Goal: Information Seeking & Learning: Learn about a topic

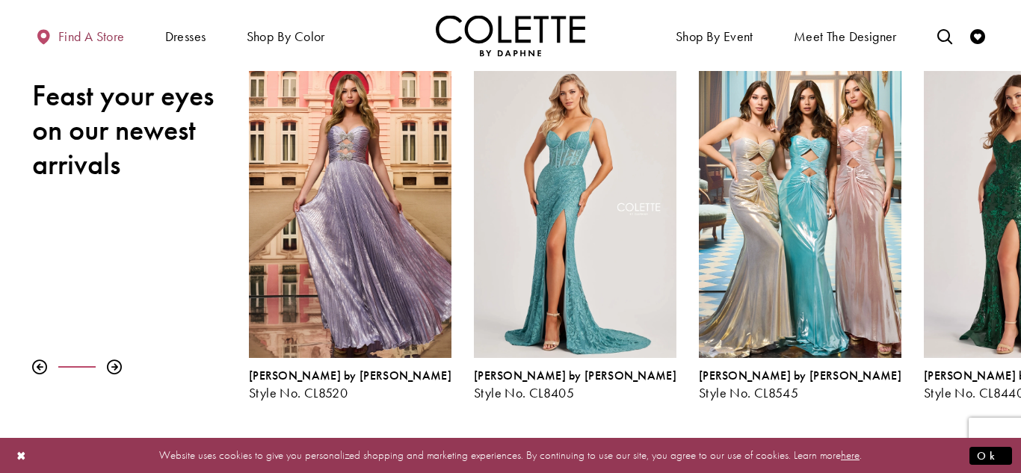
click at [79, 43] on span "Find a store" at bounding box center [91, 36] width 67 height 15
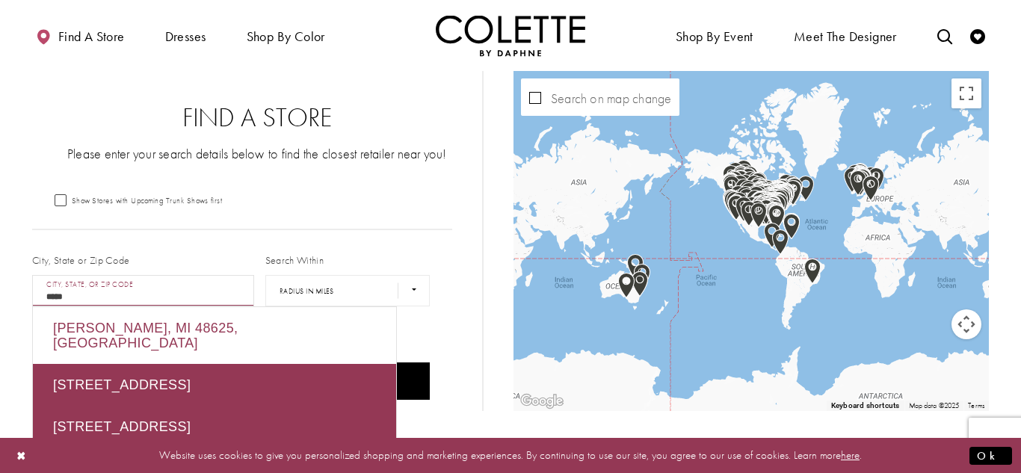
click at [285, 333] on div "Harrison, MI 48625, USA" at bounding box center [214, 335] width 363 height 57
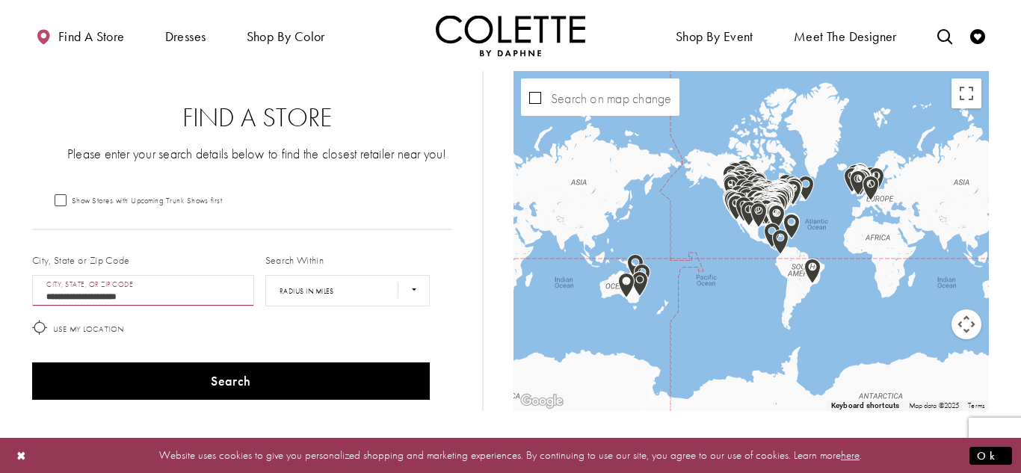
type input "**********"
click at [334, 297] on select "**** ** *** *** ***" at bounding box center [347, 290] width 164 height 31
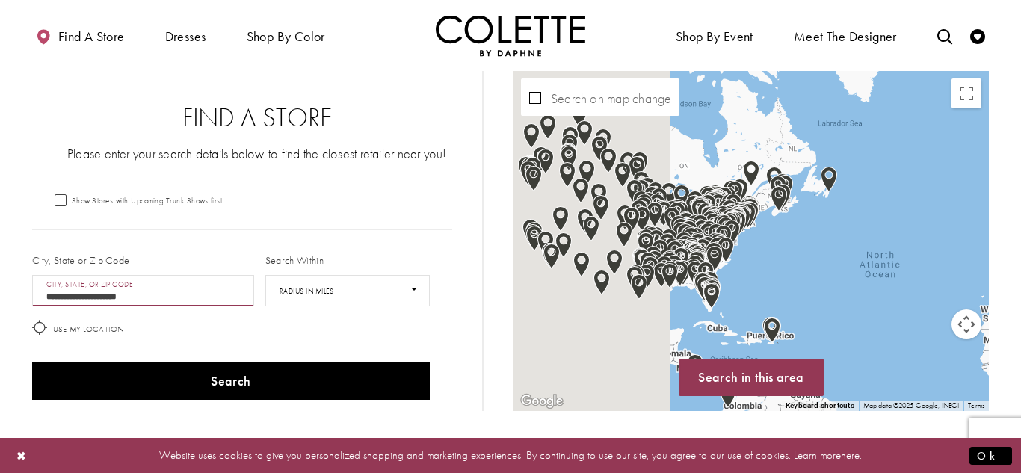
drag, startPoint x: 661, startPoint y: 270, endPoint x: 1020, endPoint y: 81, distance: 405.8
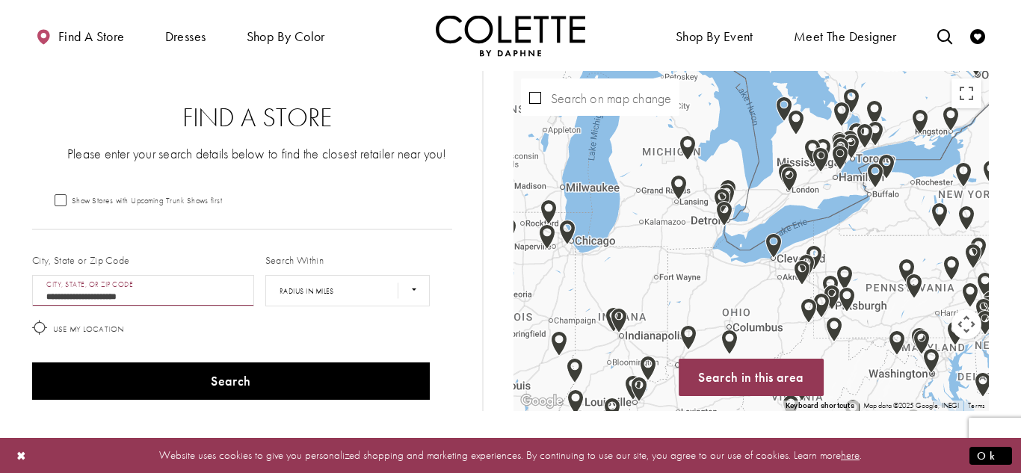
click at [540, 313] on div "Map with store locations" at bounding box center [750, 241] width 475 height 340
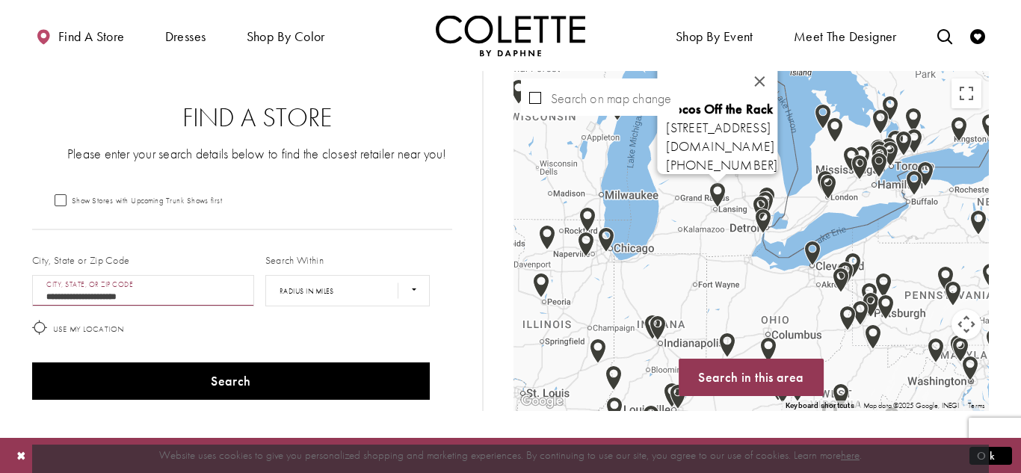
drag, startPoint x: 714, startPoint y: 188, endPoint x: 711, endPoint y: 228, distance: 40.5
click at [711, 228] on div "Cocos Off the Rack 3320 E Lake Lansing Rd, East Lansing, MI 48823, USA cocosoff…" at bounding box center [750, 241] width 475 height 340
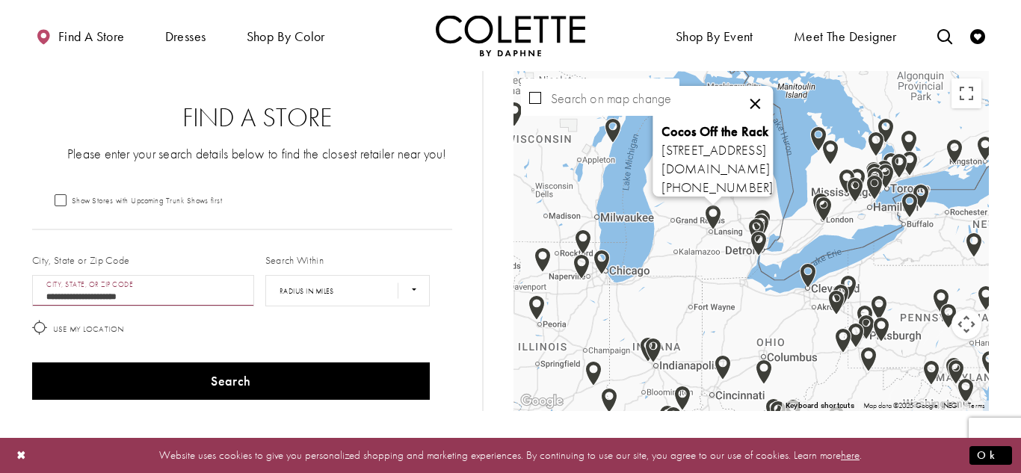
click at [773, 97] on button "Close" at bounding box center [755, 104] width 36 height 36
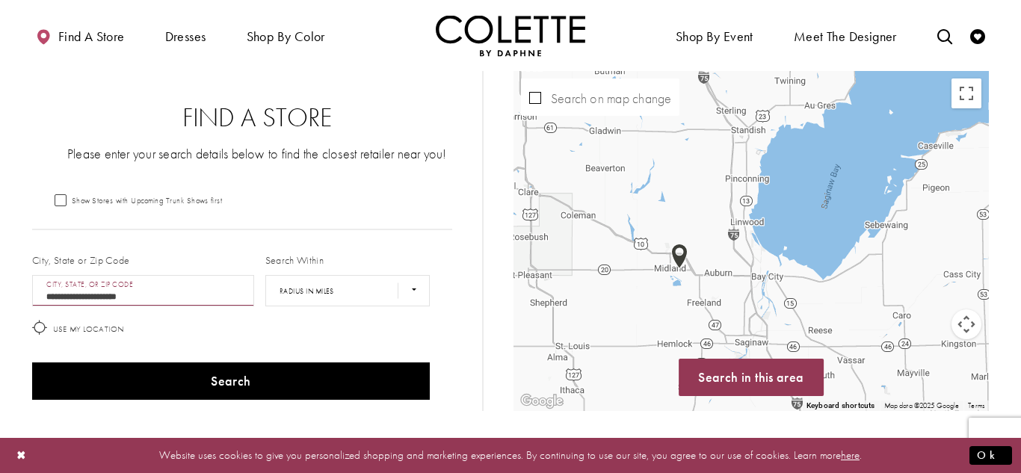
drag, startPoint x: 649, startPoint y: 319, endPoint x: 724, endPoint y: 154, distance: 181.6
click at [724, 154] on div "Map with store locations" at bounding box center [750, 241] width 475 height 340
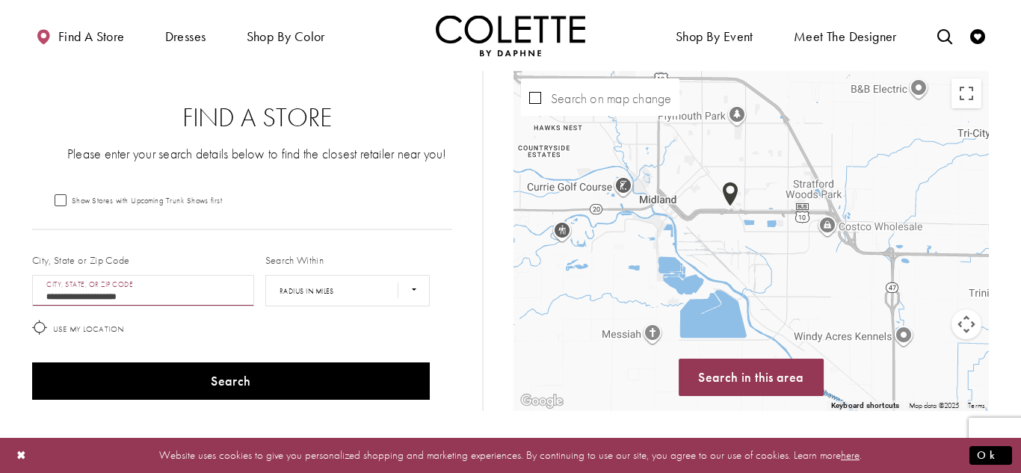
drag, startPoint x: 676, startPoint y: 307, endPoint x: 713, endPoint y: 69, distance: 241.2
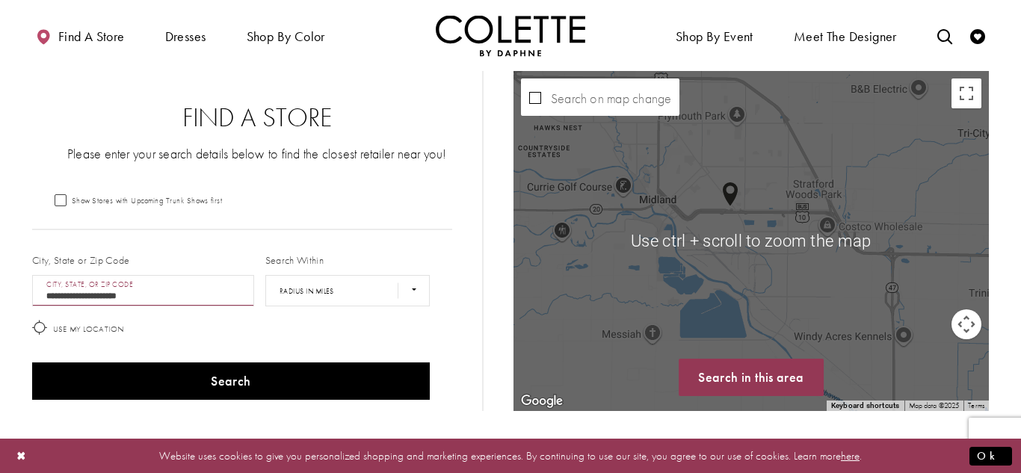
scroll to position [28, 0]
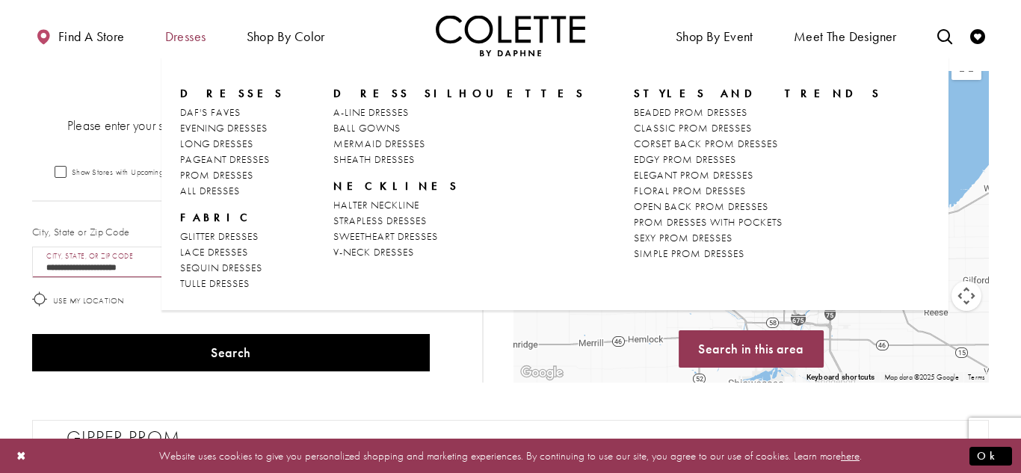
click at [185, 43] on span "Dresses" at bounding box center [185, 36] width 41 height 15
click at [226, 148] on span "LONG DRESSES" at bounding box center [216, 143] width 73 height 13
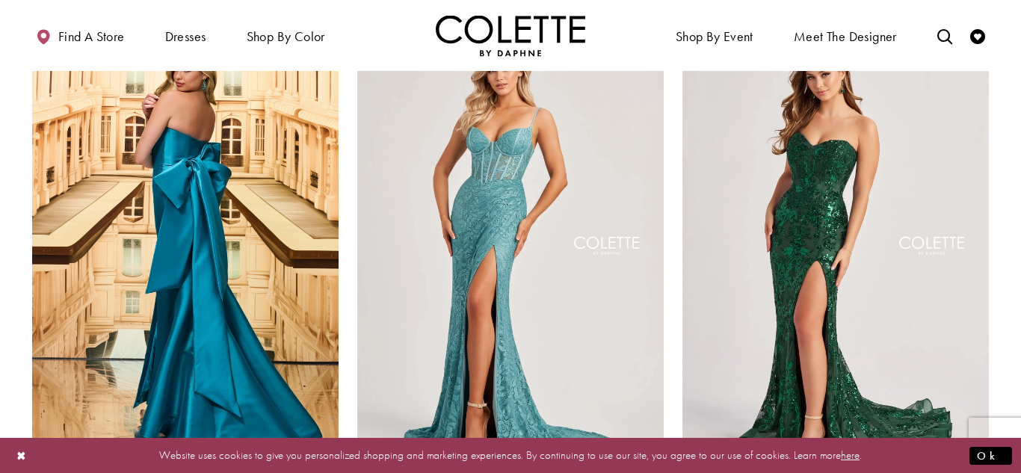
scroll to position [136, 0]
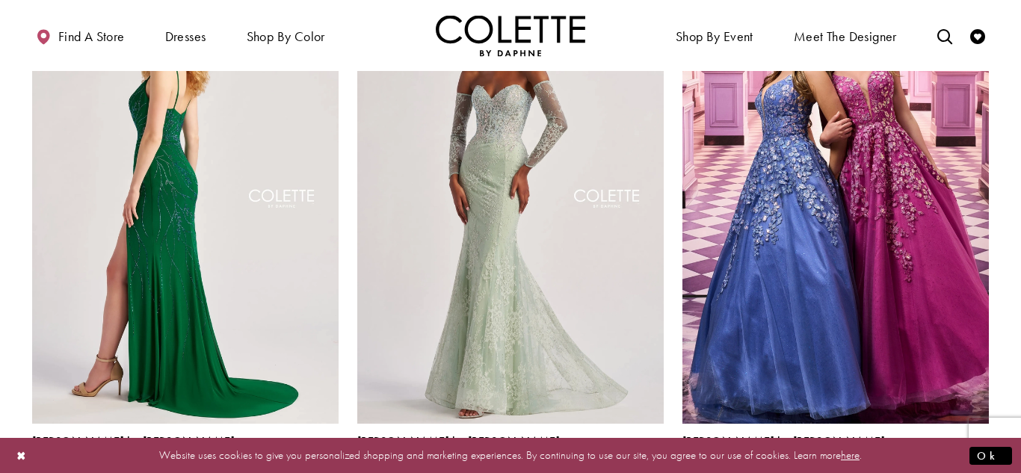
click at [72, 329] on img "Visit Colette by Daphne Style No. CL8510 Page" at bounding box center [185, 200] width 306 height 445
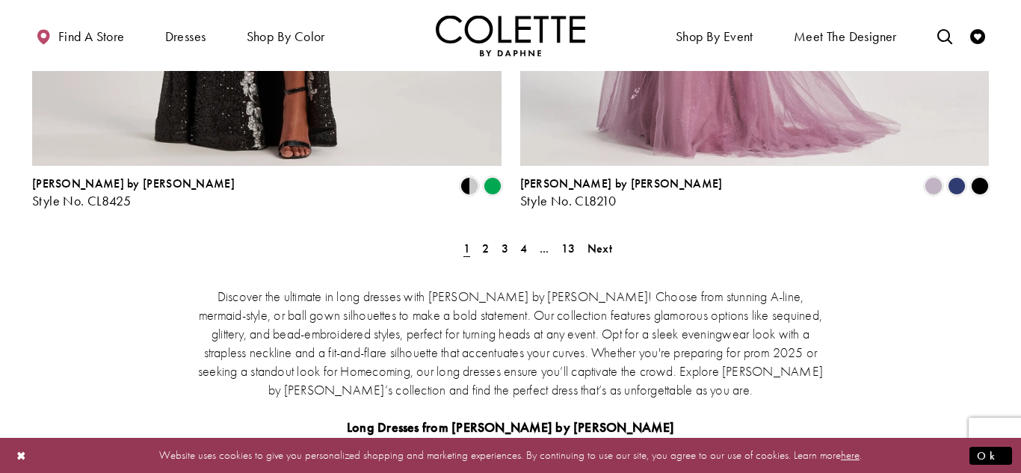
scroll to position [2868, 0]
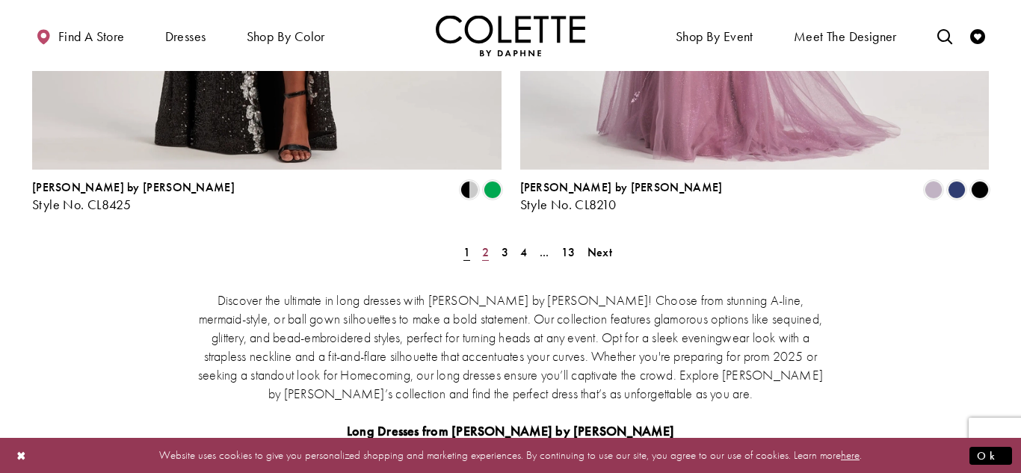
click at [484, 244] on span "2" at bounding box center [485, 252] width 7 height 16
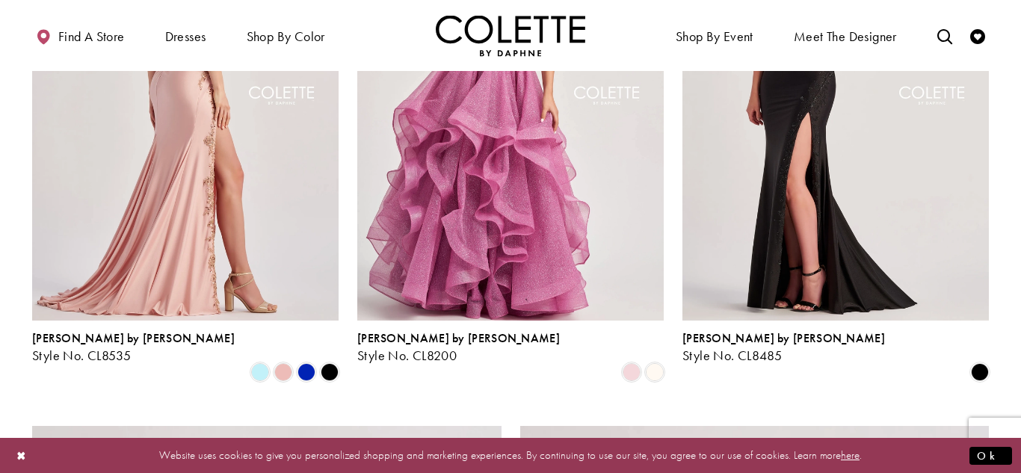
scroll to position [1931, 0]
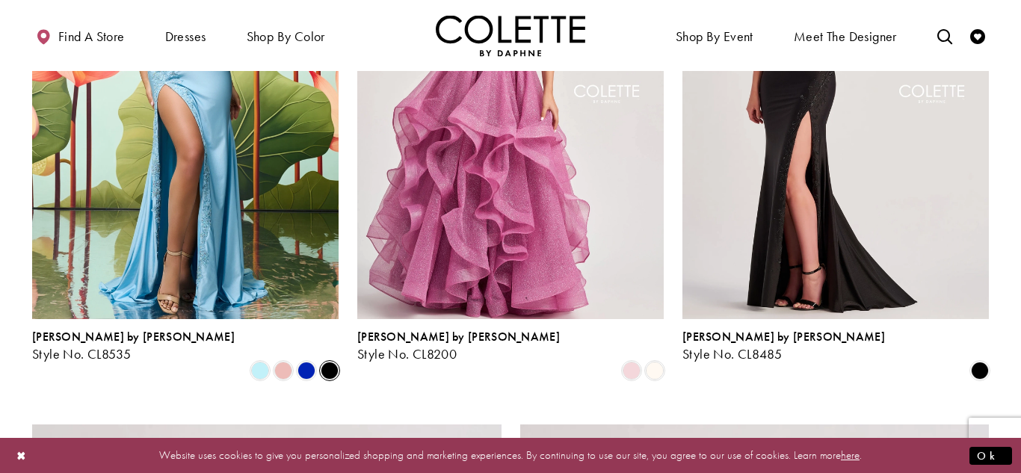
click at [333, 362] on span "Product List" at bounding box center [330, 371] width 18 height 18
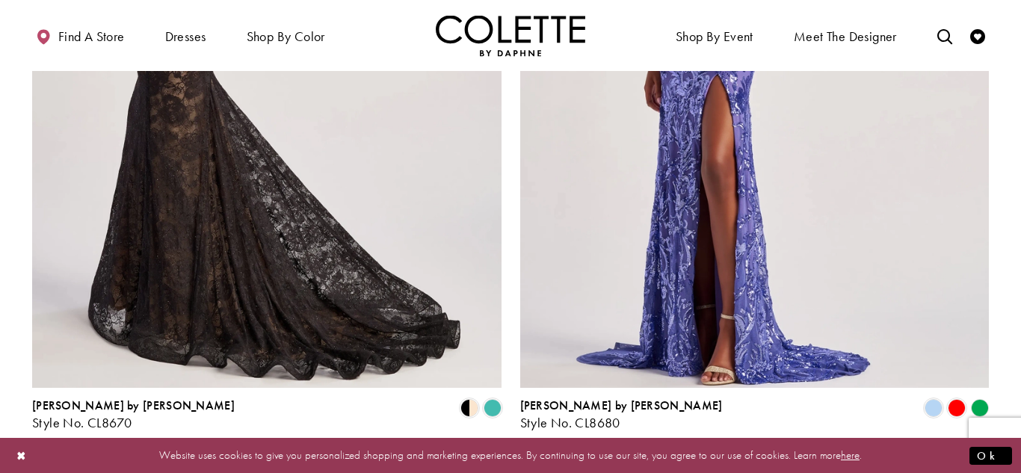
scroll to position [2661, 0]
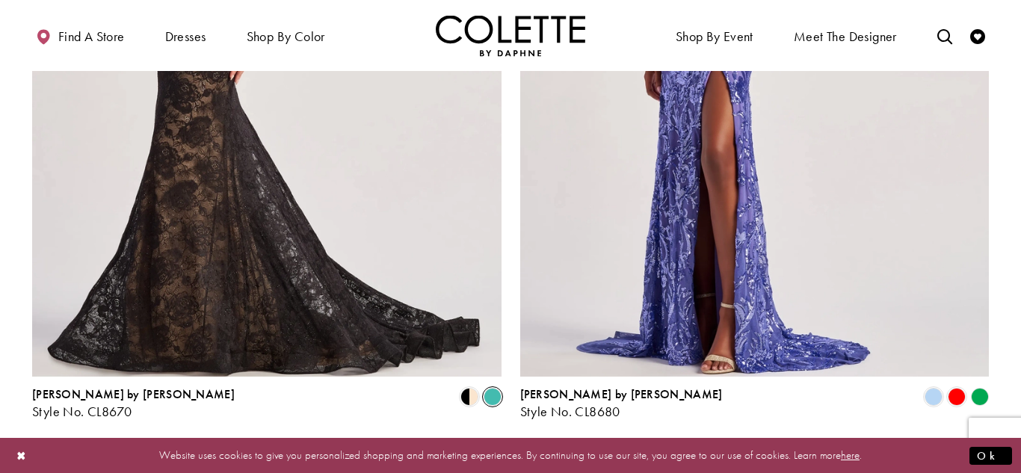
click at [497, 388] on span "Product List" at bounding box center [493, 397] width 18 height 18
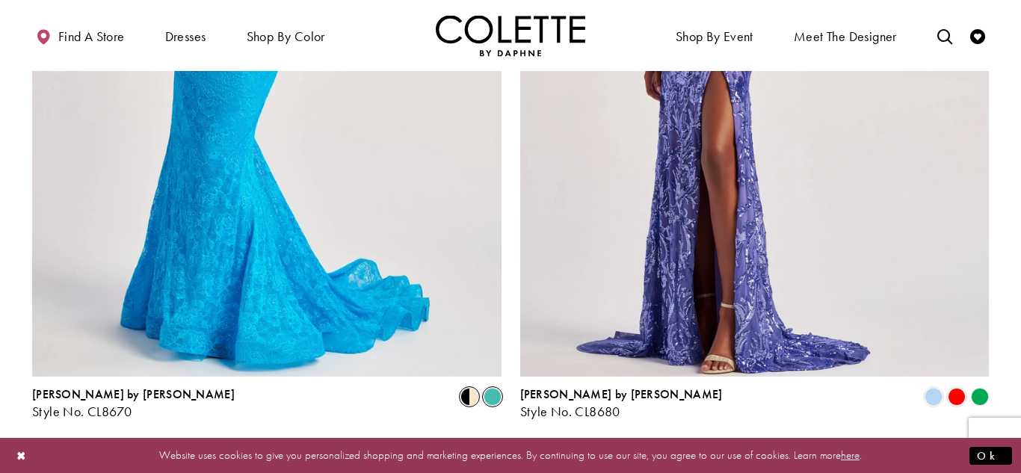
click at [476, 388] on span "Product List" at bounding box center [469, 397] width 18 height 18
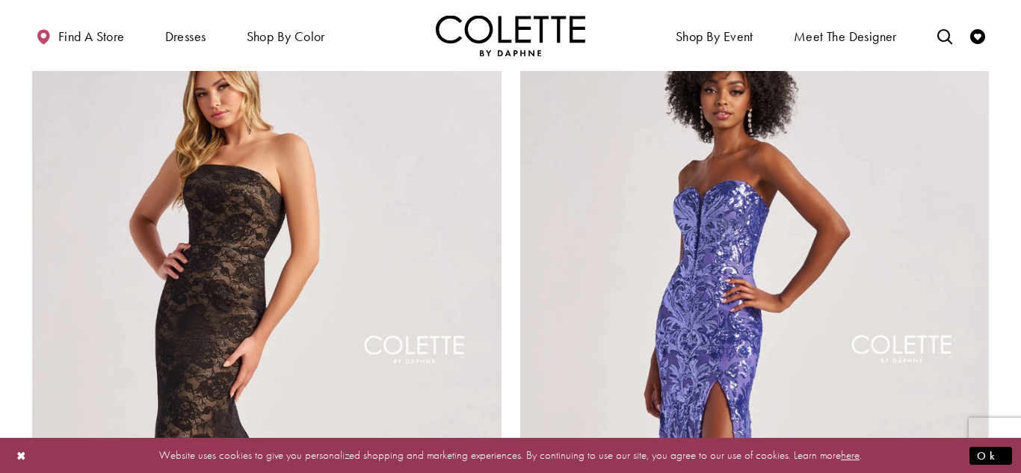
scroll to position [2338, 0]
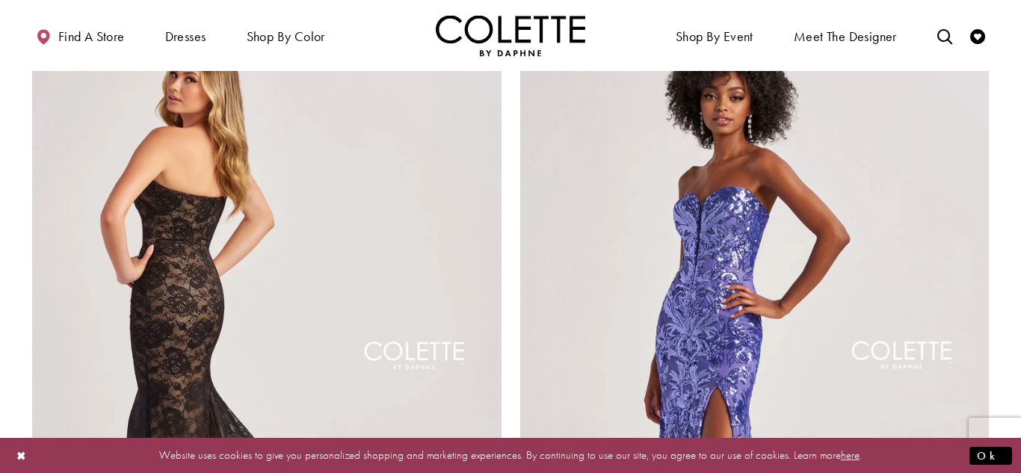
click at [323, 201] on img "Visit Colette by Daphne Style No. CL8670 Page" at bounding box center [266, 359] width 469 height 682
click at [363, 215] on img "Visit Colette by Daphne Style No. CL8670 Page" at bounding box center [266, 359] width 469 height 682
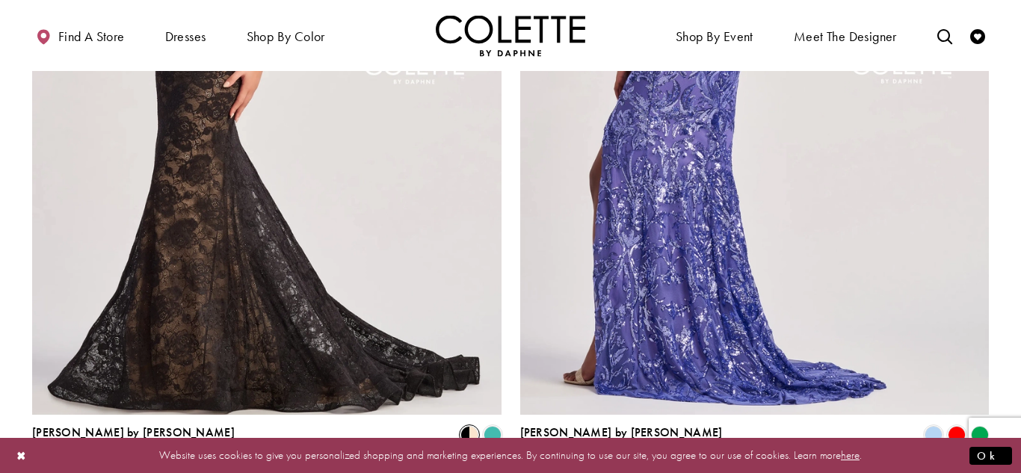
scroll to position [2637, 0]
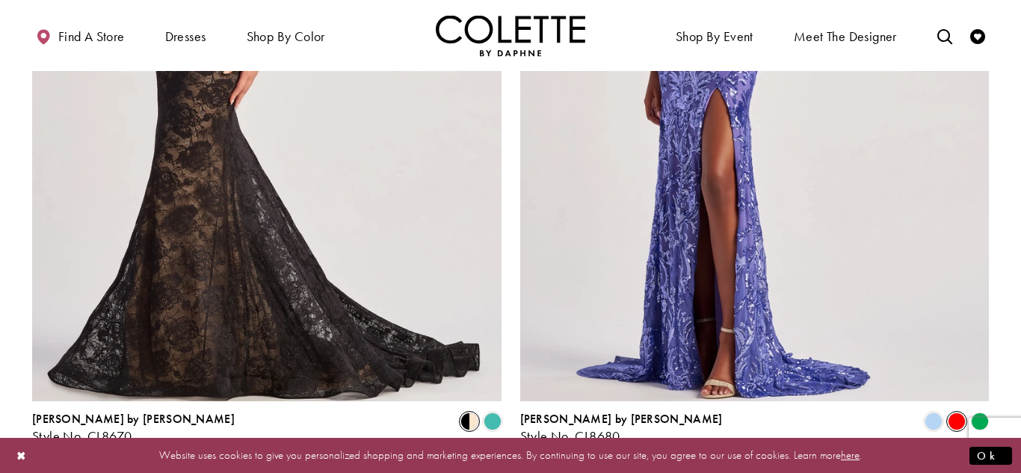
click at [956, 413] on span "Product List" at bounding box center [957, 422] width 18 height 18
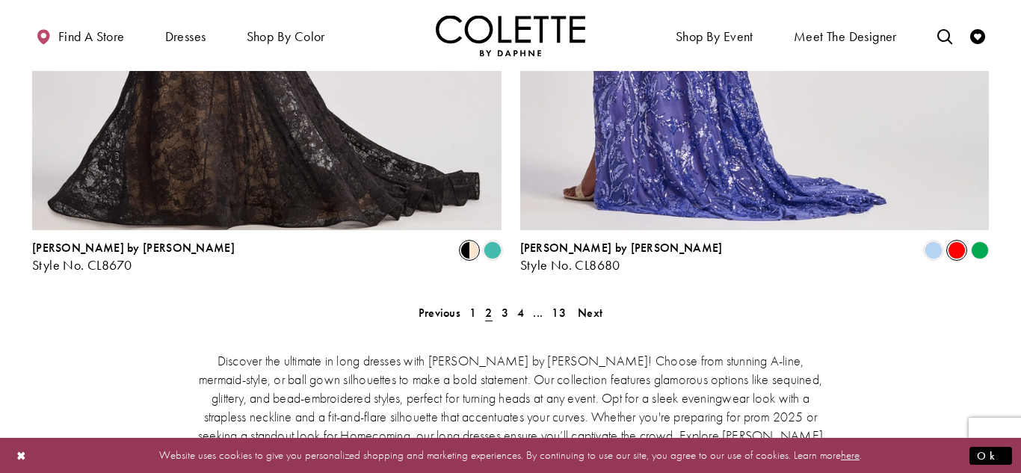
scroll to position [2829, 0]
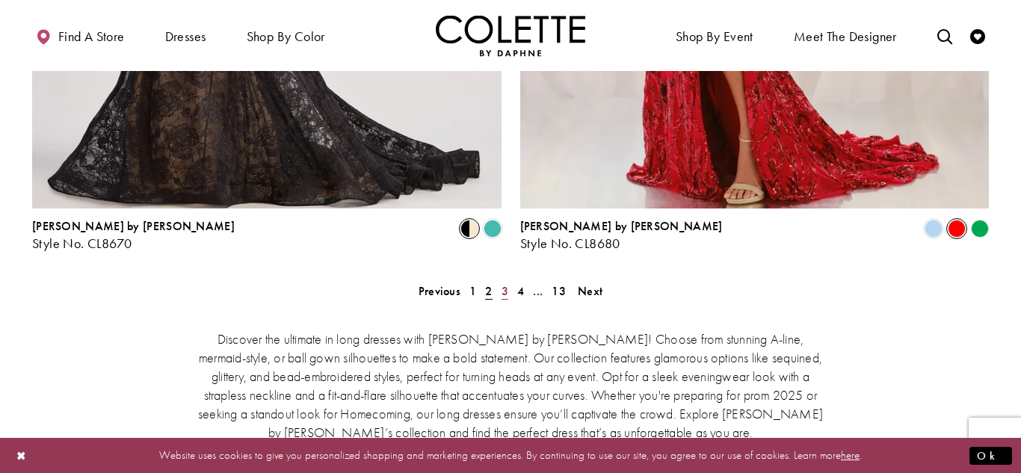
click at [510, 280] on link "3" at bounding box center [505, 291] width 16 height 22
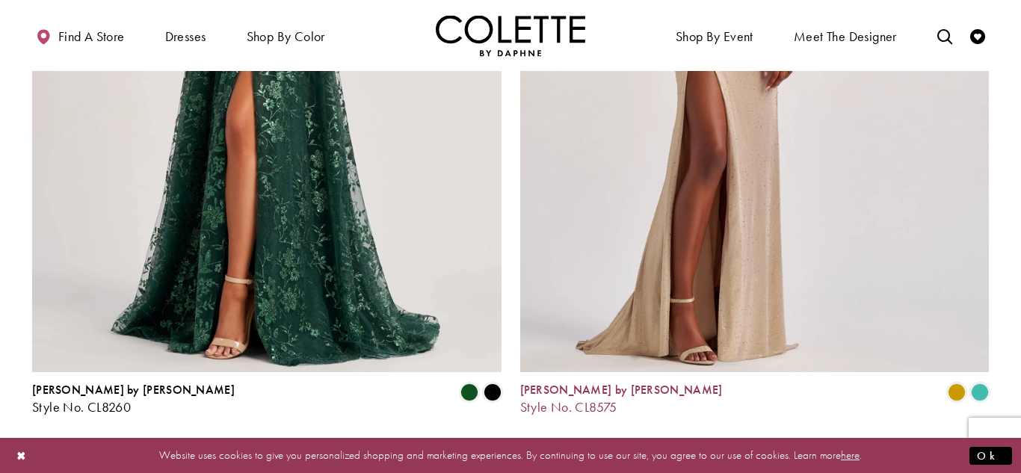
scroll to position [2669, 0]
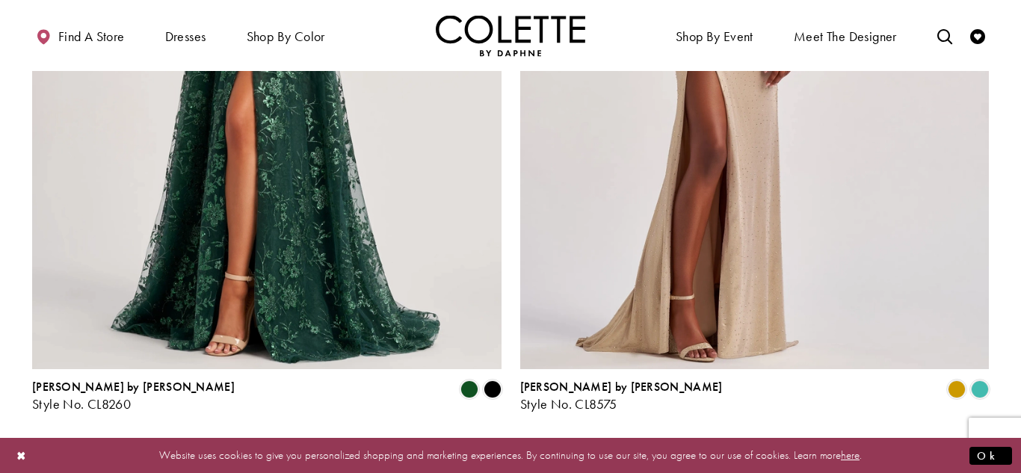
click at [518, 444] on span "4" at bounding box center [520, 452] width 7 height 16
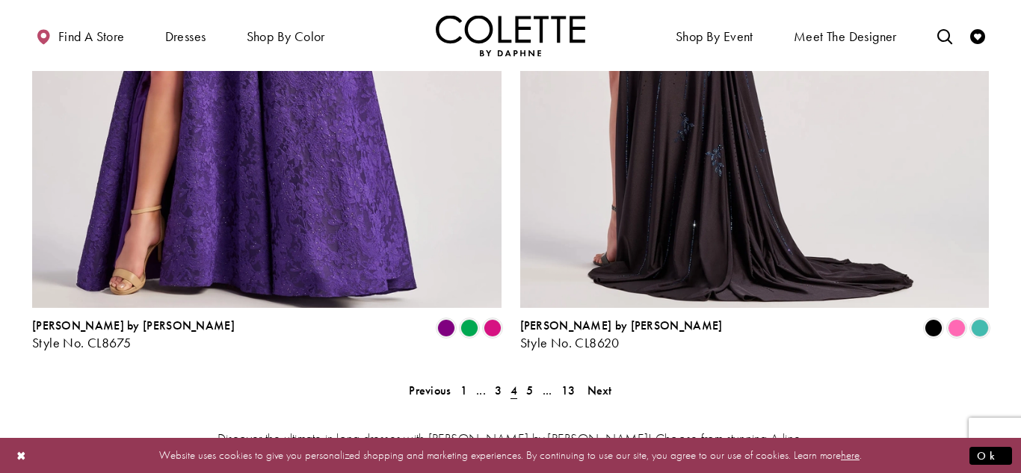
scroll to position [2755, 0]
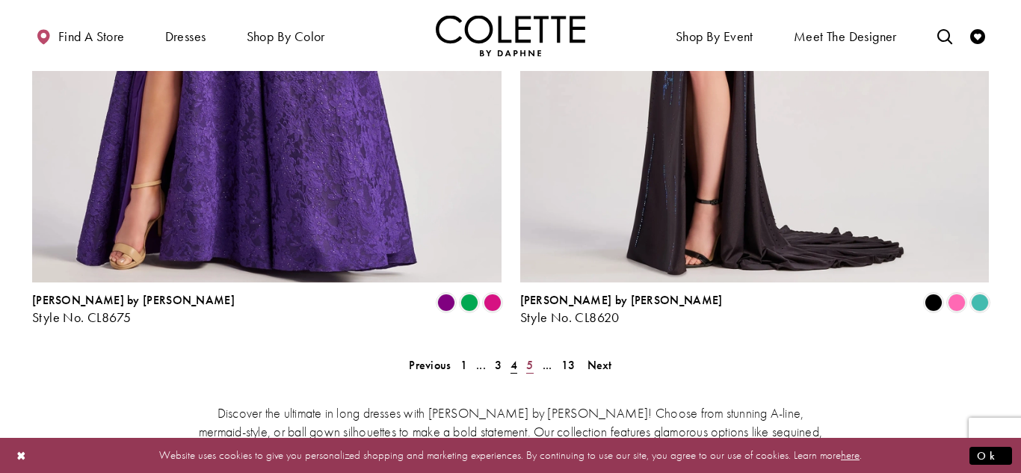
click at [528, 357] on span "5" at bounding box center [529, 365] width 7 height 16
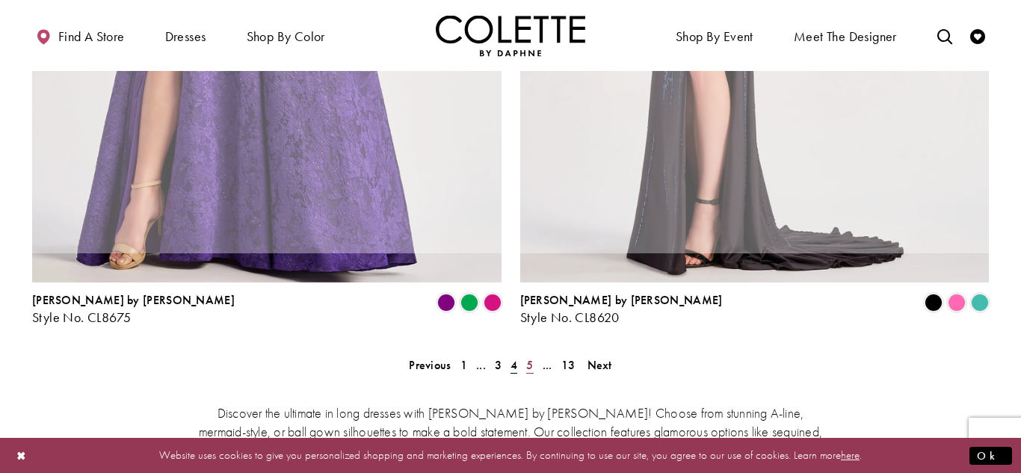
click at [528, 357] on span "5" at bounding box center [529, 365] width 7 height 16
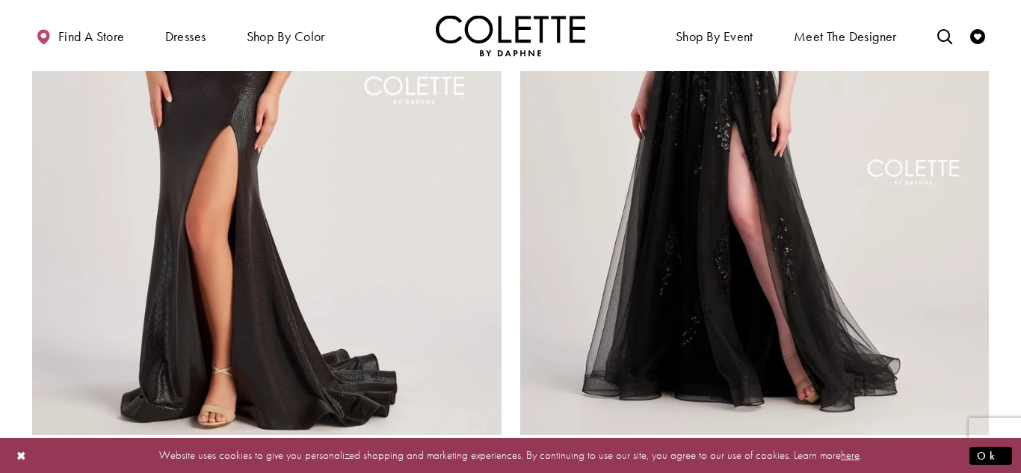
scroll to position [2629, 0]
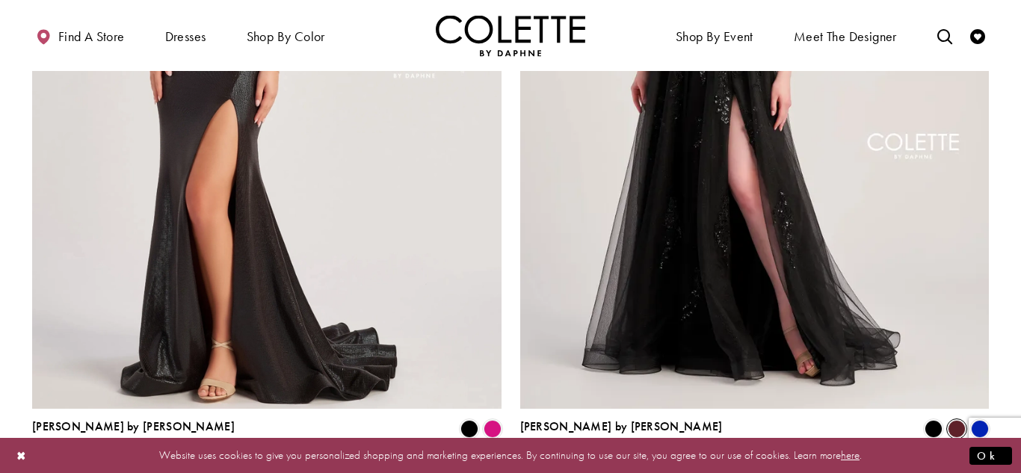
click at [957, 420] on span "Product List" at bounding box center [957, 429] width 18 height 18
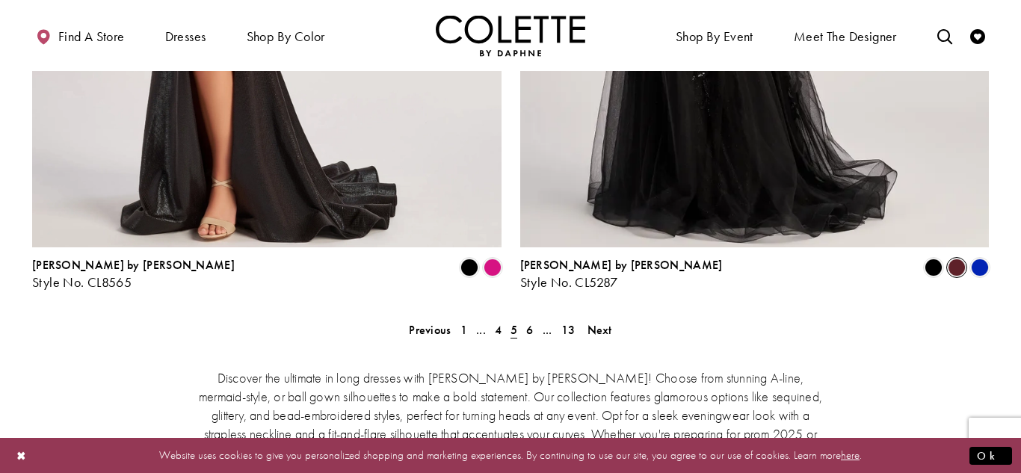
scroll to position [2790, 0]
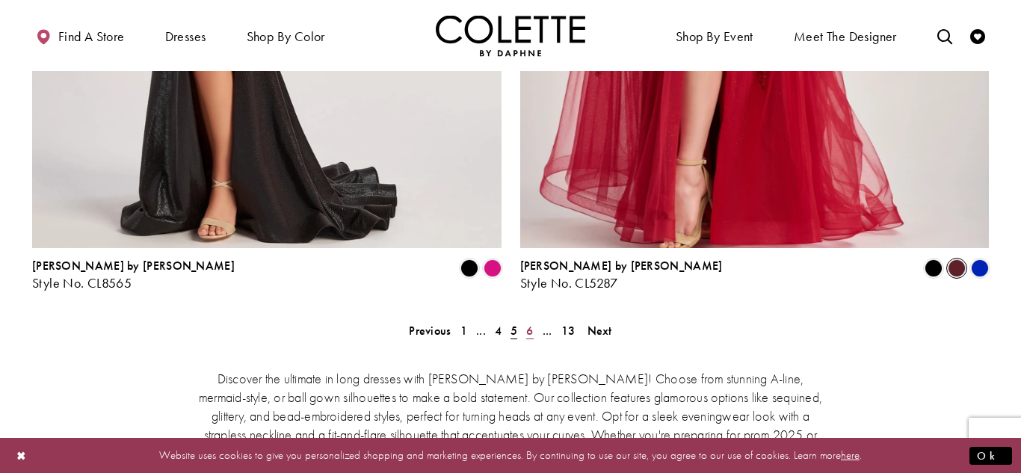
click at [530, 323] on span "6" at bounding box center [529, 331] width 7 height 16
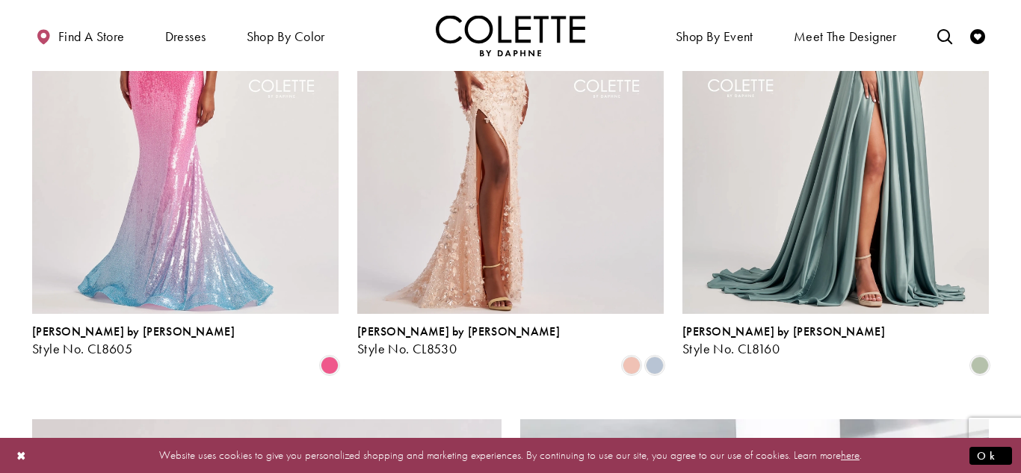
scroll to position [1937, 0]
click at [655, 356] on span "Product List" at bounding box center [655, 365] width 18 height 18
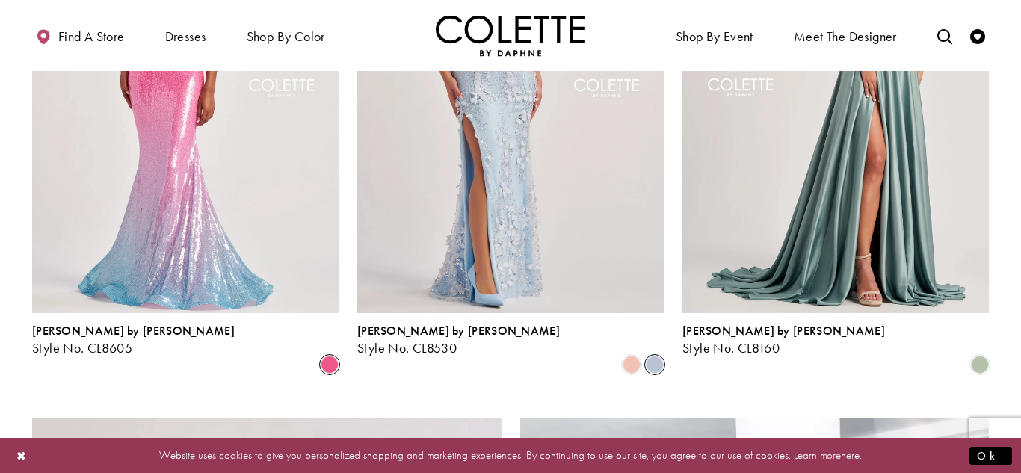
click at [327, 356] on span "Product List" at bounding box center [330, 365] width 18 height 18
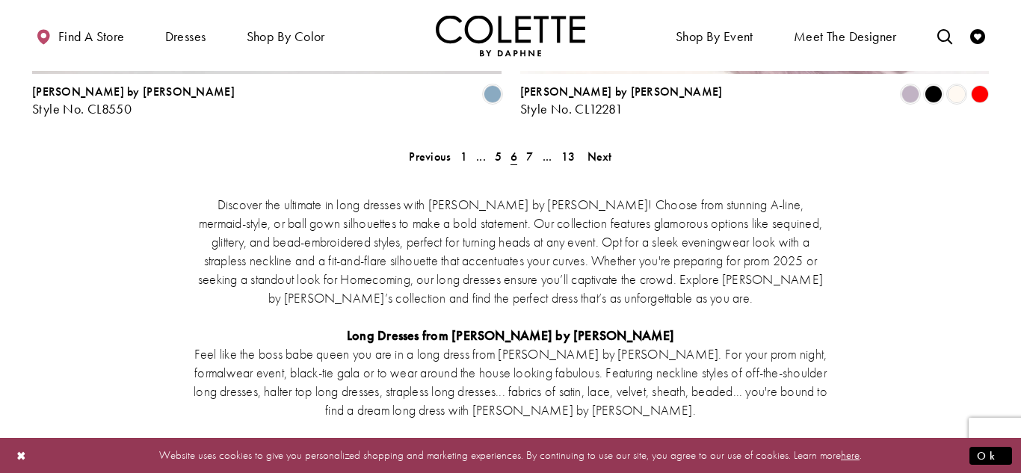
scroll to position [2951, 0]
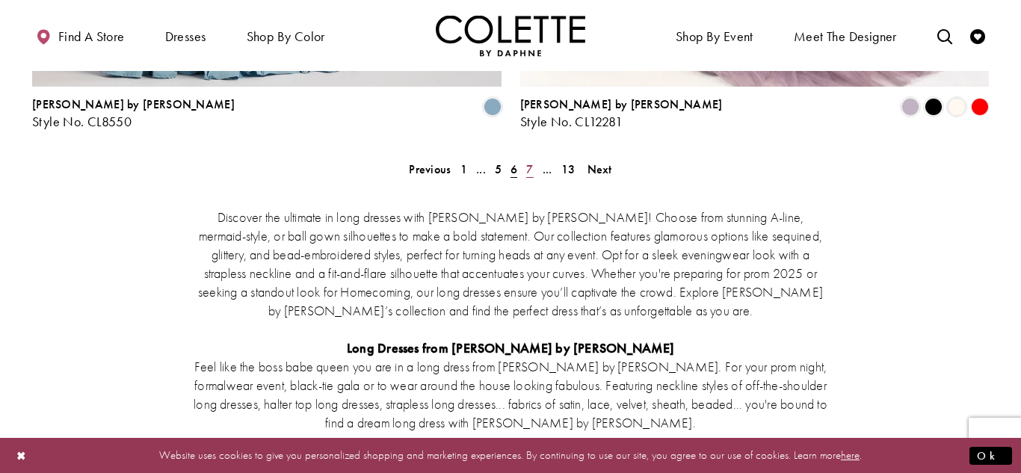
click at [527, 161] on span "7" at bounding box center [529, 169] width 7 height 16
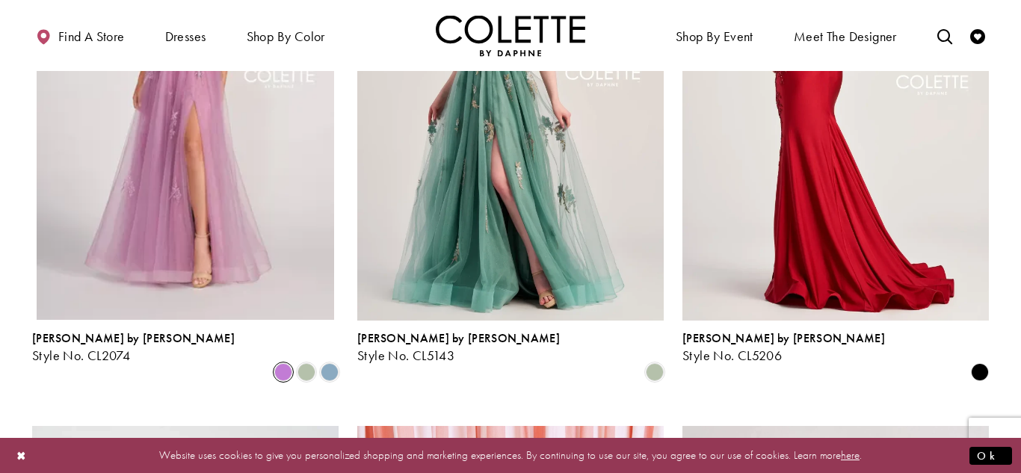
scroll to position [837, 0]
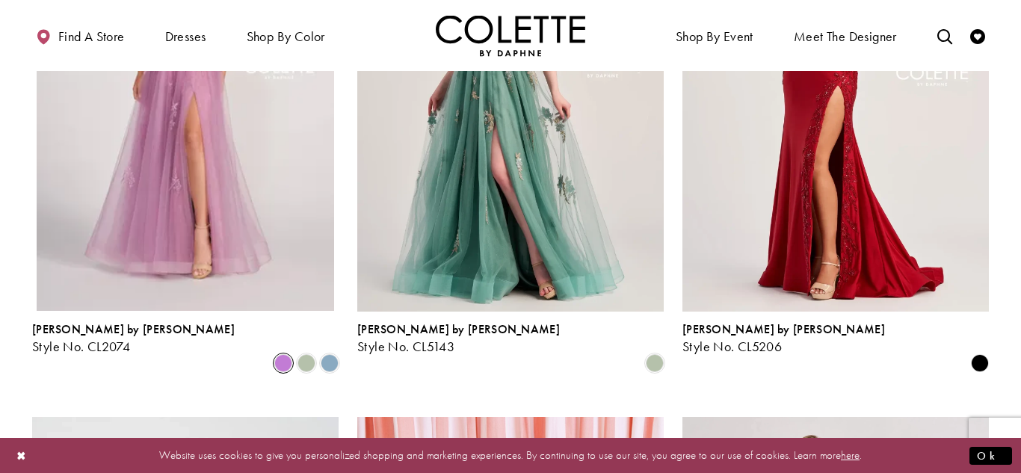
click at [974, 351] on polygon "Product List" at bounding box center [979, 362] width 23 height 23
click at [977, 351] on polygon "Product List" at bounding box center [979, 362] width 23 height 23
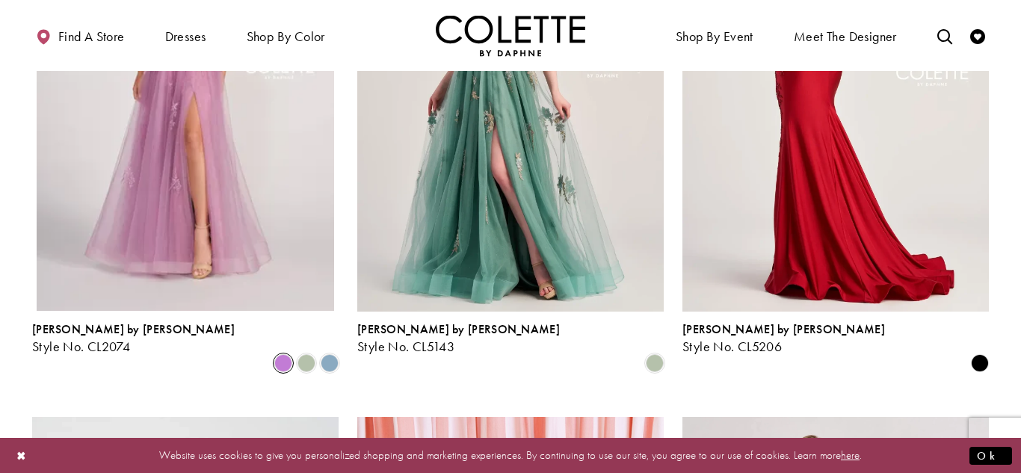
click at [832, 224] on img "Visit Colette by Daphne Style No. CL5206 Page" at bounding box center [835, 87] width 306 height 445
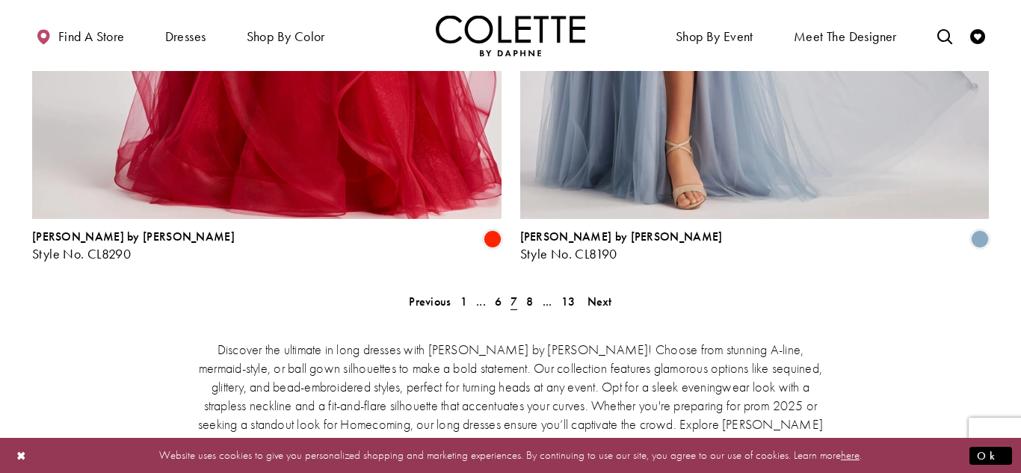
scroll to position [2811, 0]
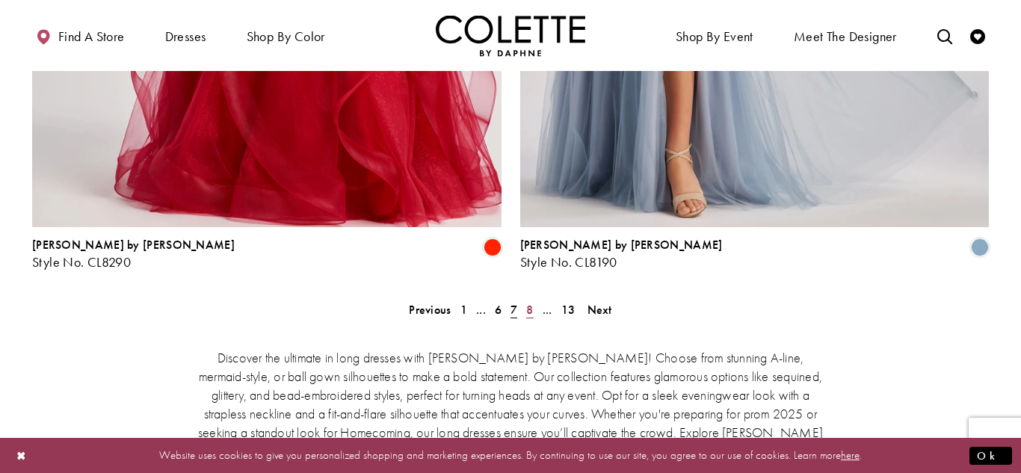
click at [523, 299] on link "8" at bounding box center [530, 310] width 16 height 22
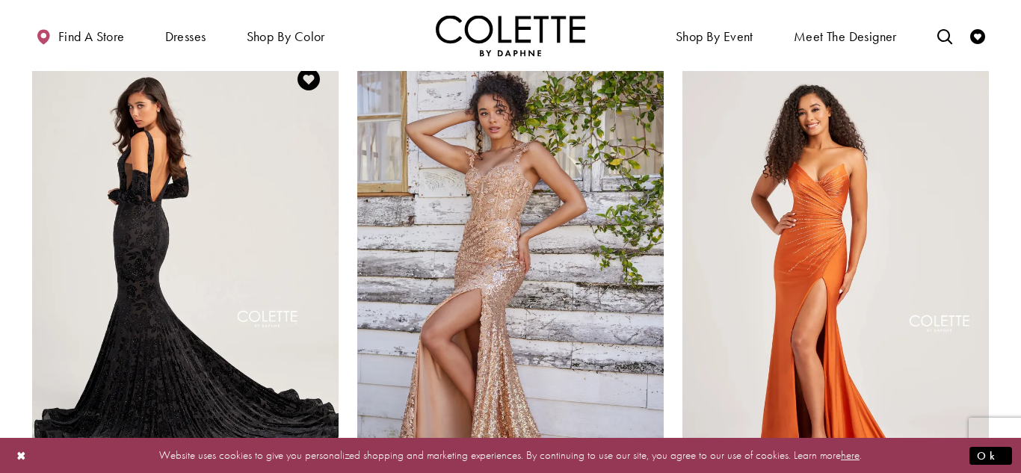
scroll to position [1211, 0]
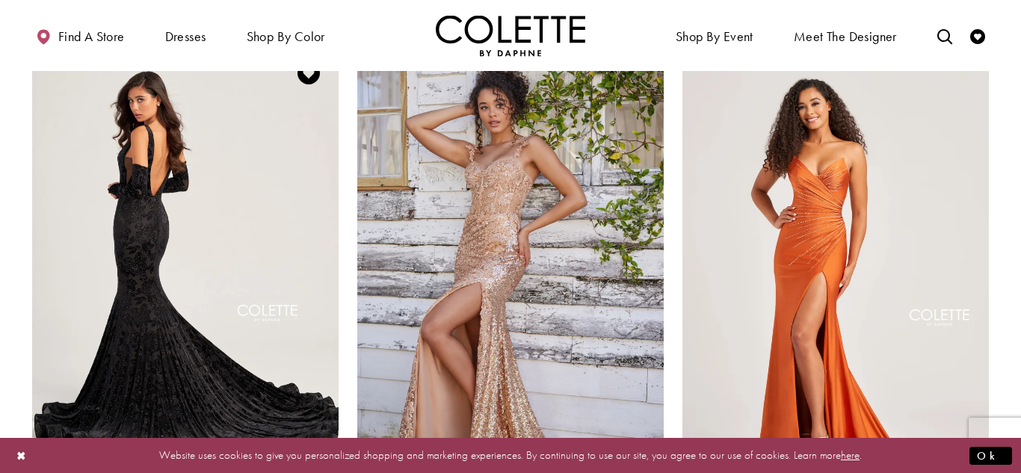
click at [200, 270] on img "Visit Colette by Daphne Style No. CL5121 Page" at bounding box center [185, 265] width 306 height 445
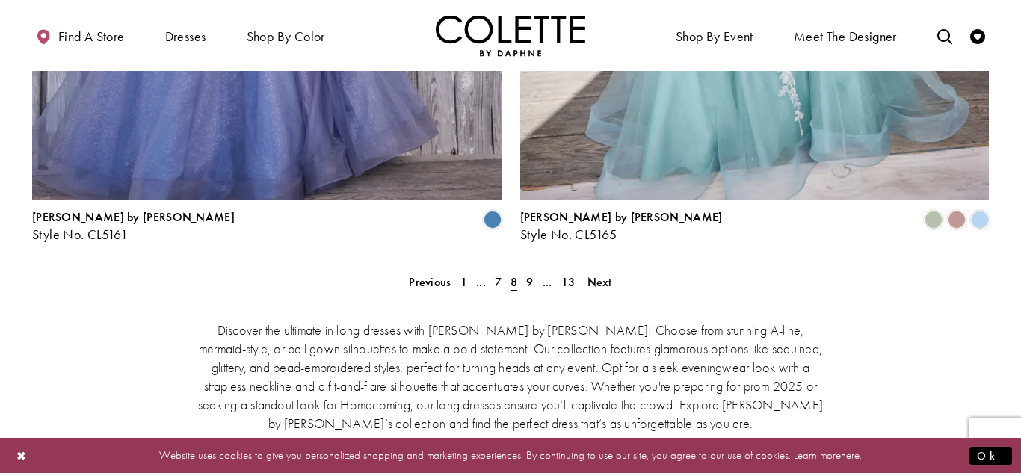
scroll to position [2841, 0]
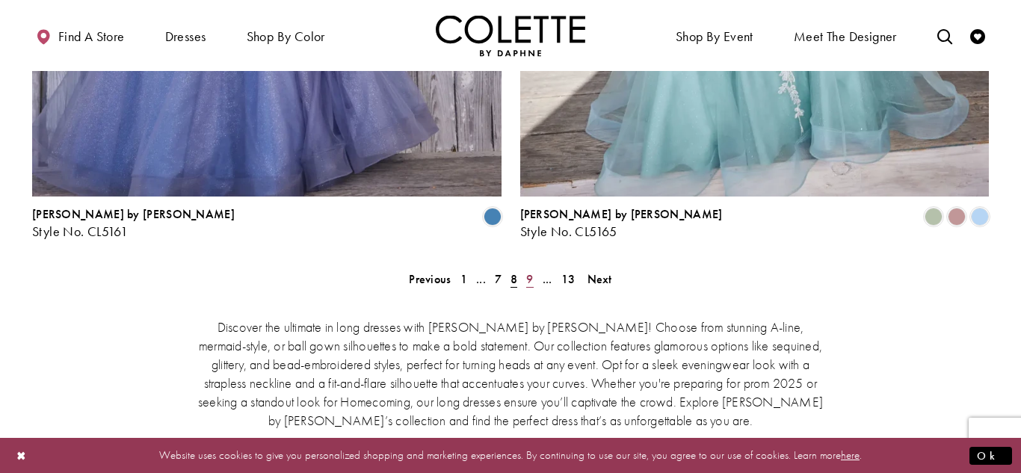
click at [527, 271] on span "9" at bounding box center [529, 279] width 7 height 16
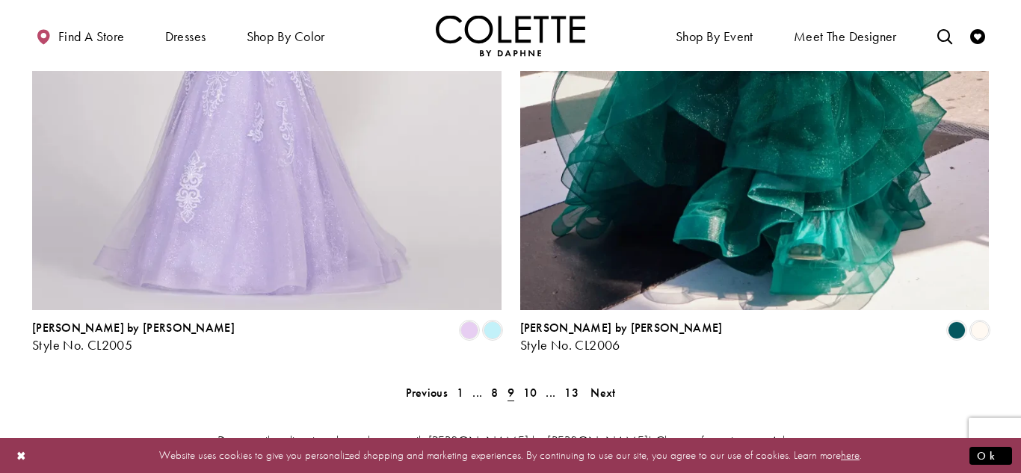
scroll to position [2723, 0]
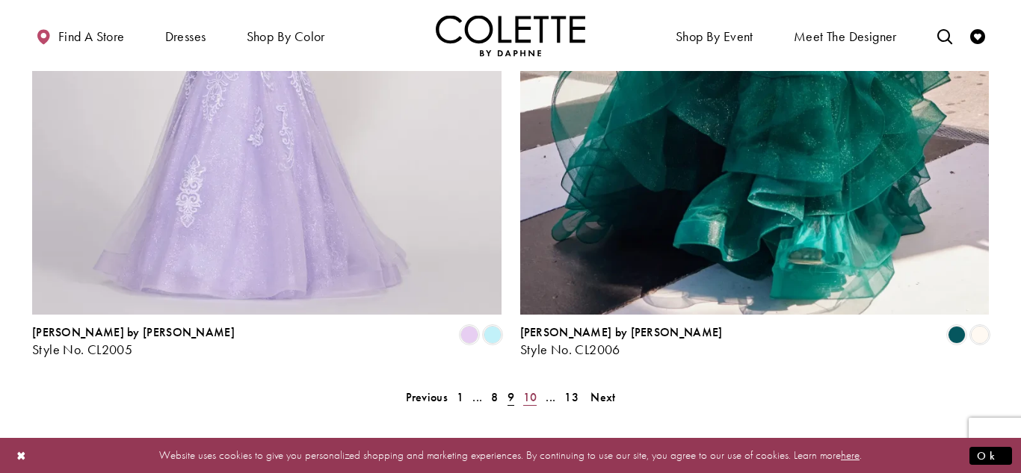
click at [534, 389] on span "10" at bounding box center [530, 397] width 14 height 16
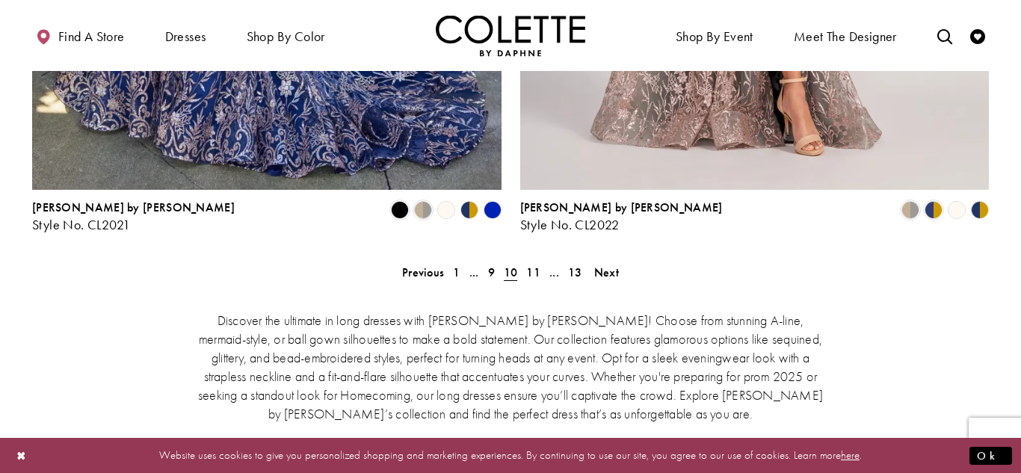
scroll to position [2852, 0]
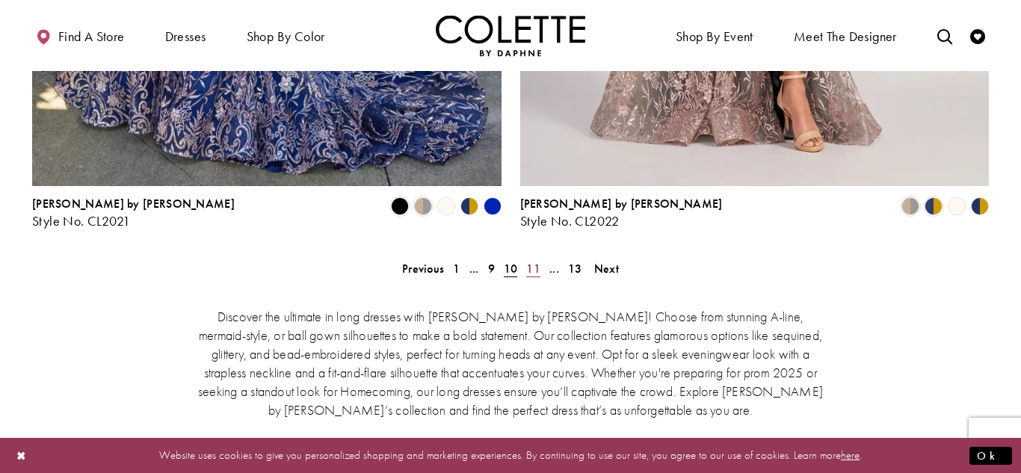
click at [539, 261] on span "11" at bounding box center [533, 269] width 14 height 16
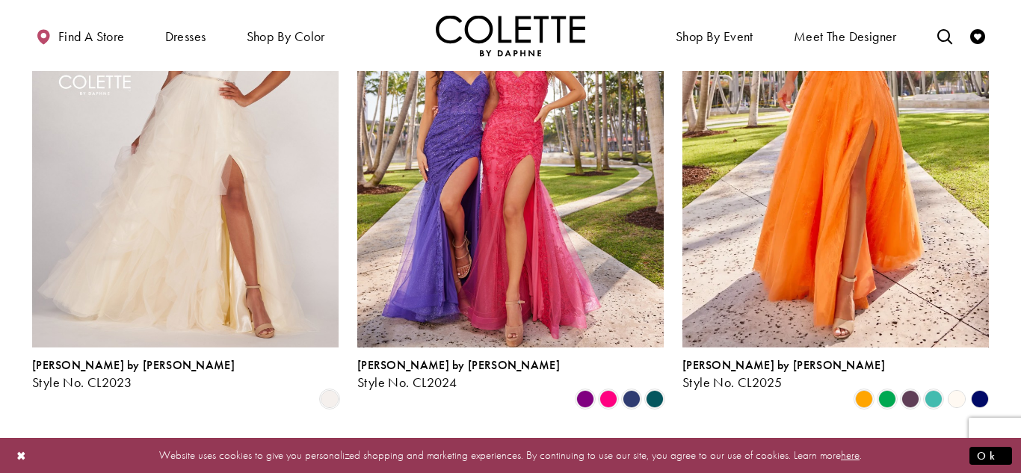
scroll to position [265, 0]
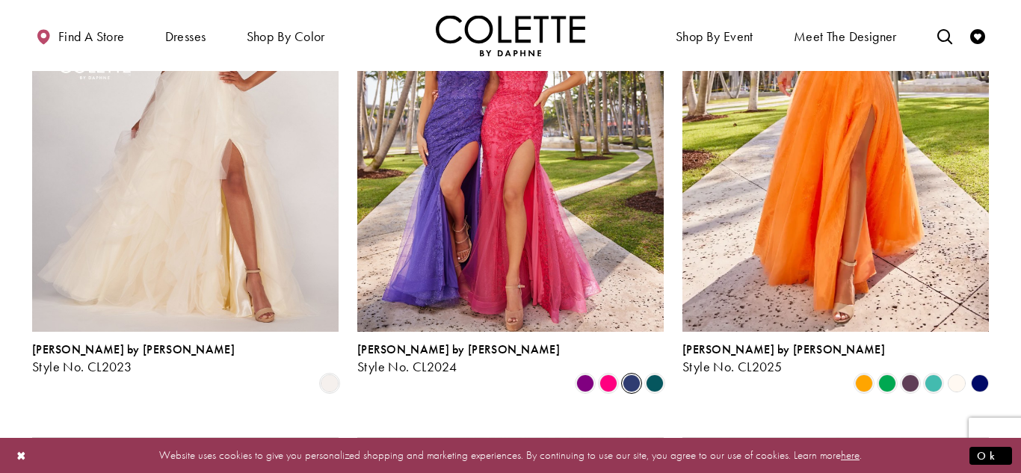
click at [632, 374] on span "Product List" at bounding box center [632, 383] width 18 height 18
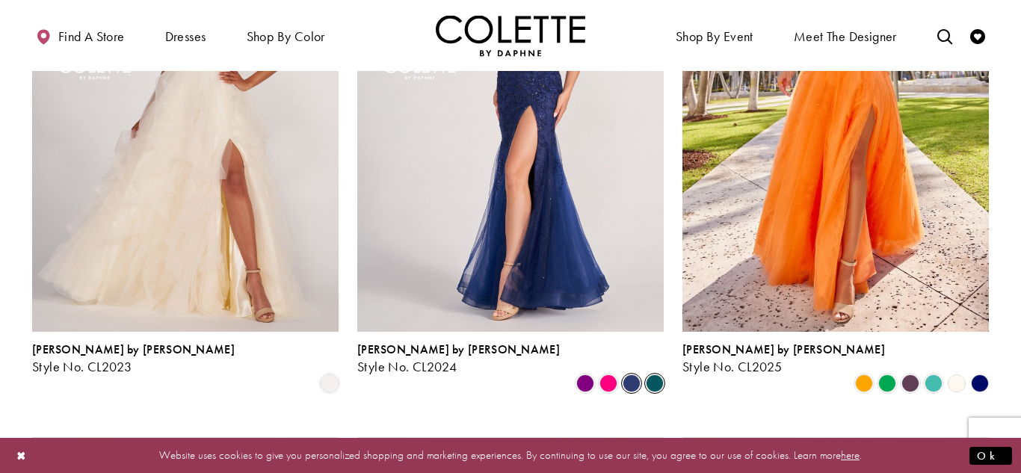
click at [649, 374] on span "Product List" at bounding box center [655, 383] width 18 height 18
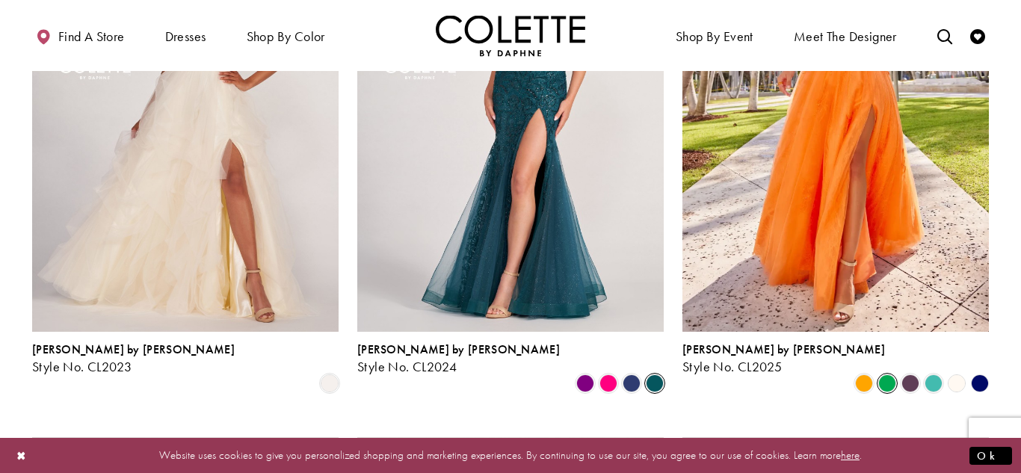
click at [889, 374] on span "Product List" at bounding box center [887, 383] width 18 height 18
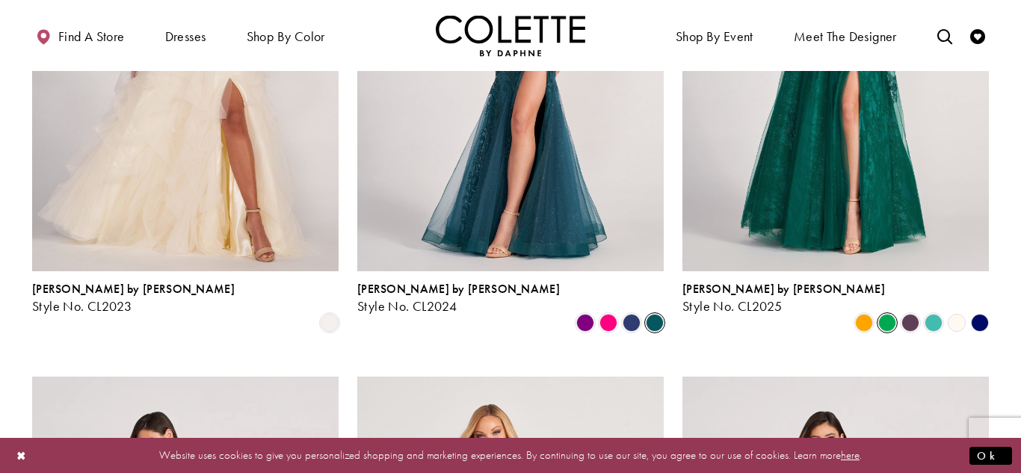
scroll to position [339, 0]
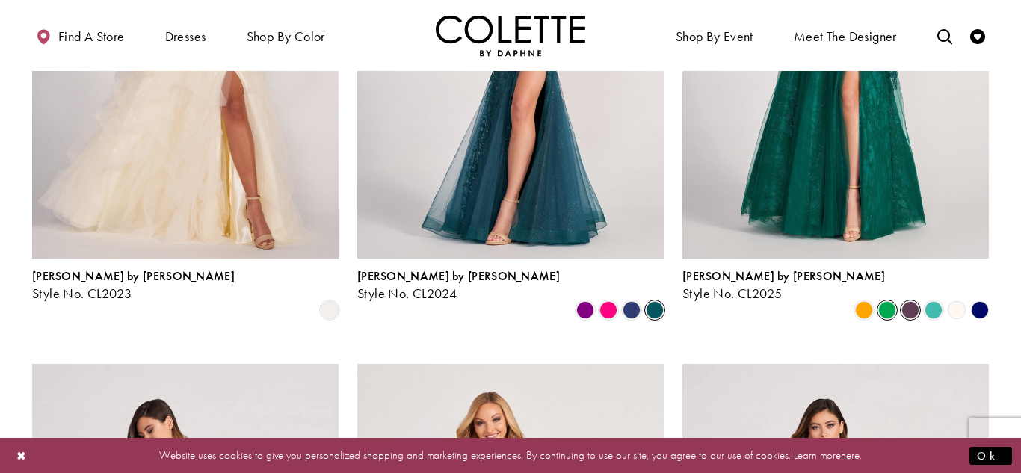
click at [909, 301] on span "Product List" at bounding box center [910, 310] width 18 height 18
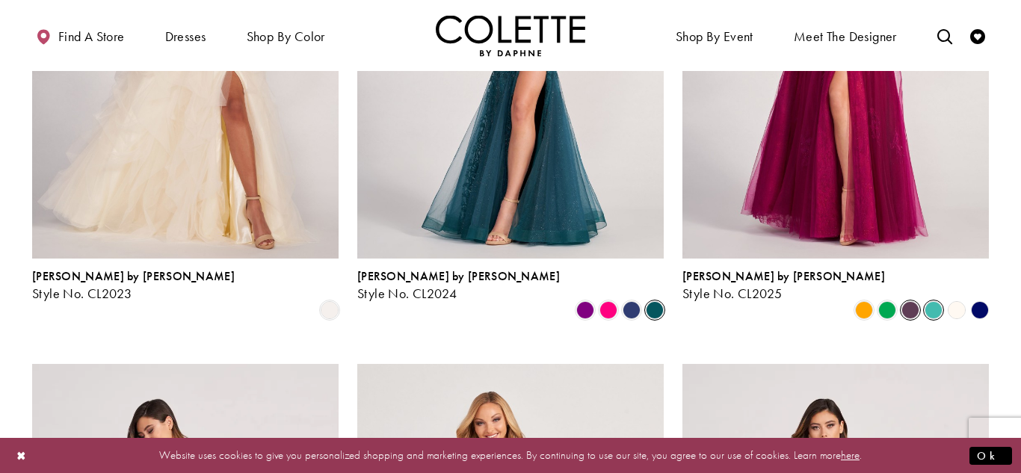
click at [932, 301] on span "Product List" at bounding box center [933, 310] width 18 height 18
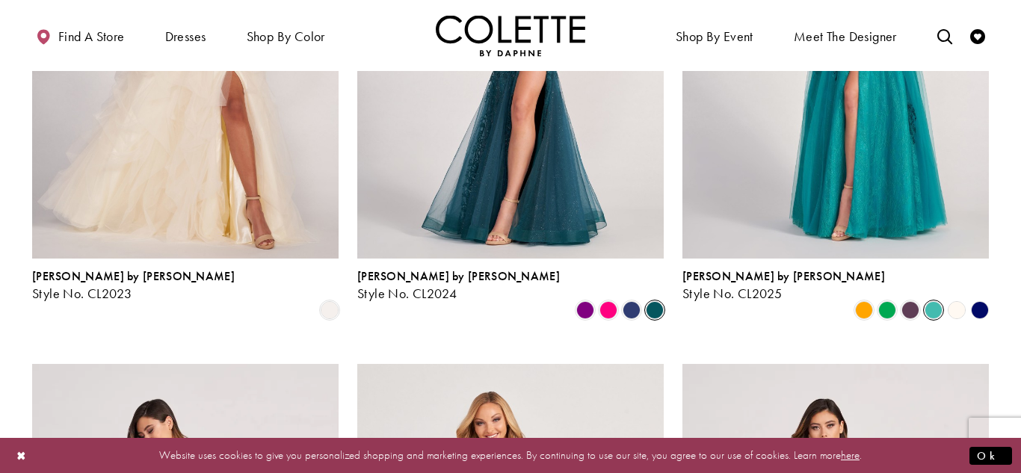
click at [957, 299] on polygon "Product List" at bounding box center [956, 310] width 23 height 23
click at [978, 299] on polygon "Product List" at bounding box center [979, 310] width 23 height 23
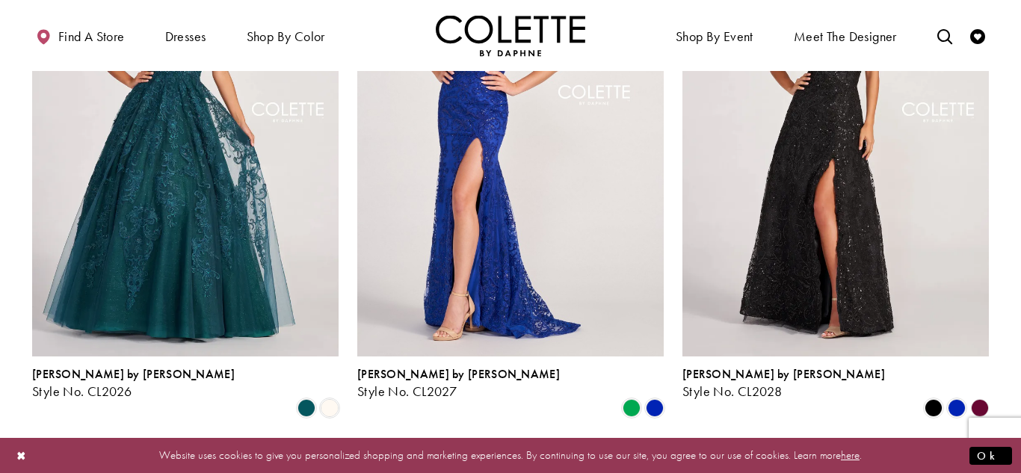
scroll to position [795, 0]
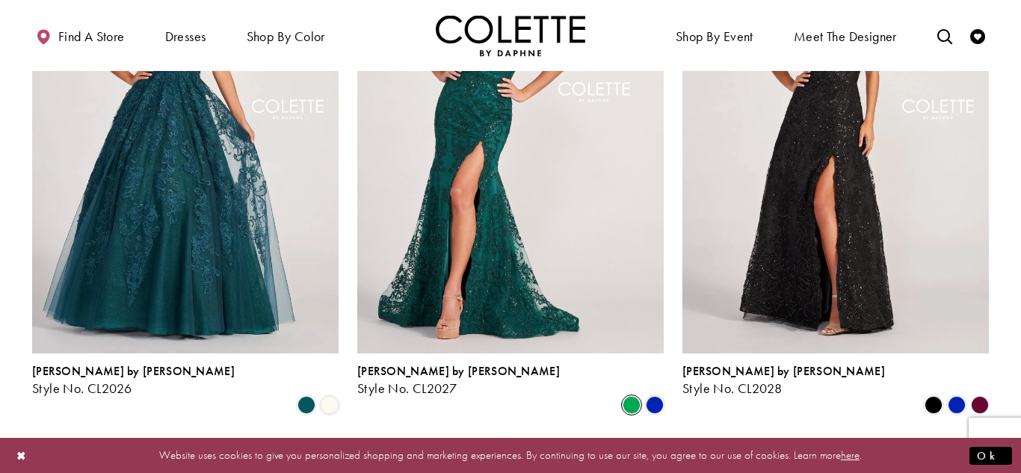
click at [630, 396] on span "Product List" at bounding box center [632, 405] width 18 height 18
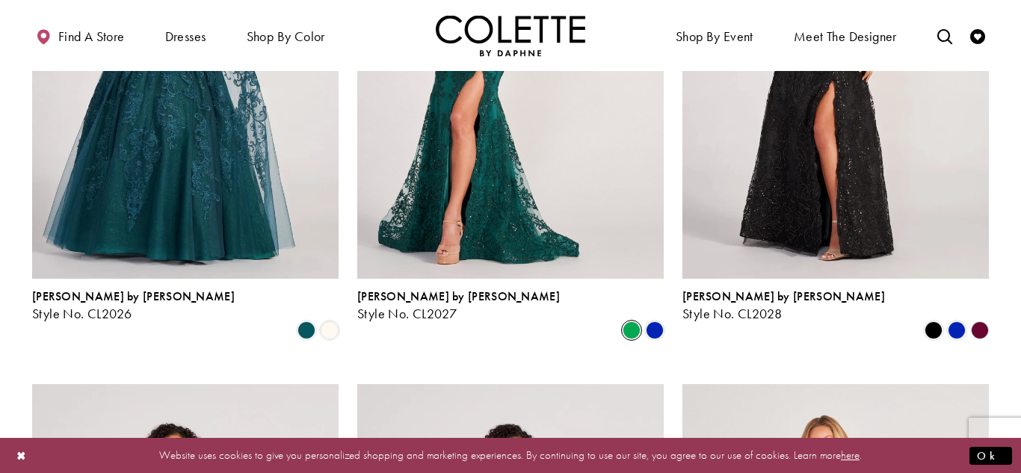
scroll to position [872, 0]
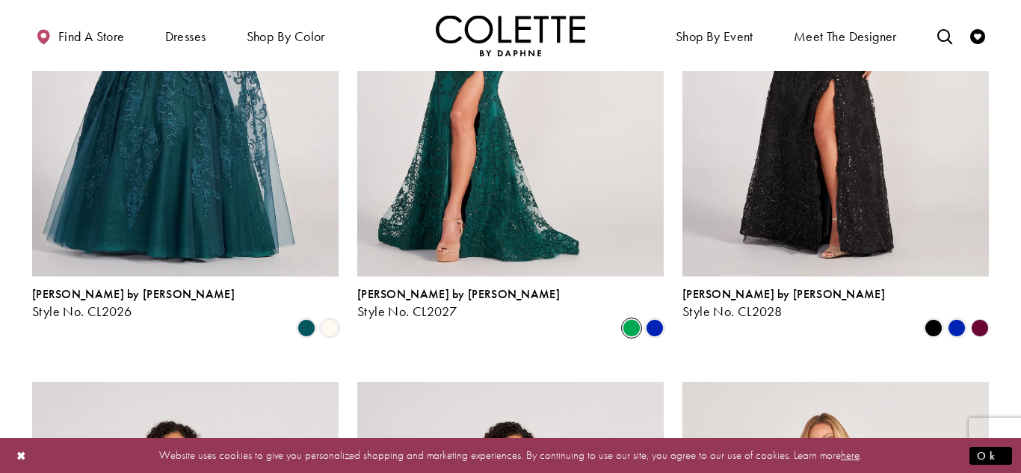
click at [982, 316] on polygon "Product List" at bounding box center [979, 327] width 23 height 23
click at [981, 316] on polygon "Product List" at bounding box center [979, 327] width 23 height 23
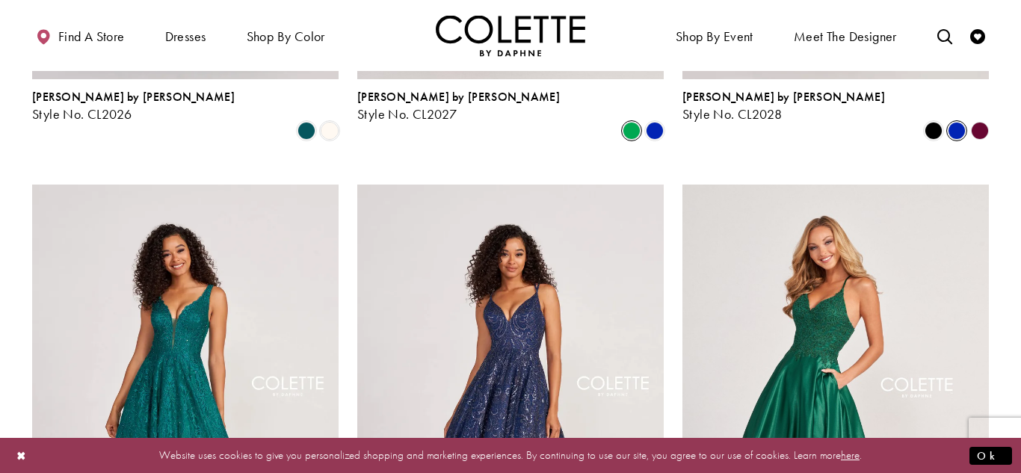
scroll to position [978, 0]
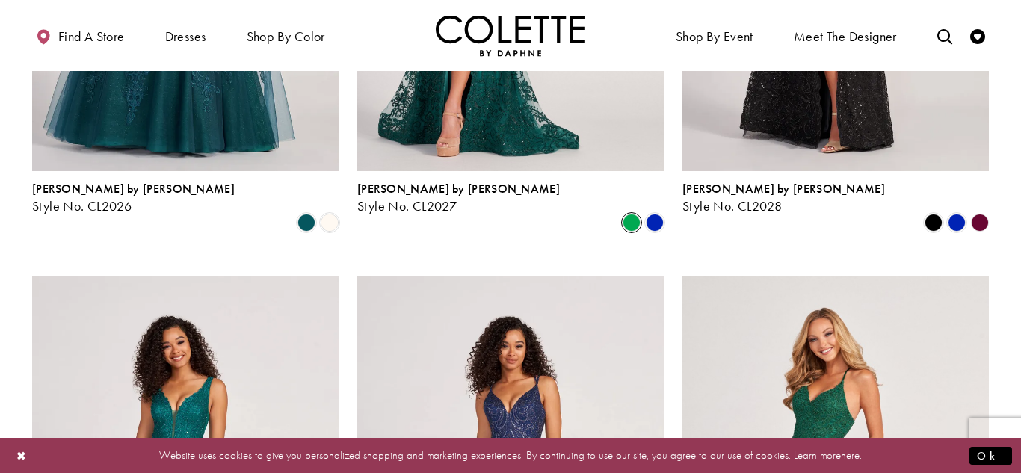
click at [977, 211] on polygon "Product List" at bounding box center [979, 222] width 23 height 23
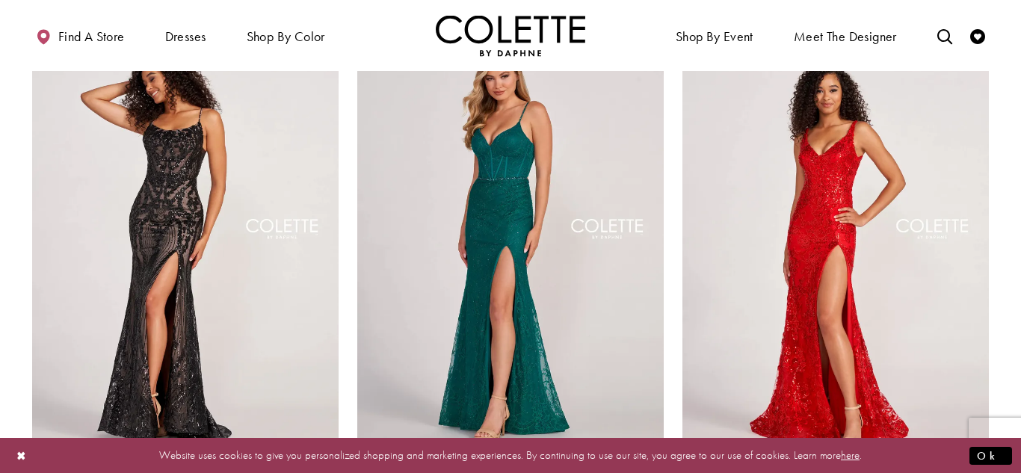
scroll to position [1788, 0]
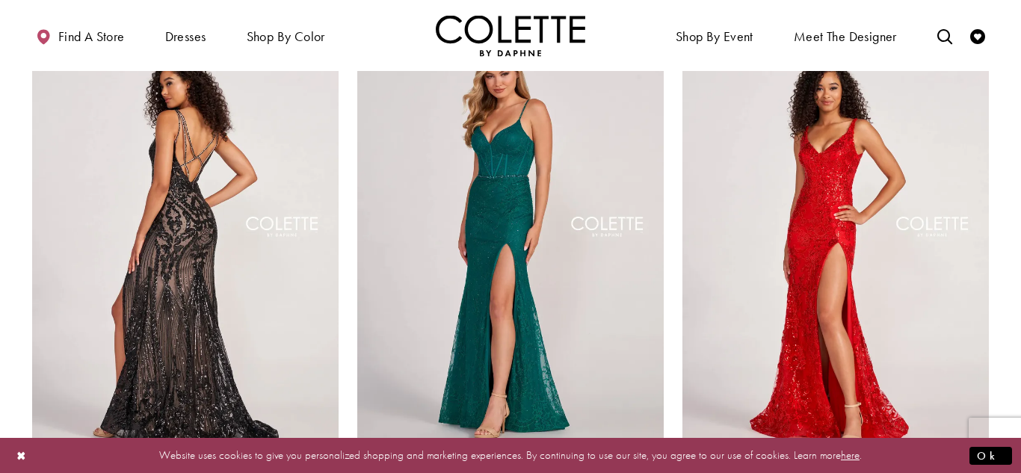
click at [235, 311] on img "Visit Colette by Daphne Style No. CL2035 Page" at bounding box center [185, 238] width 306 height 445
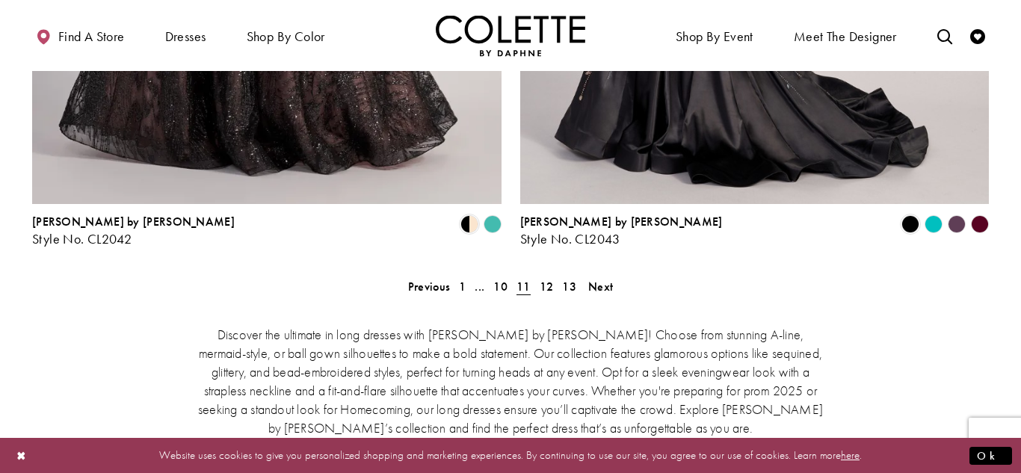
scroll to position [2832, 0]
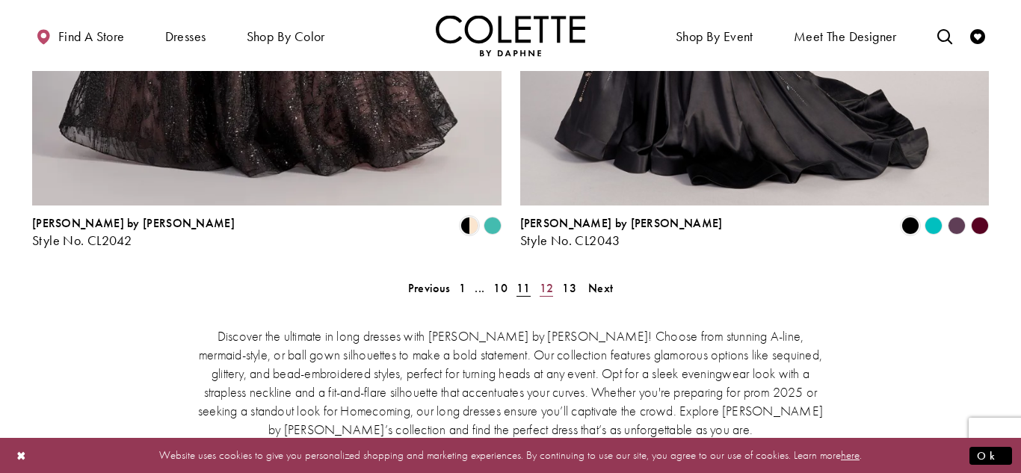
click at [552, 280] on span "12" at bounding box center [547, 288] width 14 height 16
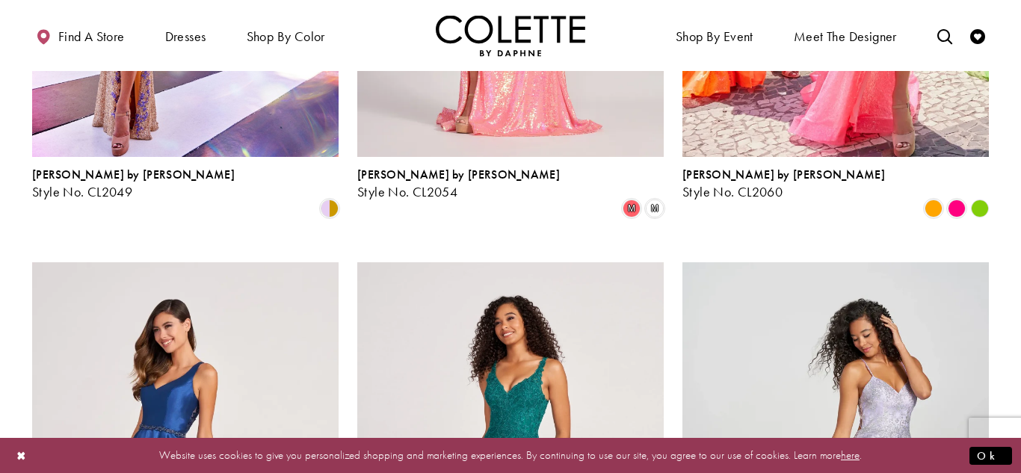
scroll to position [444, 0]
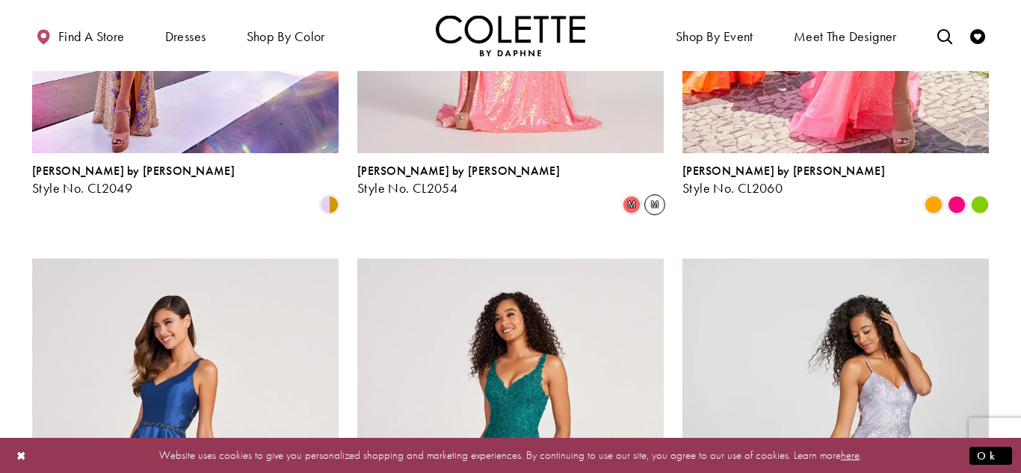
click at [652, 196] on span "m" at bounding box center [655, 205] width 18 height 18
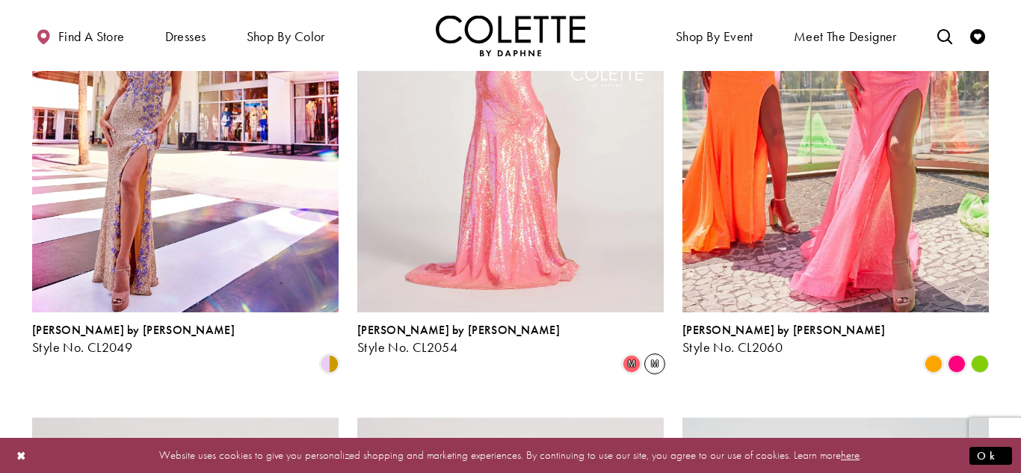
scroll to position [288, 0]
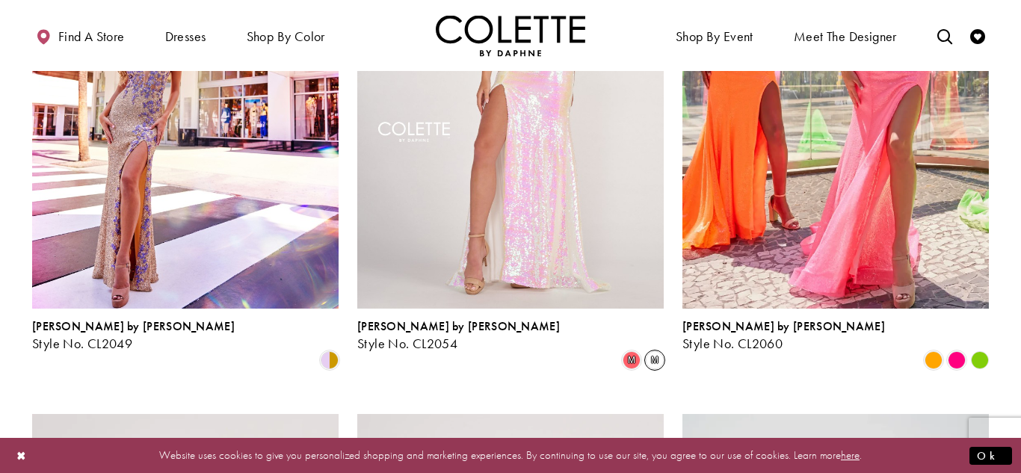
click at [627, 341] on div "Colette by Daphne Style No. CL2054 Skip Color List #ee72e310c2 to end m m Color…" at bounding box center [510, 344] width 306 height 49
click at [629, 351] on span "m" at bounding box center [632, 360] width 18 height 18
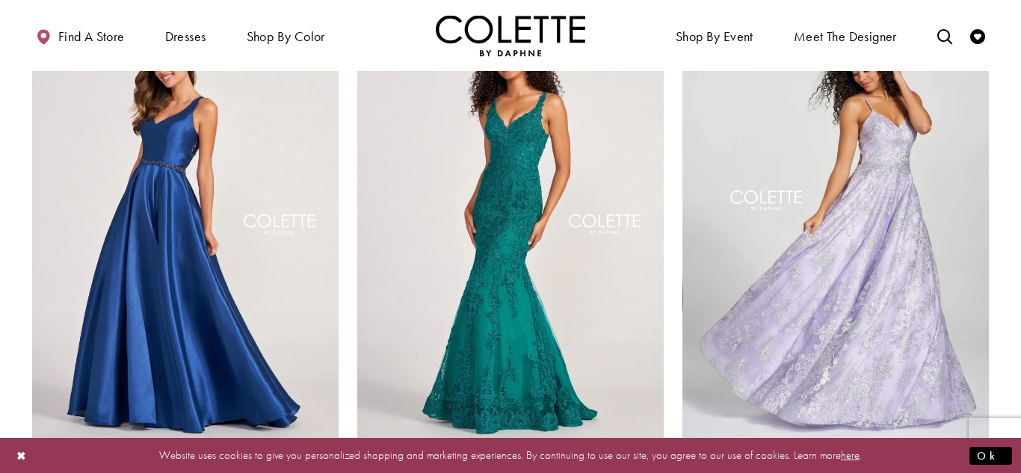
scroll to position [710, 0]
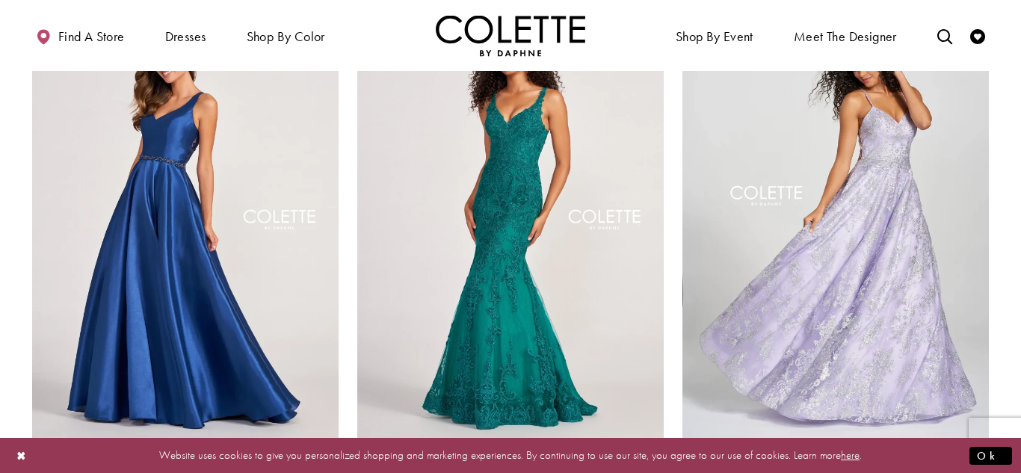
click at [571, 290] on img "Visit Colette by Daphne Style No. CL2036 Page" at bounding box center [510, 215] width 306 height 445
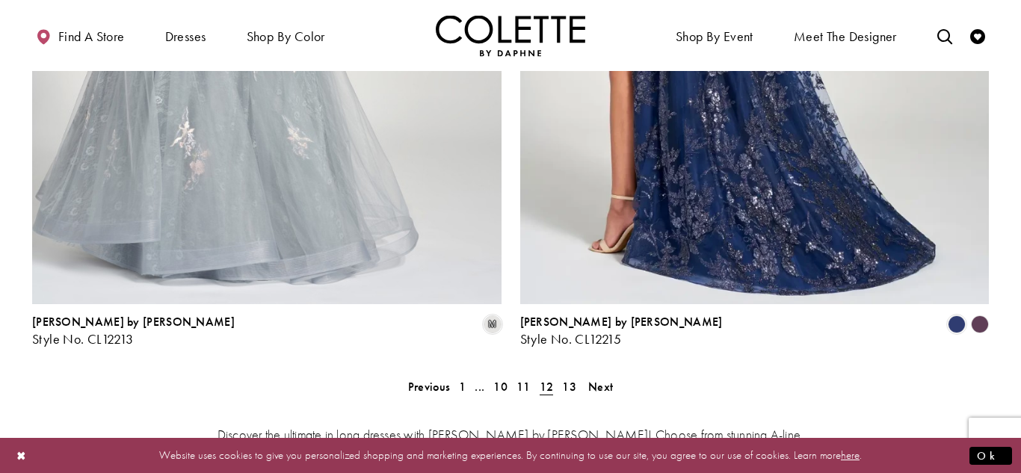
scroll to position [2698, 0]
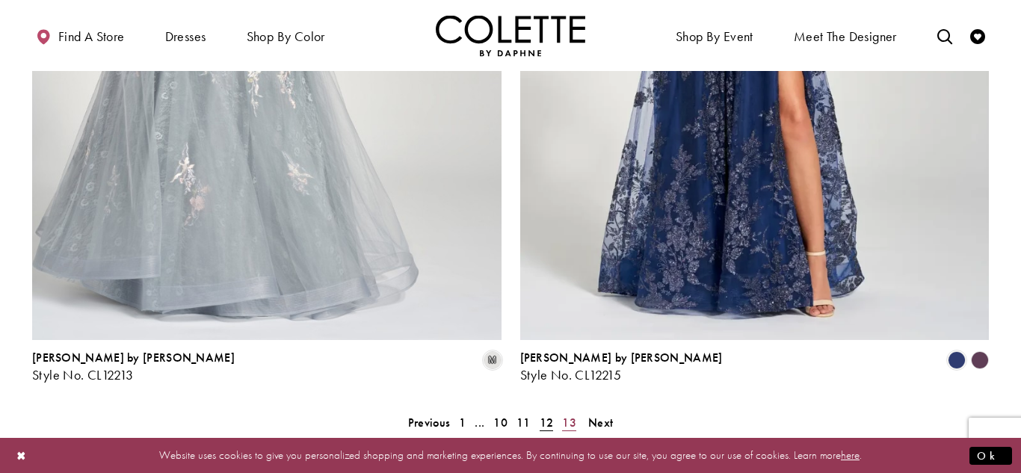
click at [569, 415] on span "13" at bounding box center [569, 423] width 14 height 16
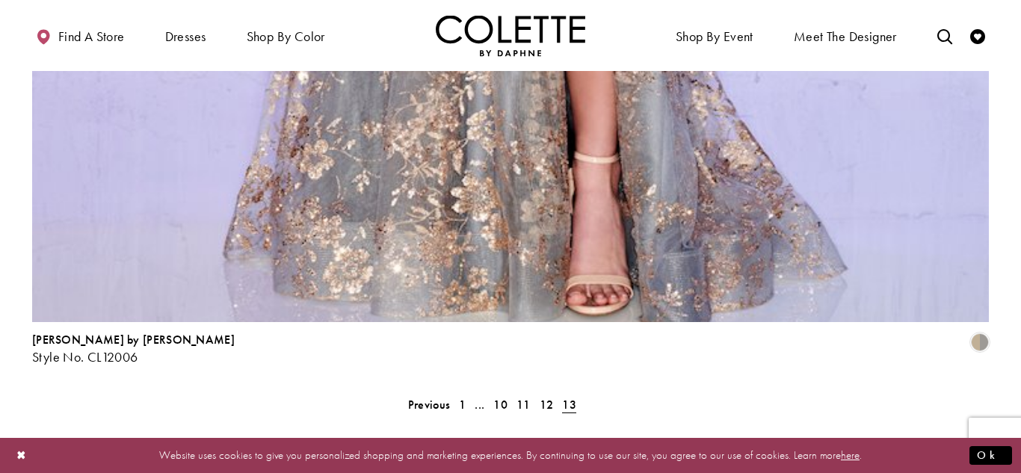
scroll to position [2871, 0]
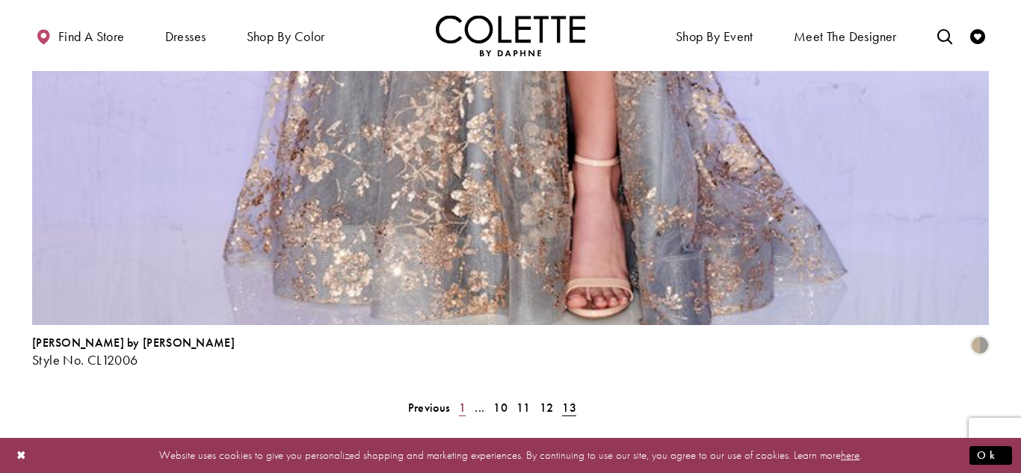
click at [457, 397] on link "1" at bounding box center [462, 408] width 16 height 22
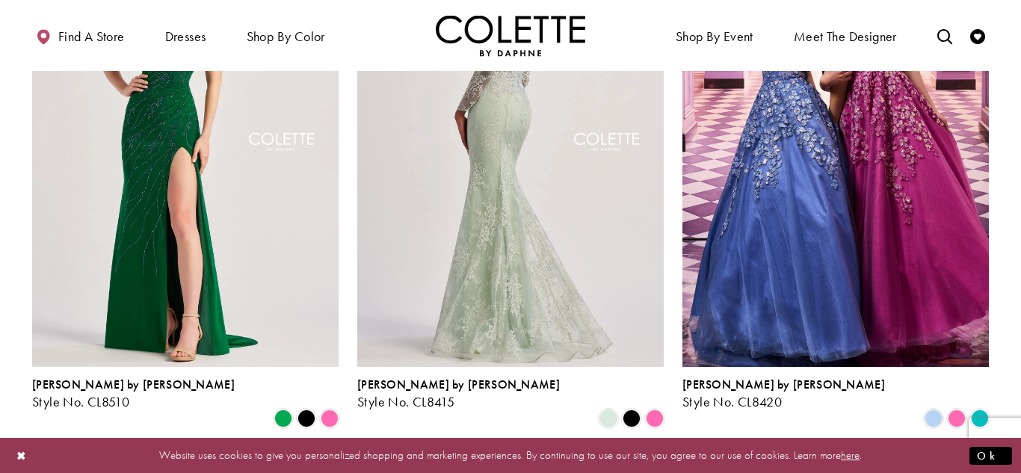
scroll to position [1336, 0]
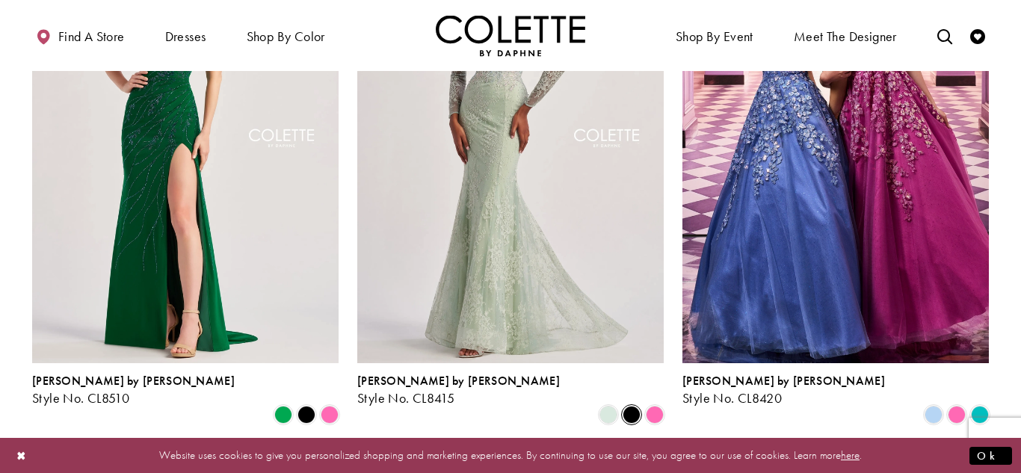
click at [630, 406] on span "Product List" at bounding box center [632, 415] width 18 height 18
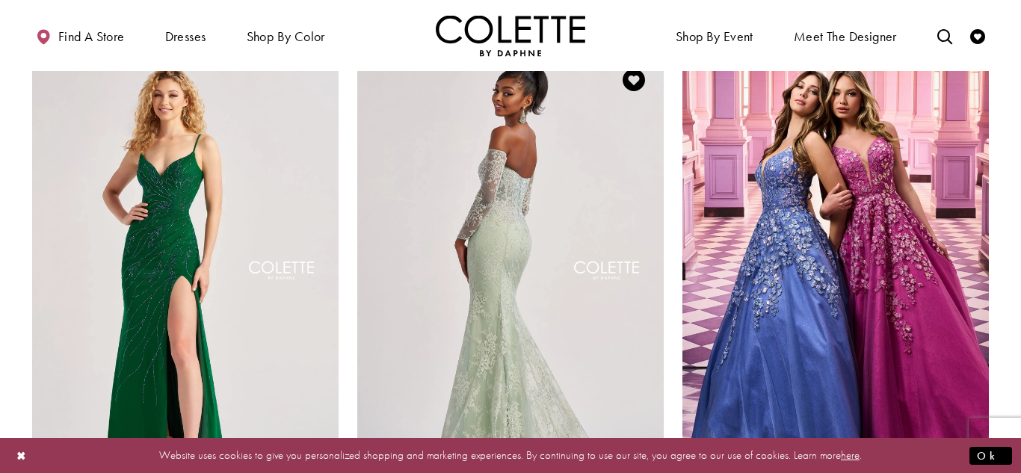
scroll to position [1199, 0]
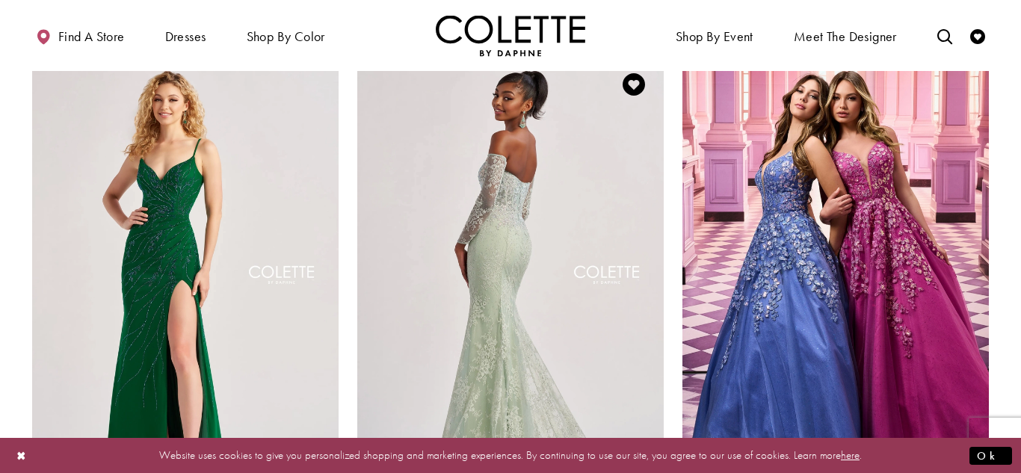
click at [448, 208] on img "Visit Colette by Daphne Style No. CL8415 Page" at bounding box center [510, 277] width 306 height 445
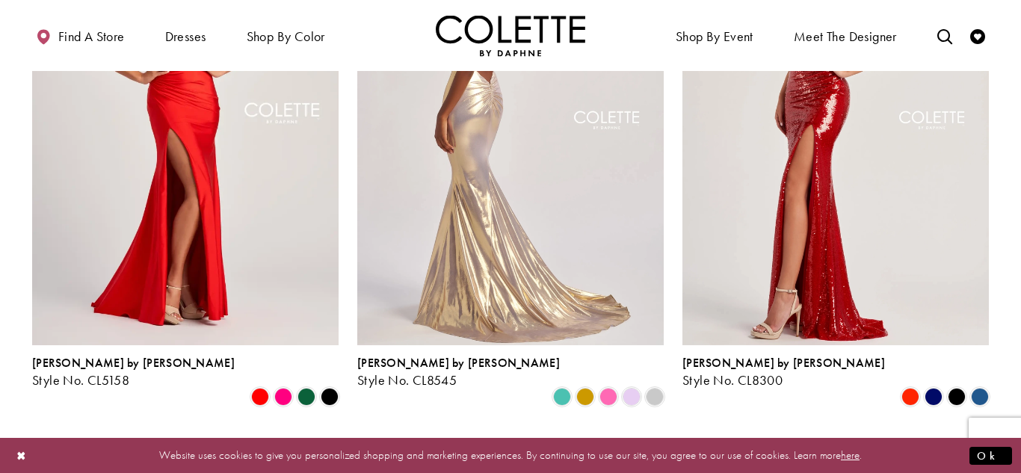
scroll to position [1906, 0]
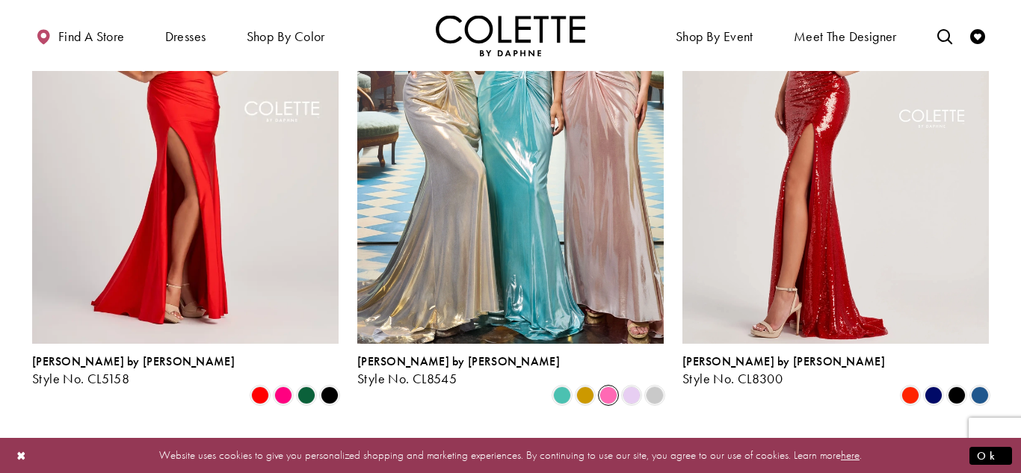
click at [608, 386] on span "Product List" at bounding box center [608, 395] width 18 height 18
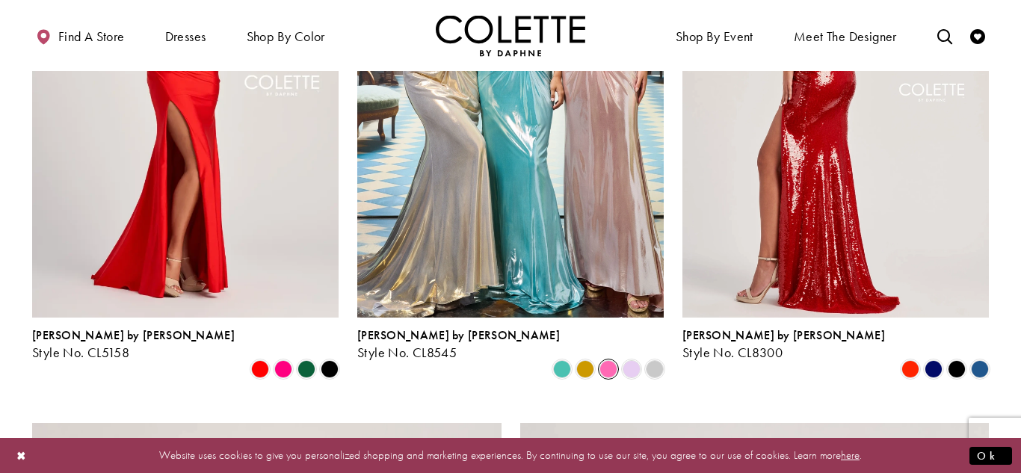
scroll to position [1937, 0]
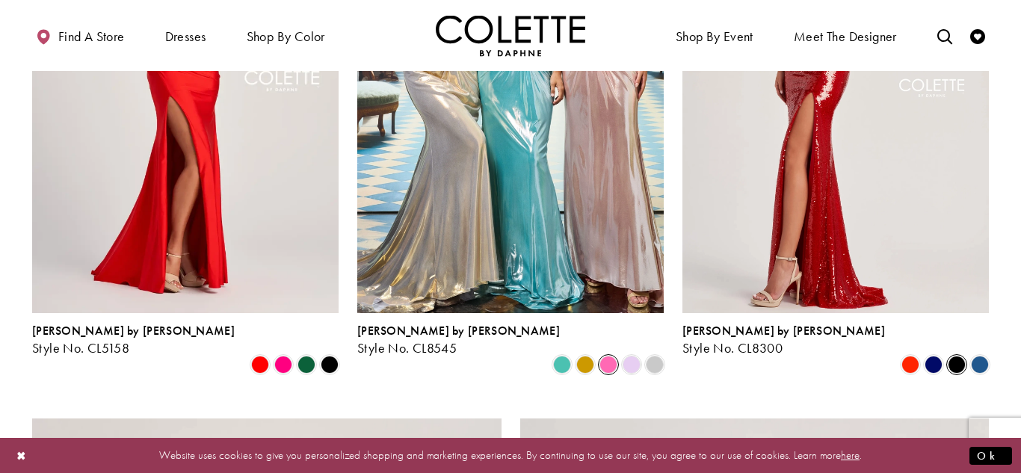
click at [954, 356] on span "Product List" at bounding box center [957, 365] width 18 height 18
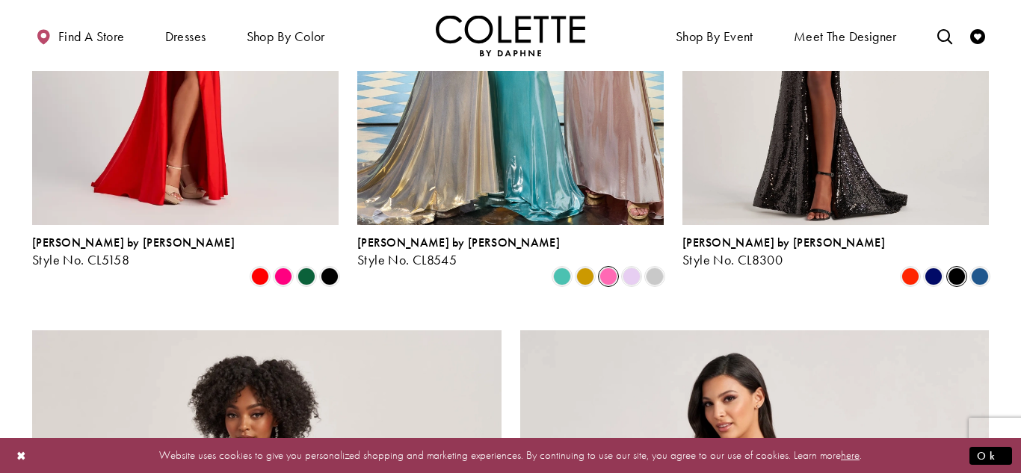
scroll to position [2030, 0]
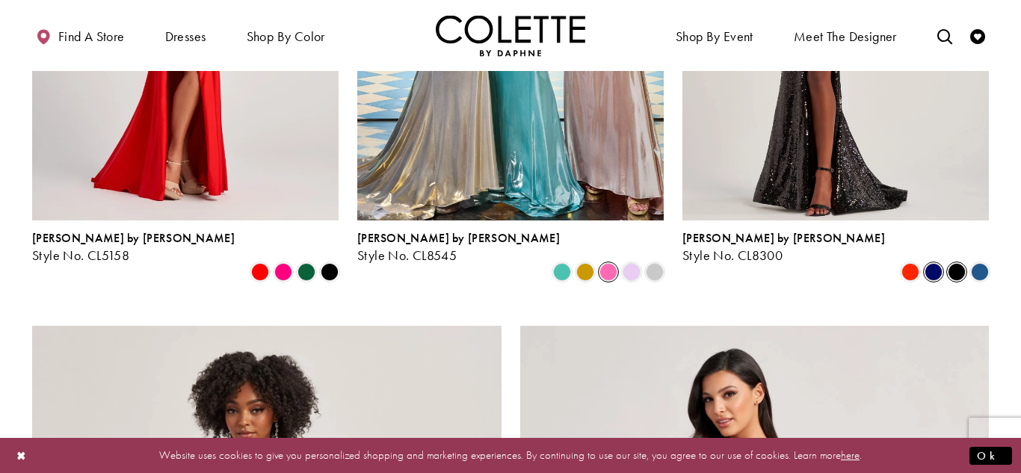
click at [928, 263] on span "Product List" at bounding box center [933, 272] width 18 height 18
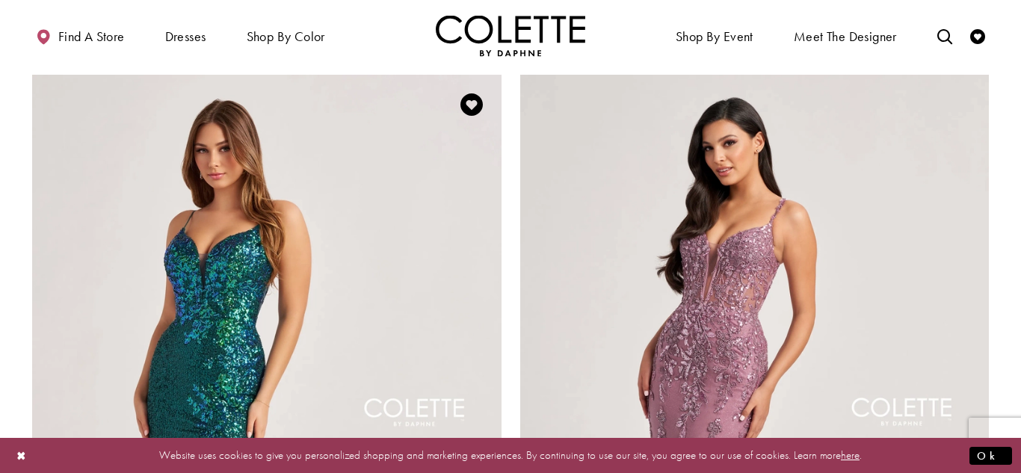
scroll to position [2280, 0]
click at [469, 228] on img "Visit Colette by Daphne Style No. CL8425 Page" at bounding box center [266, 416] width 469 height 682
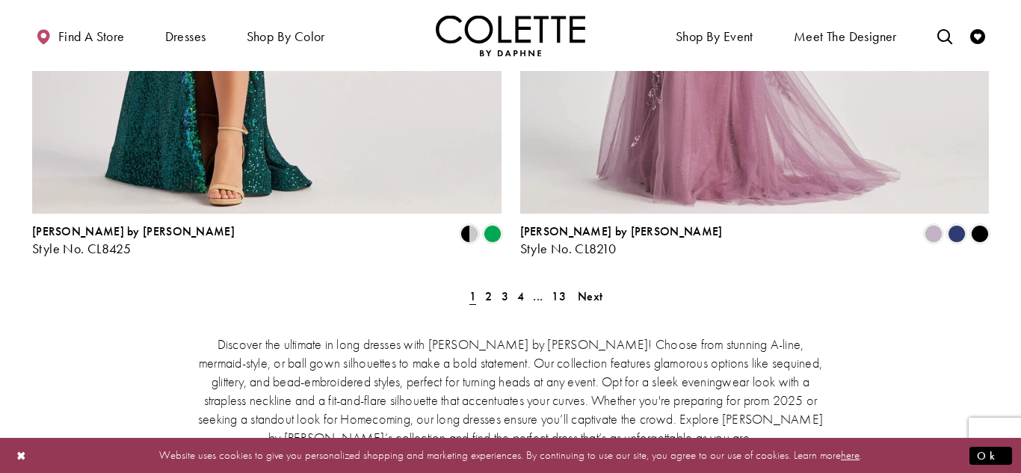
scroll to position [2823, 0]
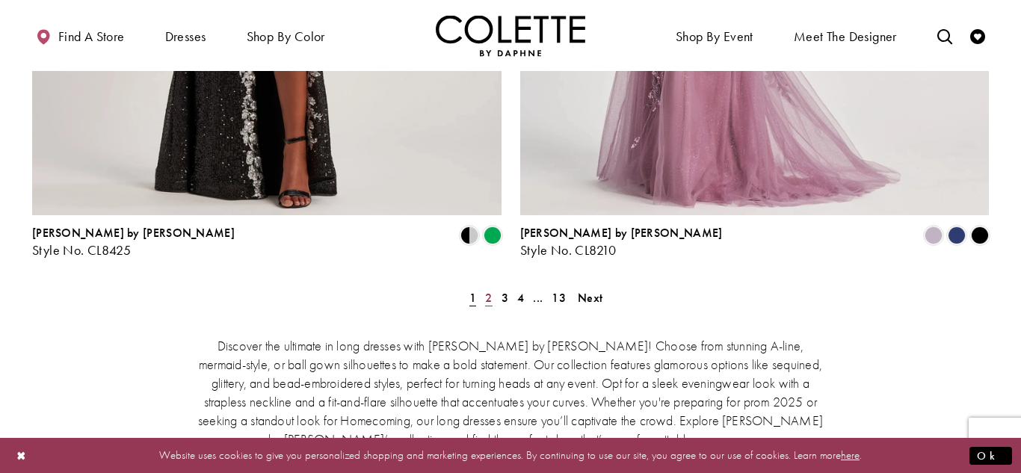
click at [491, 290] on span "2" at bounding box center [488, 298] width 7 height 16
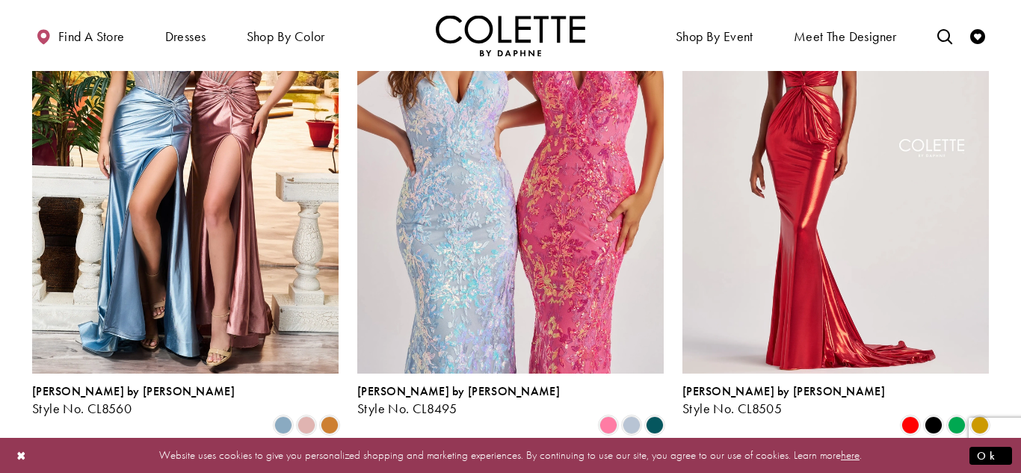
scroll to position [782, 0]
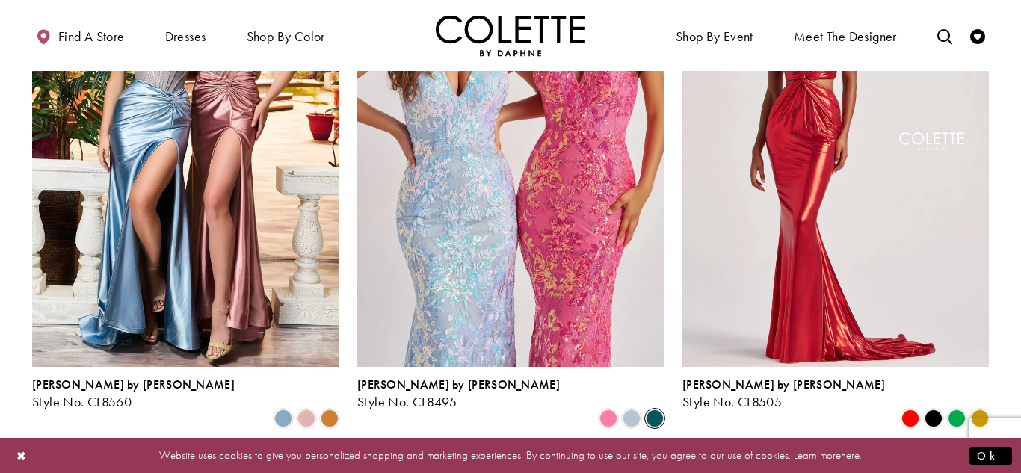
click at [649, 410] on span "Product List" at bounding box center [655, 419] width 18 height 18
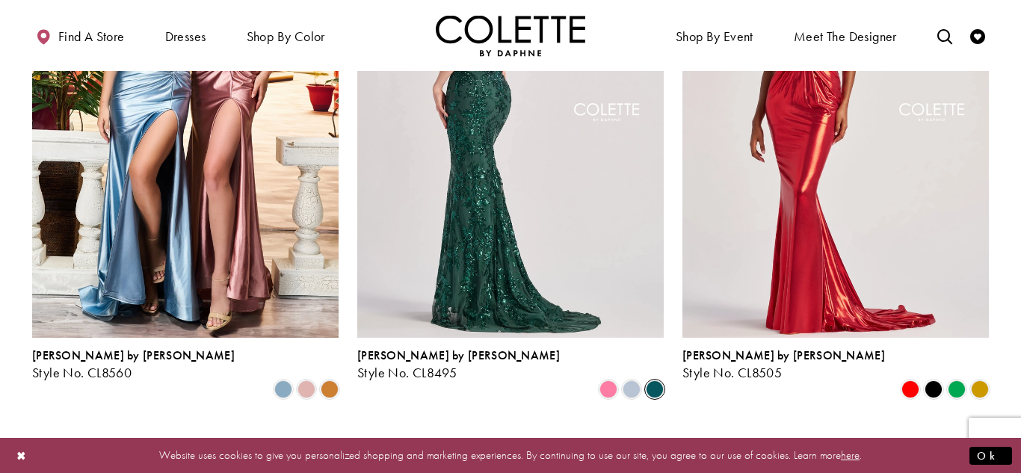
scroll to position [815, 0]
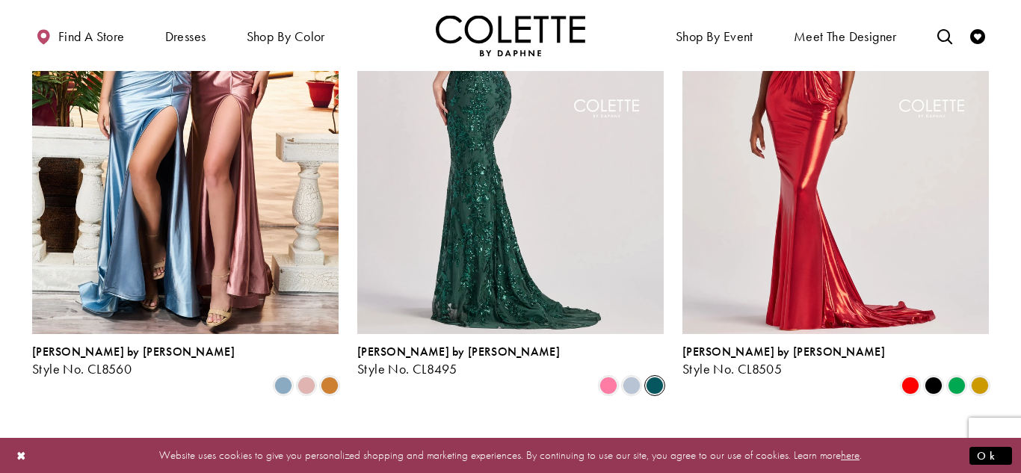
click at [519, 235] on img "Visit Colette by Daphne Style No. CL8495 Page" at bounding box center [510, 110] width 306 height 445
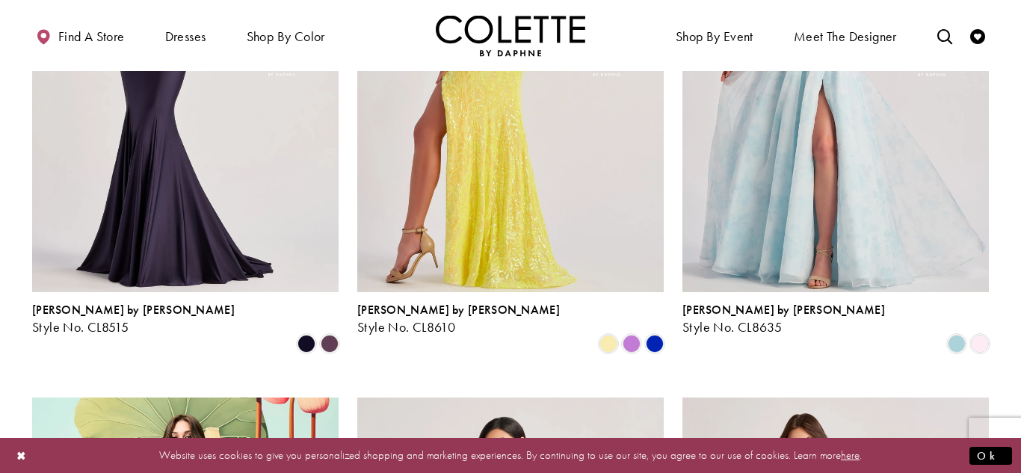
scroll to position [1410, 0]
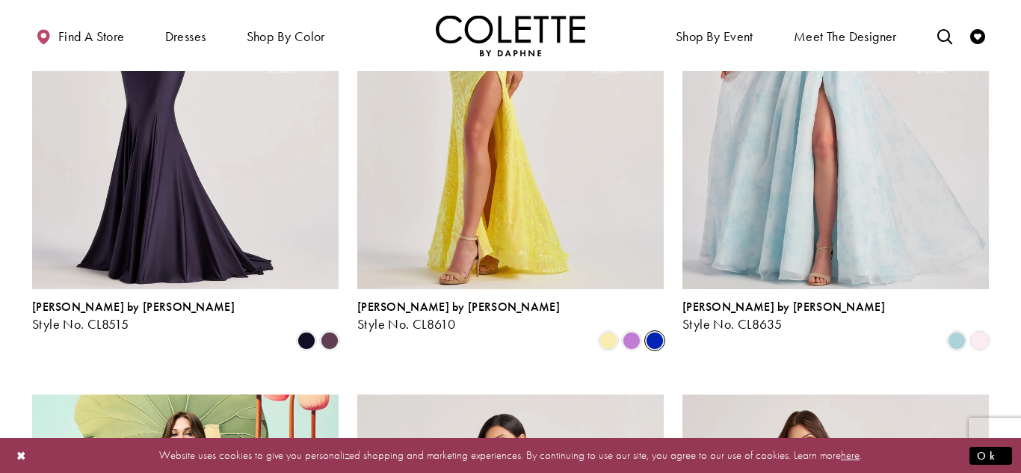
click at [652, 332] on span "Product List" at bounding box center [655, 341] width 18 height 18
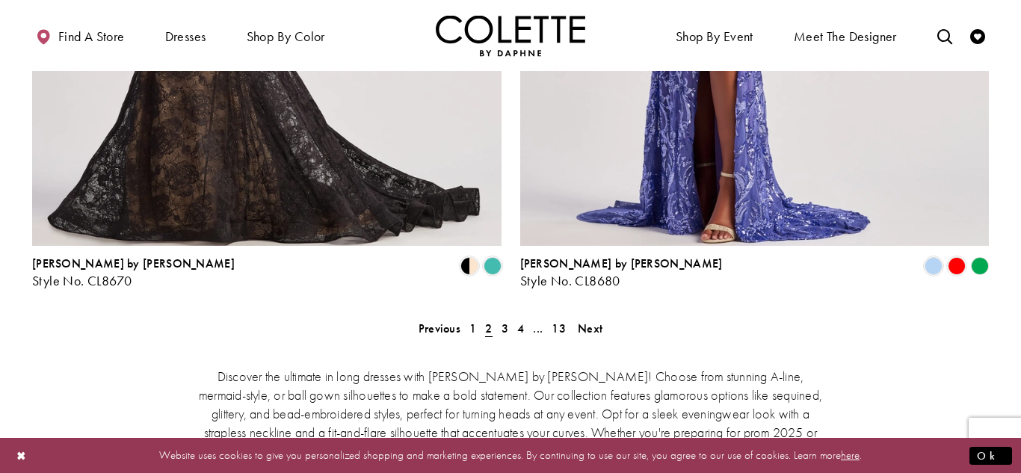
scroll to position [2791, 0]
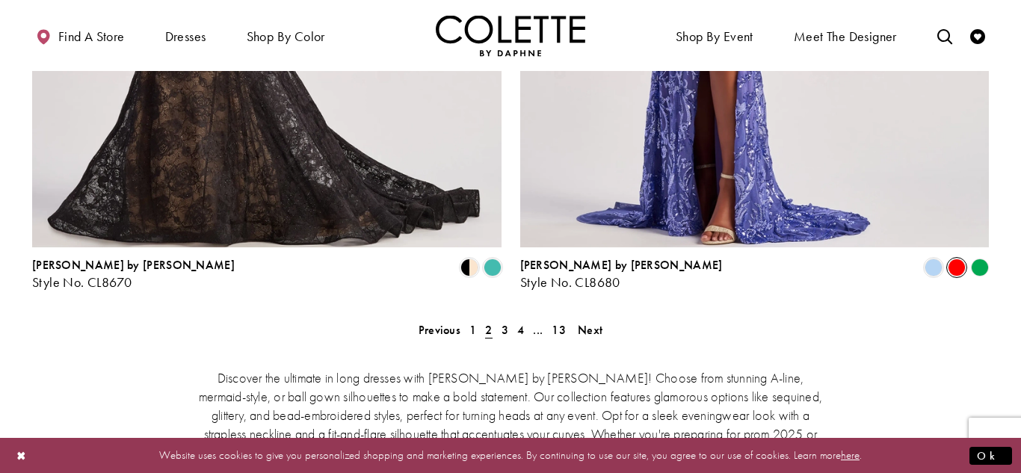
click at [956, 259] on span "Product List" at bounding box center [957, 268] width 18 height 18
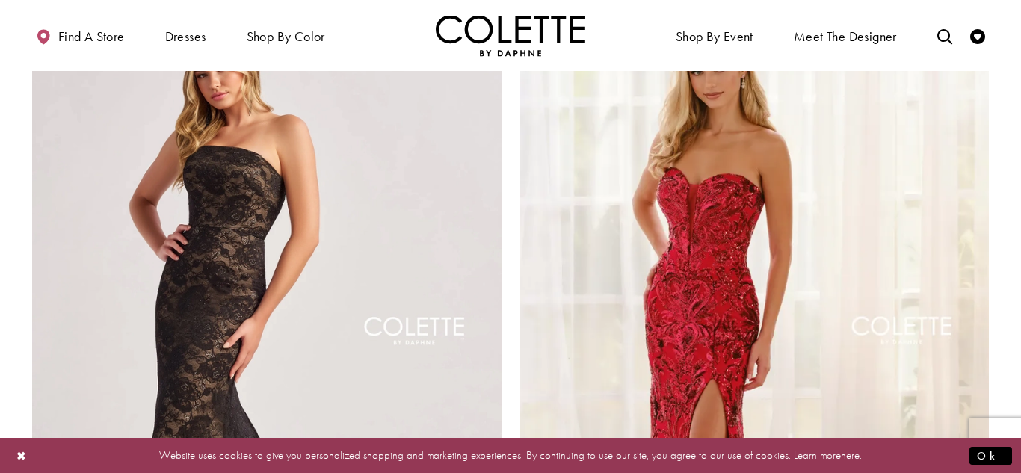
scroll to position [2337, 0]
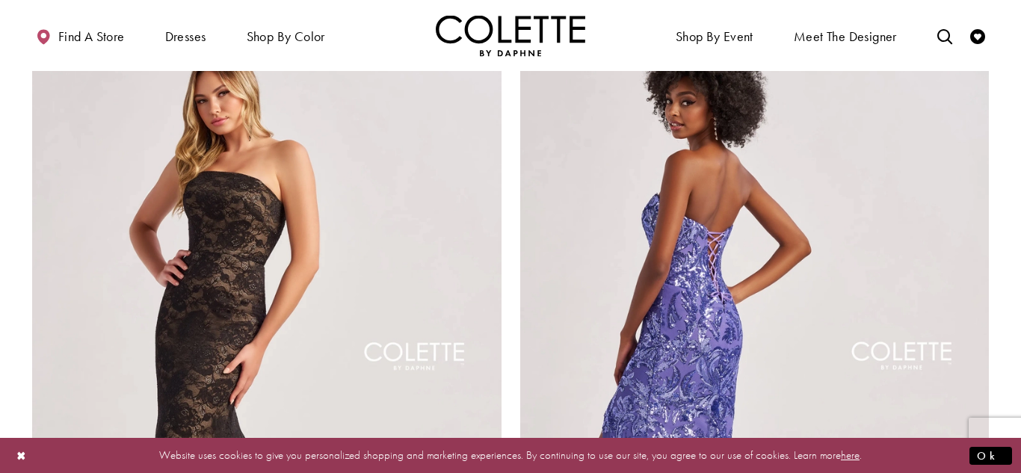
click at [913, 226] on img "Visit Colette by Daphne Style No. CL8680 Page" at bounding box center [754, 360] width 469 height 682
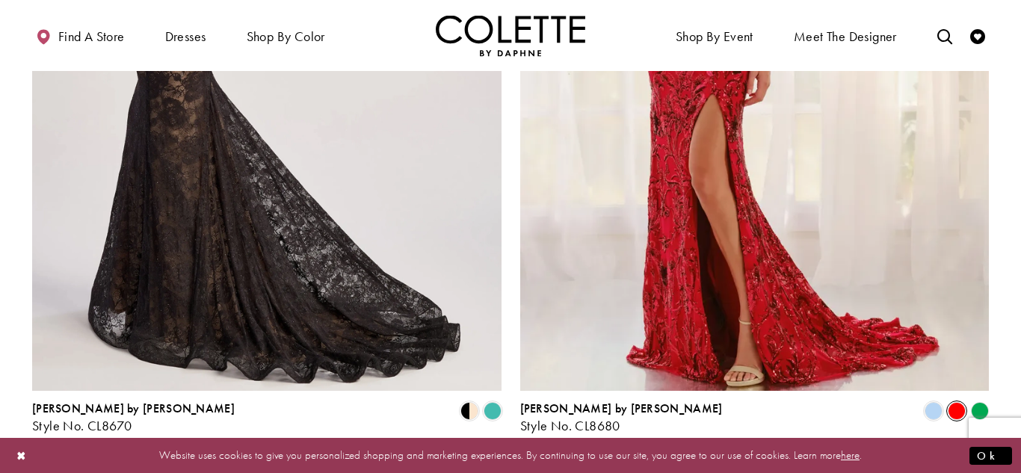
scroll to position [2638, 0]
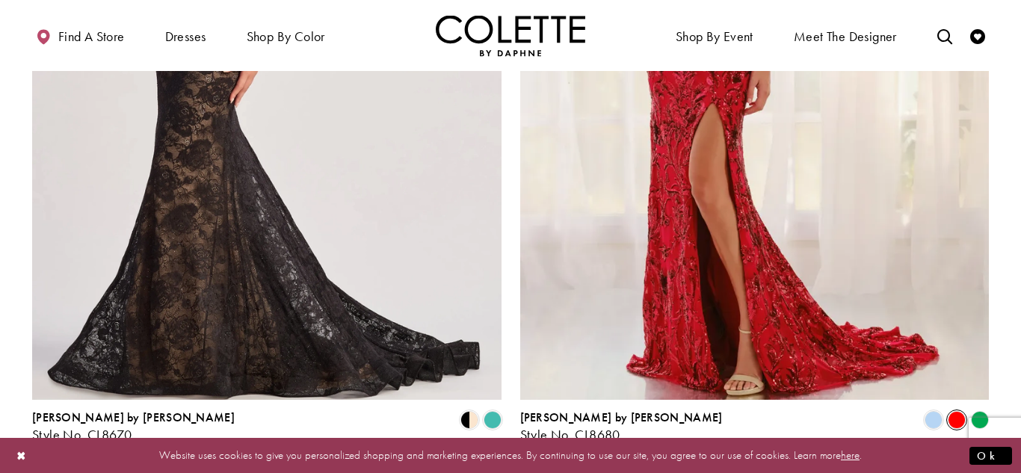
click at [507, 472] on span "3" at bounding box center [504, 483] width 7 height 16
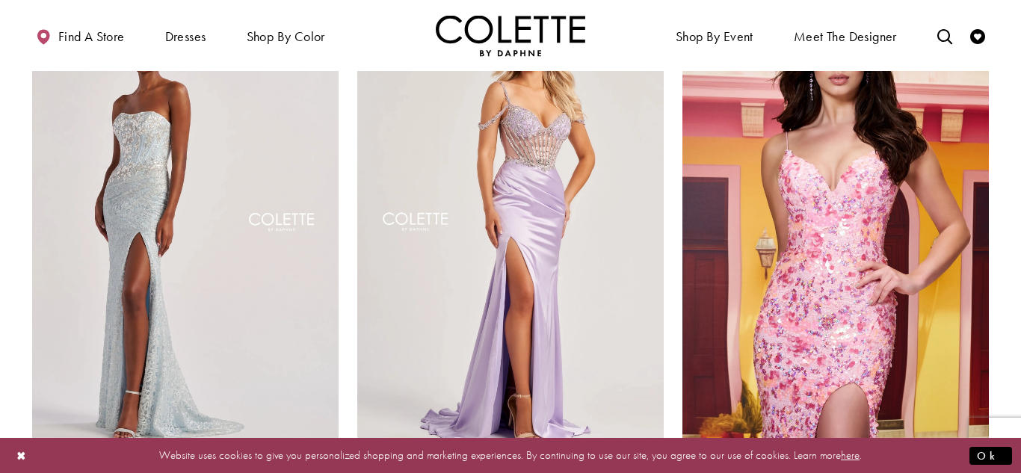
scroll to position [704, 0]
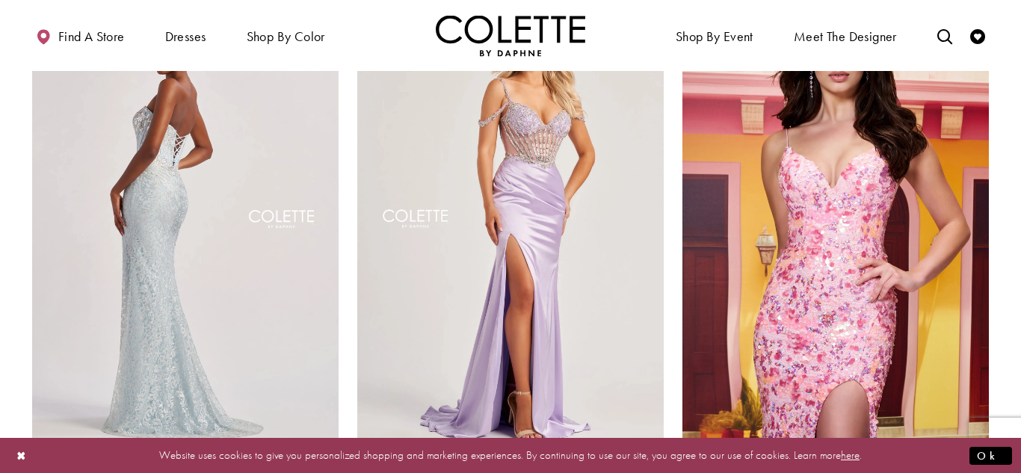
click at [301, 317] on img "Visit Colette by Daphne Style No. CL8595 Page" at bounding box center [185, 221] width 306 height 445
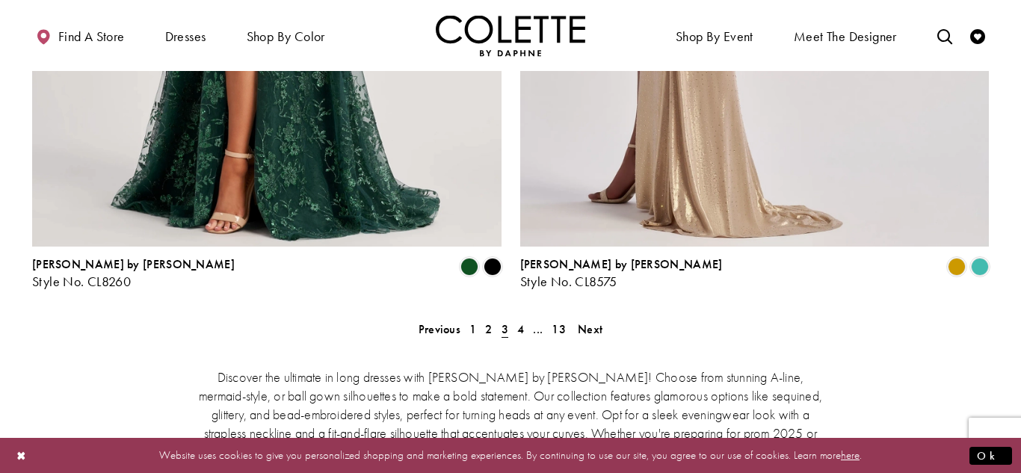
scroll to position [2769, 0]
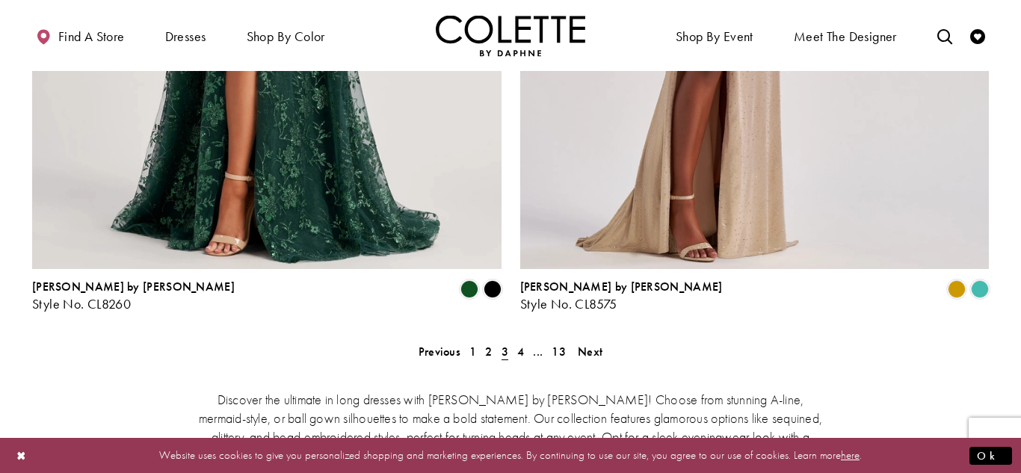
click at [511, 341] on span "3" at bounding box center [505, 352] width 16 height 22
click at [524, 341] on link "4" at bounding box center [521, 352] width 16 height 22
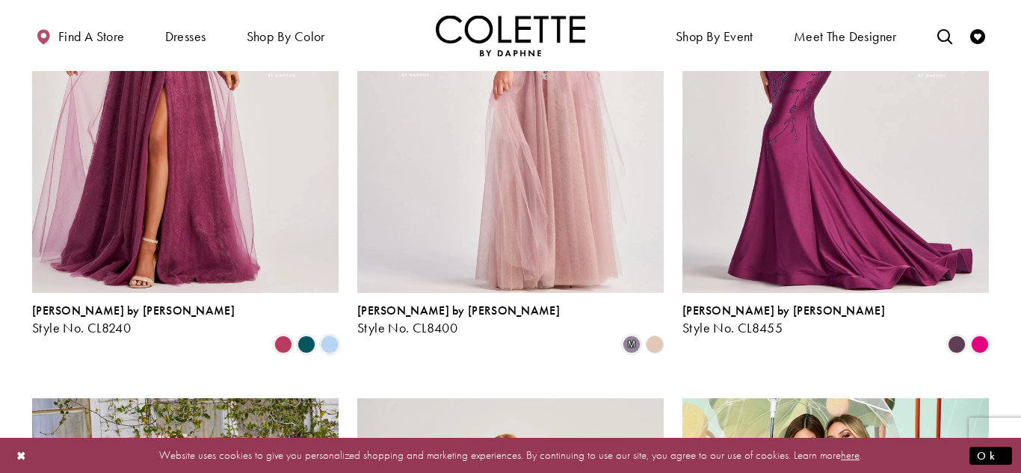
scroll to position [1427, 0]
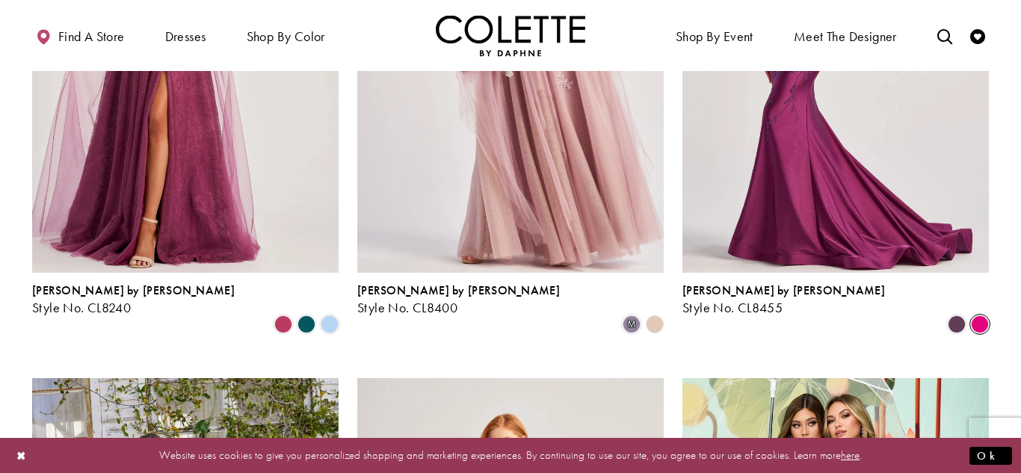
click at [984, 315] on span "Product List" at bounding box center [980, 324] width 18 height 18
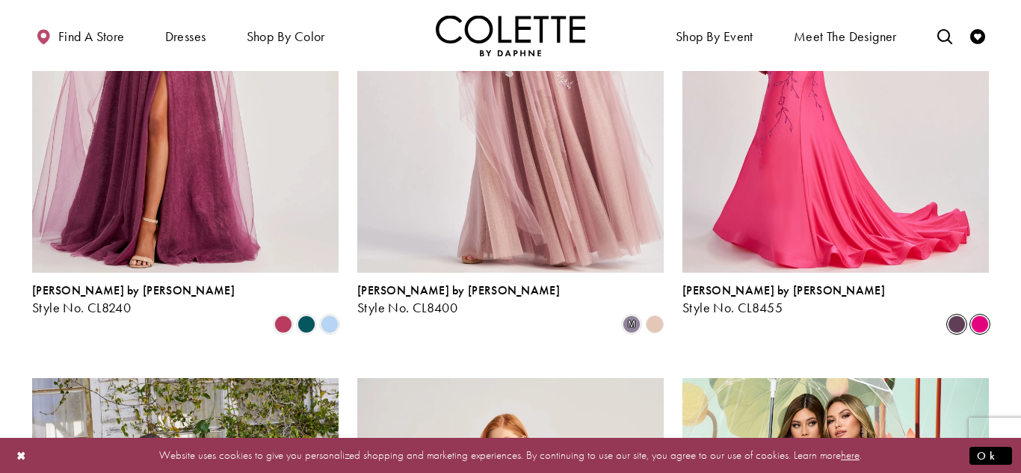
click at [960, 315] on span "Product List" at bounding box center [957, 324] width 18 height 18
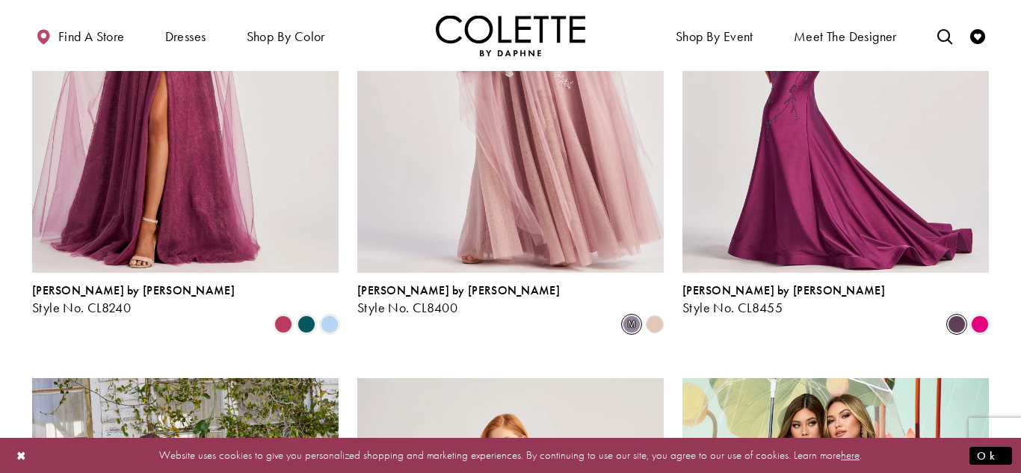
click at [626, 315] on span "m" at bounding box center [632, 324] width 18 height 18
click at [308, 315] on span "Product List" at bounding box center [306, 324] width 18 height 18
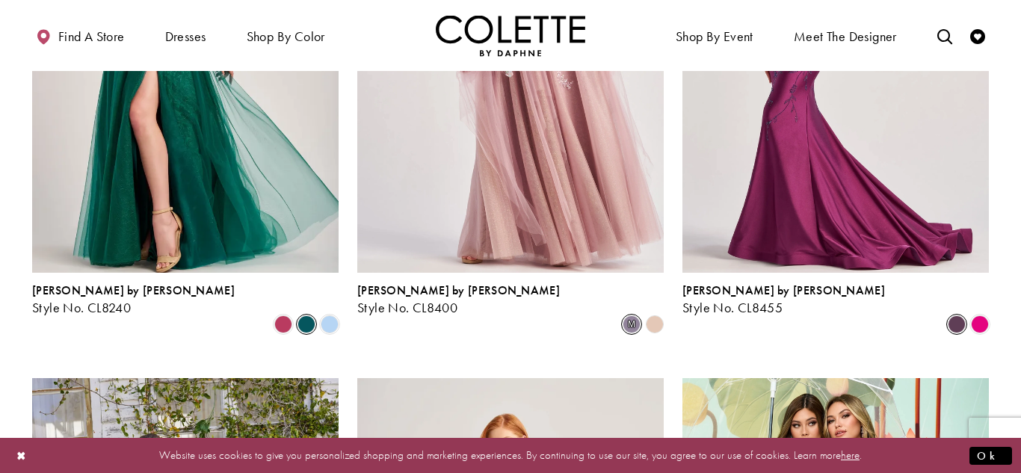
click at [345, 257] on div "Colette by Daphne Style No. CL8240 Skip Color List #5ee27d5cdd to end Color Lis…" at bounding box center [185, 80] width 325 height 551
click at [327, 315] on span "Product List" at bounding box center [330, 324] width 18 height 18
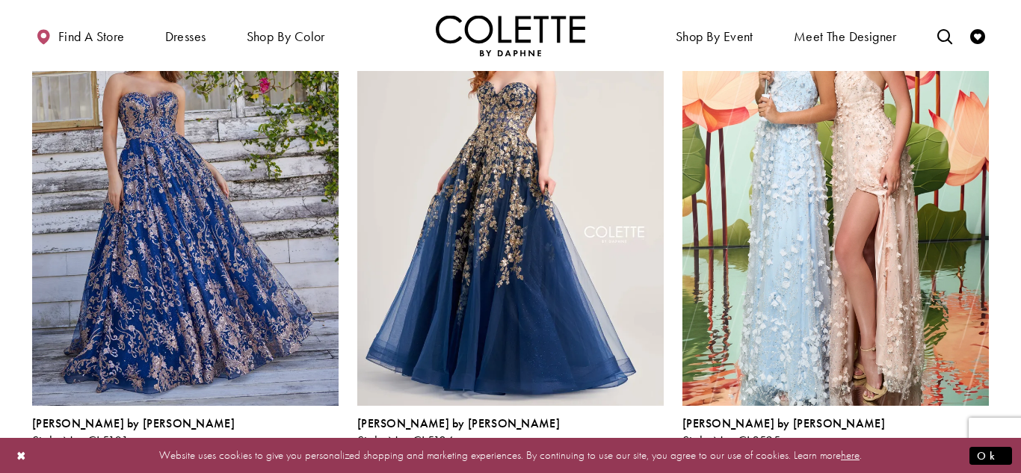
scroll to position [1852, 0]
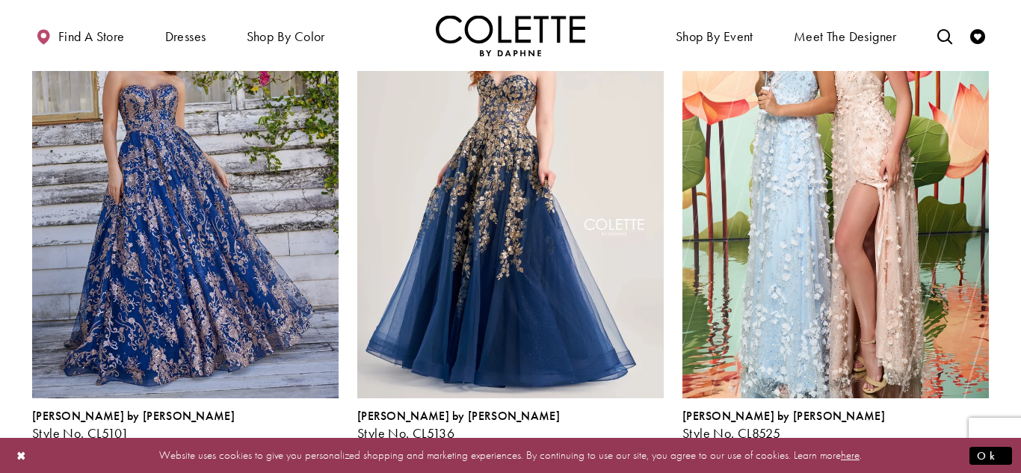
click at [281, 439] on polygon "Product List" at bounding box center [277, 450] width 12 height 23
click at [311, 439] on polygon "Product List" at bounding box center [312, 450] width 12 height 23
click at [329, 439] on polygon "Product List" at bounding box center [324, 450] width 12 height 23
click at [246, 441] on span "Product List" at bounding box center [237, 450] width 18 height 18
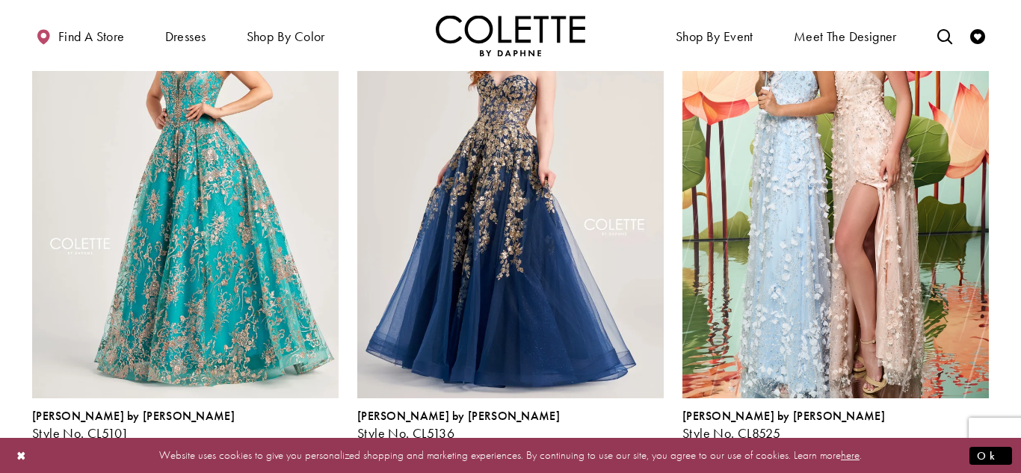
click at [247, 439] on div "Product List" at bounding box center [237, 450] width 23 height 23
click at [262, 441] on span "Product List" at bounding box center [260, 450] width 18 height 18
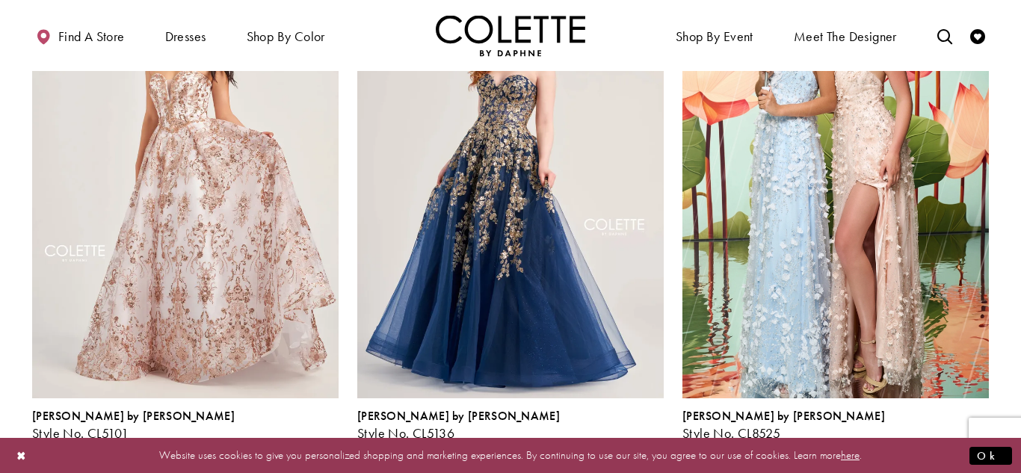
click at [281, 439] on polygon "Product List" at bounding box center [277, 450] width 12 height 23
click at [564, 441] on span "Product List" at bounding box center [562, 450] width 18 height 18
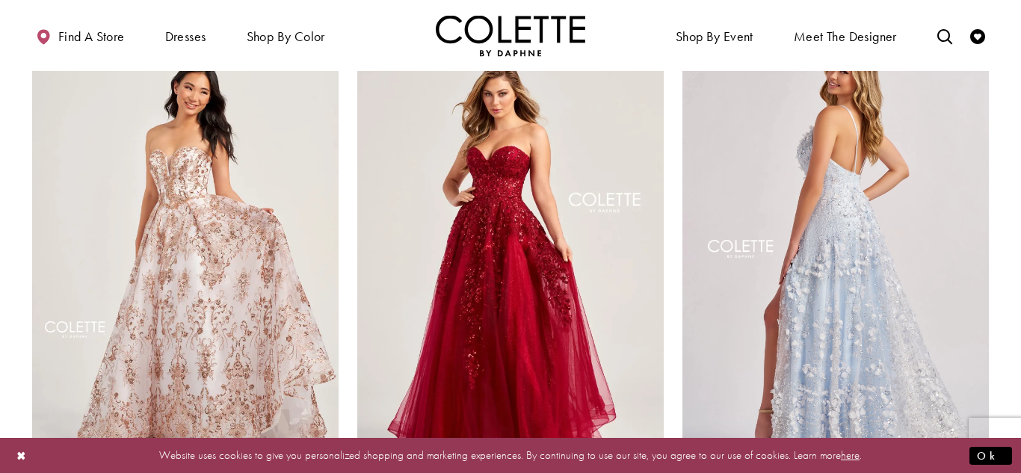
scroll to position [1776, 0]
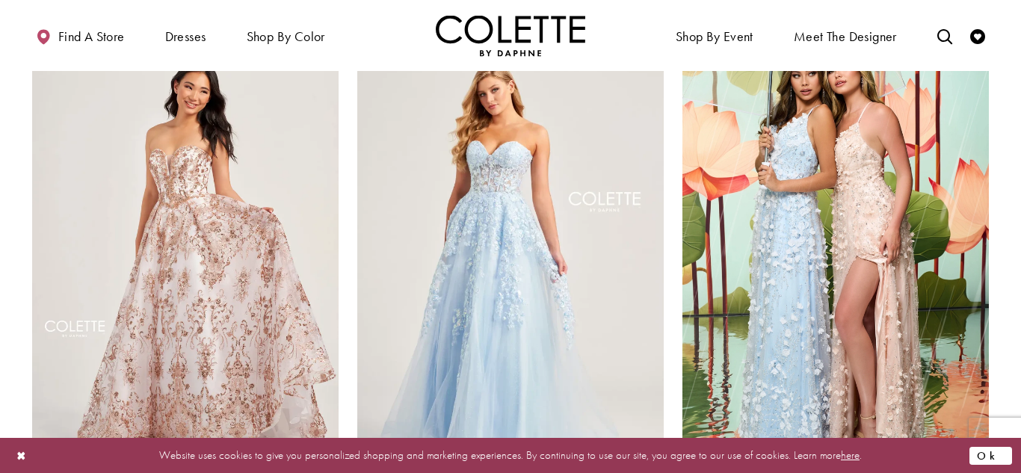
click at [998, 449] on button "Ok" at bounding box center [990, 455] width 43 height 19
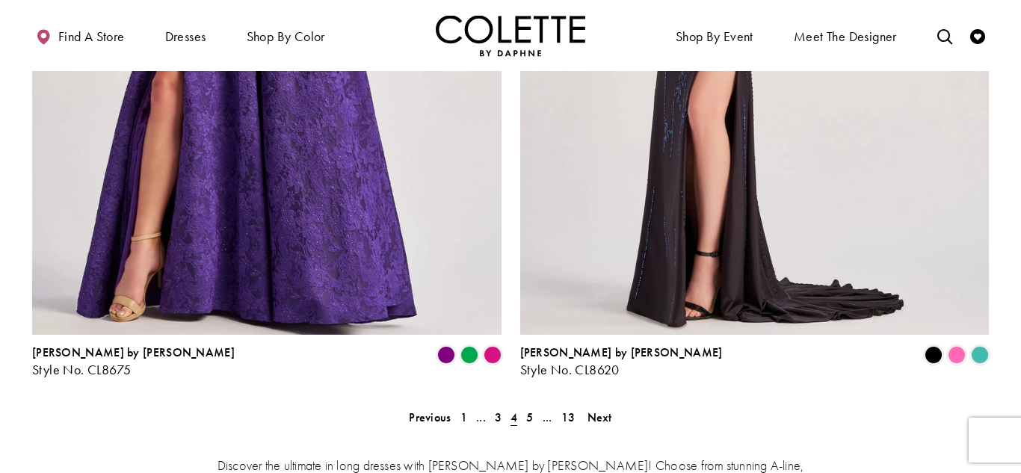
scroll to position [2713, 0]
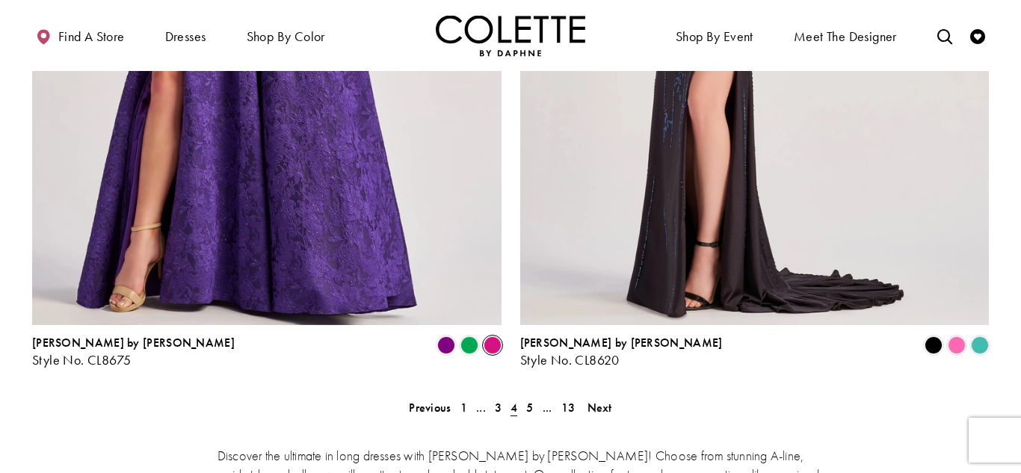
click at [486, 336] on span "Product List" at bounding box center [493, 345] width 18 height 18
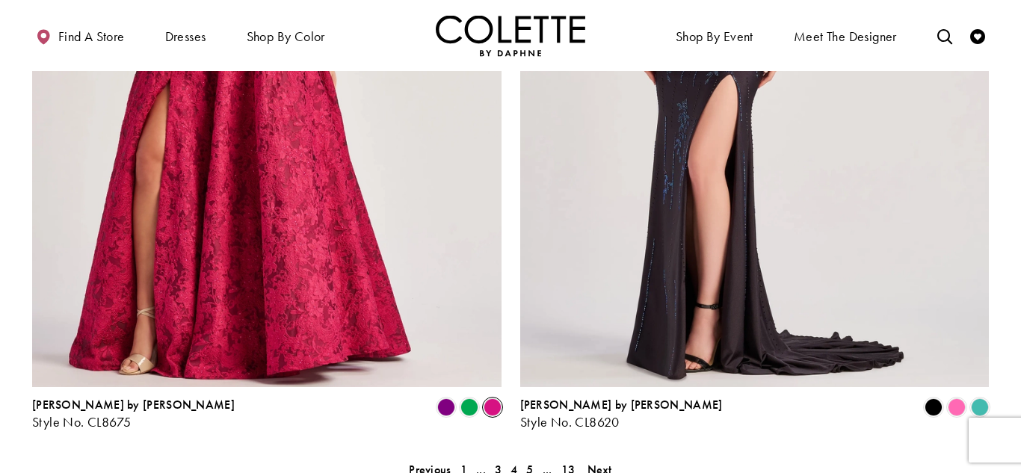
scroll to position [2680, 0]
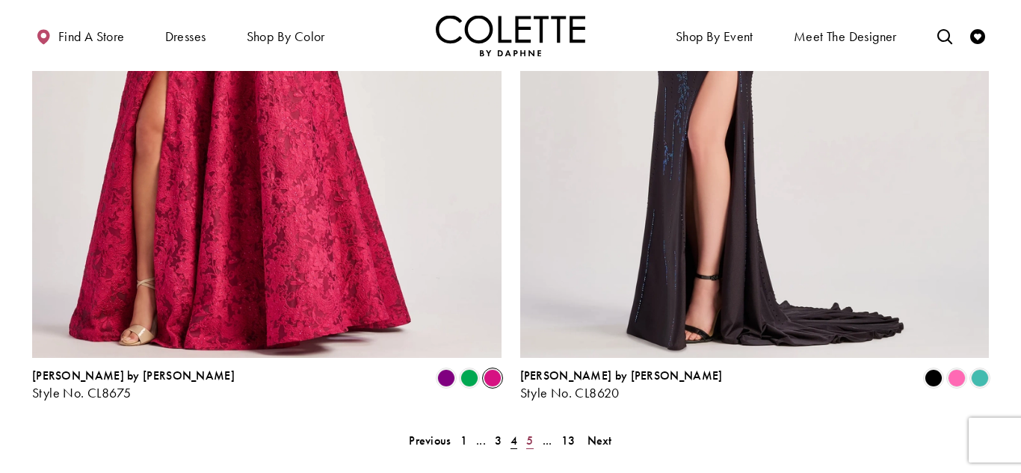
click at [530, 433] on span "5" at bounding box center [529, 441] width 7 height 16
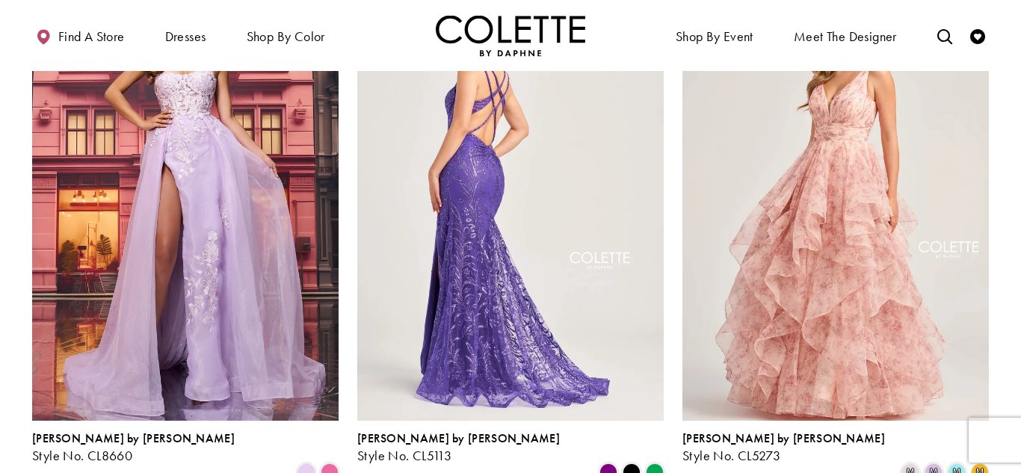
scroll to position [184, 0]
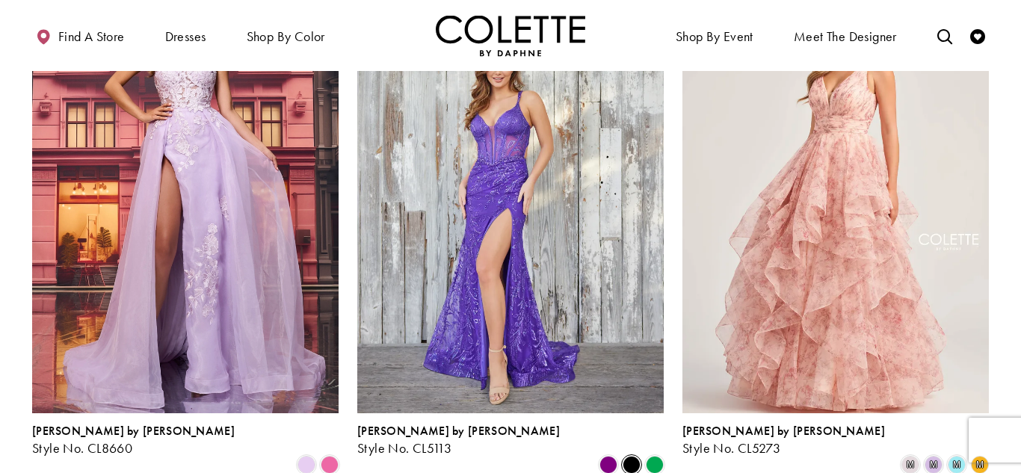
click at [627, 456] on span "Product List" at bounding box center [632, 465] width 18 height 18
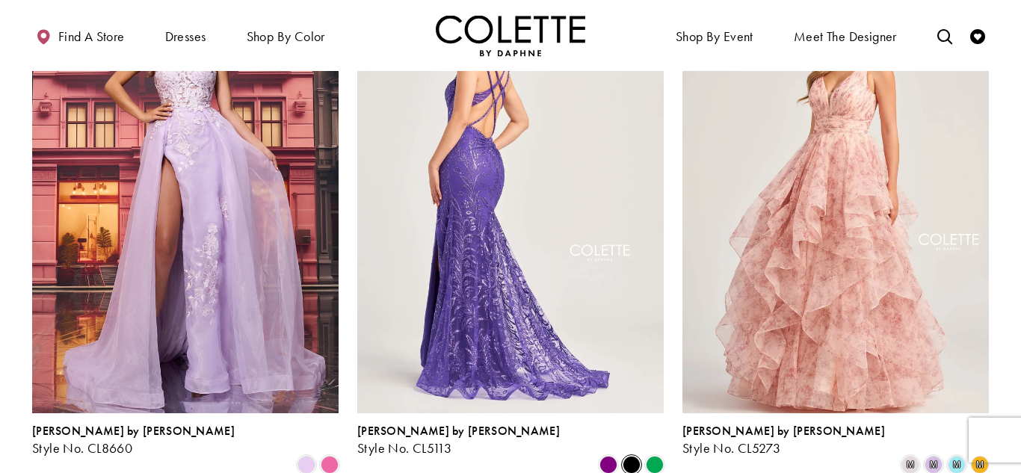
click at [572, 179] on img "Visit Colette by Daphne Style No. CL5113 Page" at bounding box center [510, 190] width 306 height 445
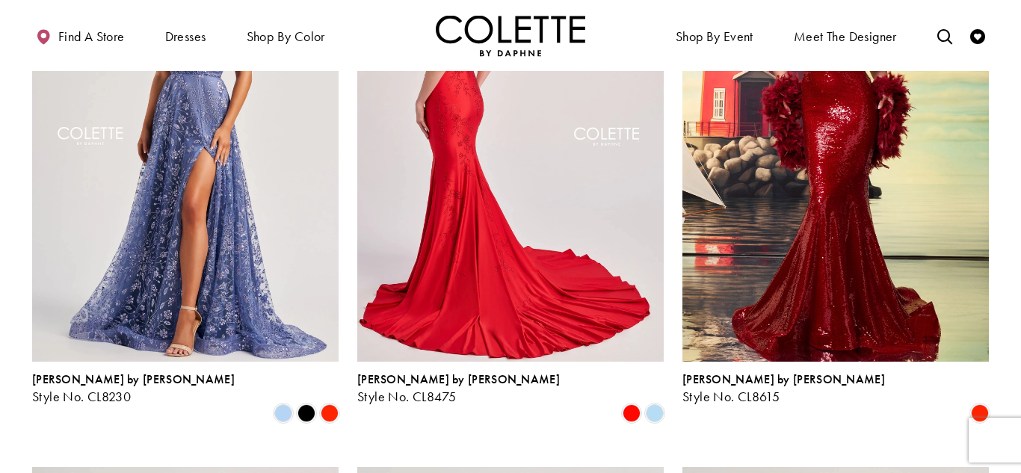
scroll to position [1341, 0]
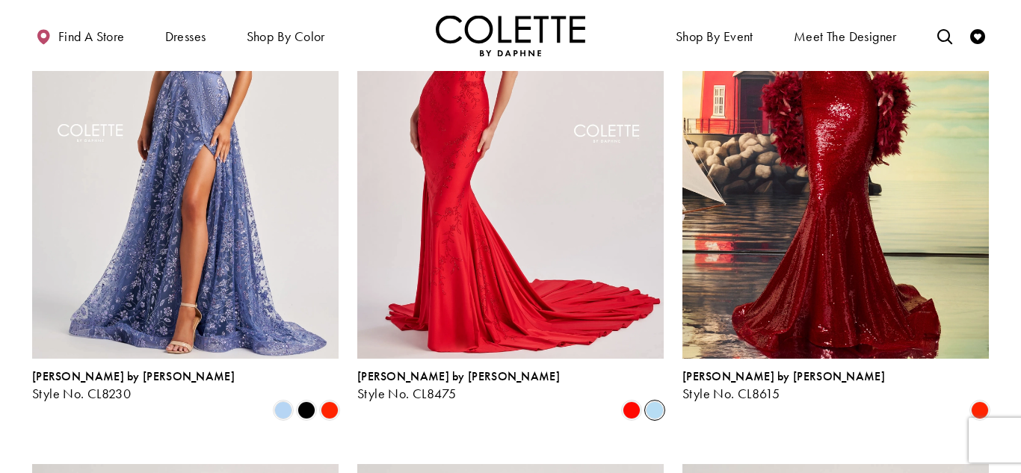
click at [662, 401] on icon "Product List" at bounding box center [655, 410] width 18 height 18
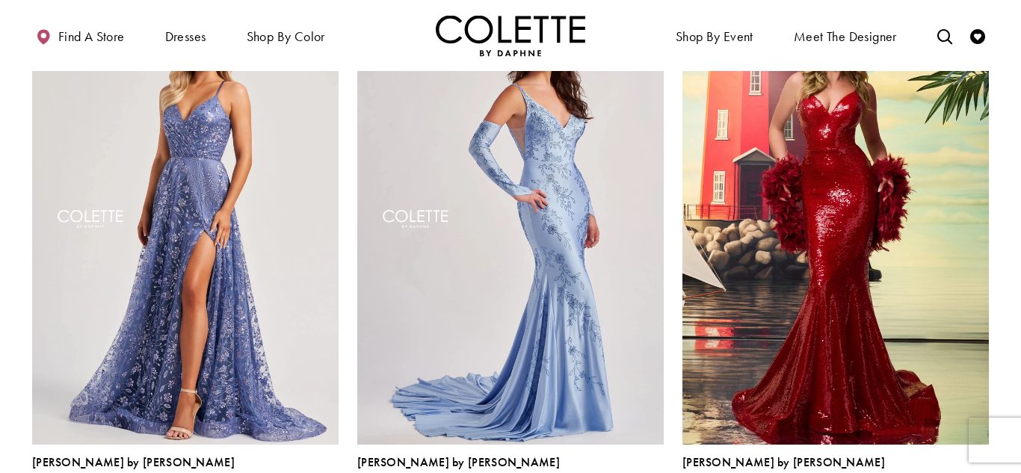
scroll to position [1292, 0]
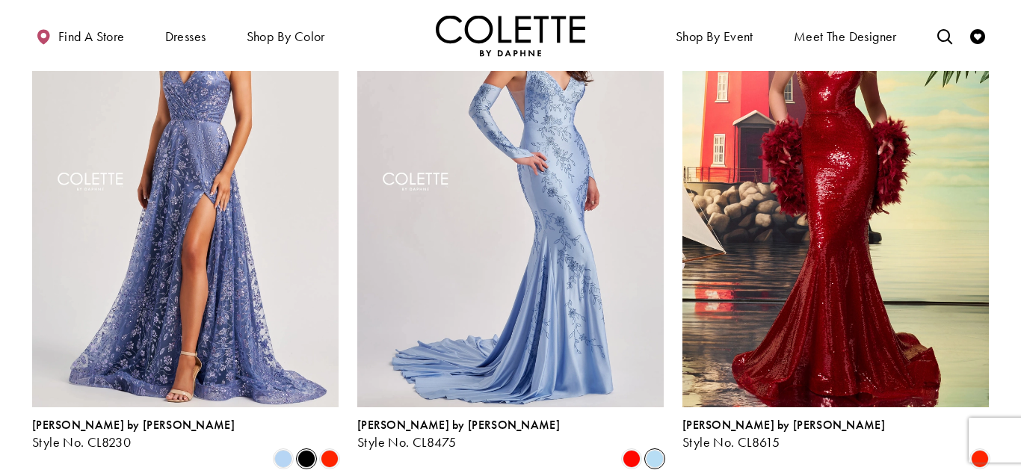
click at [309, 450] on span "Product List" at bounding box center [306, 459] width 18 height 18
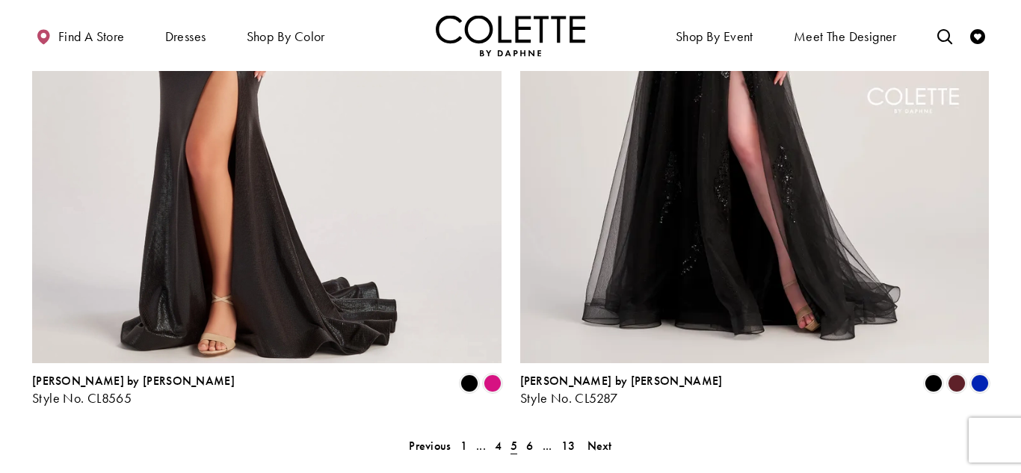
scroll to position [2689, 0]
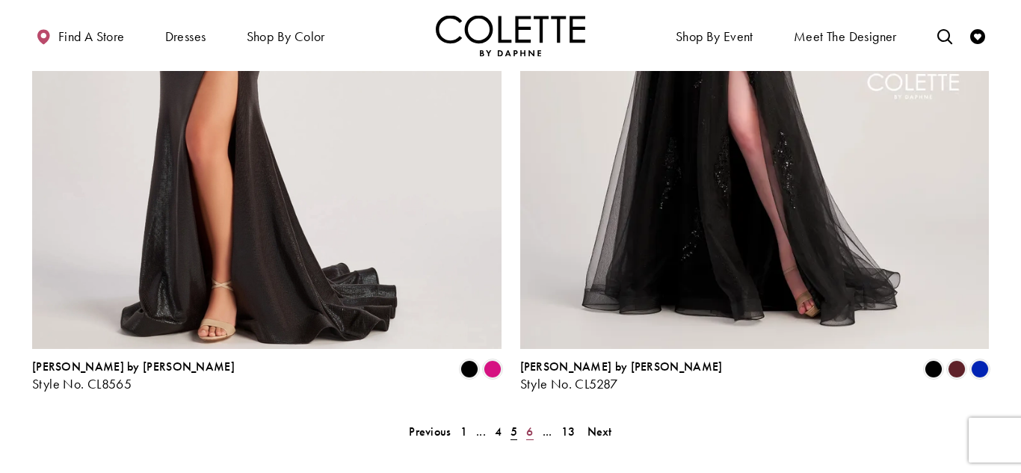
click at [525, 421] on link "6" at bounding box center [530, 432] width 16 height 22
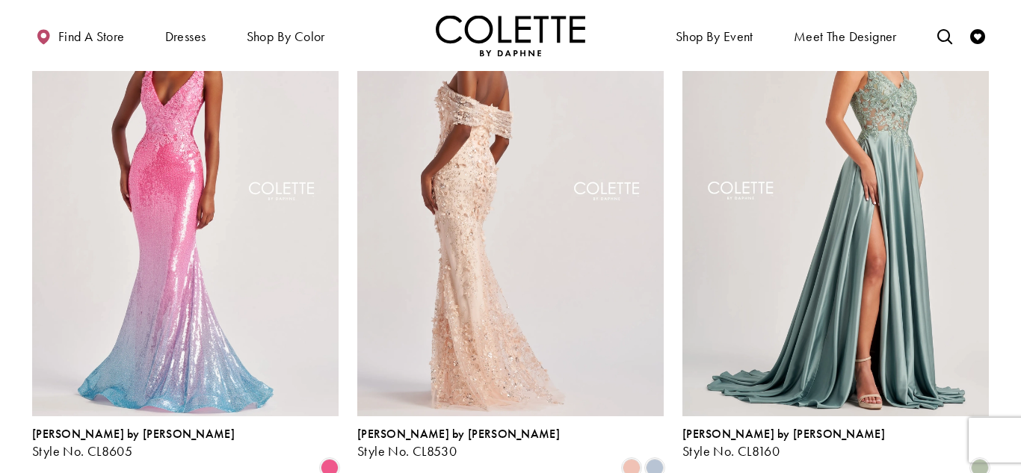
scroll to position [1835, 0]
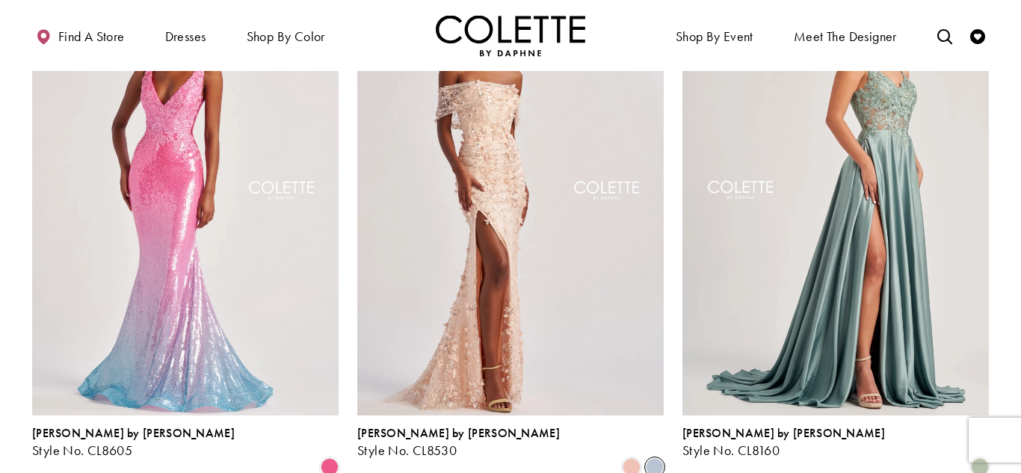
click at [659, 458] on span "Product List" at bounding box center [655, 467] width 18 height 18
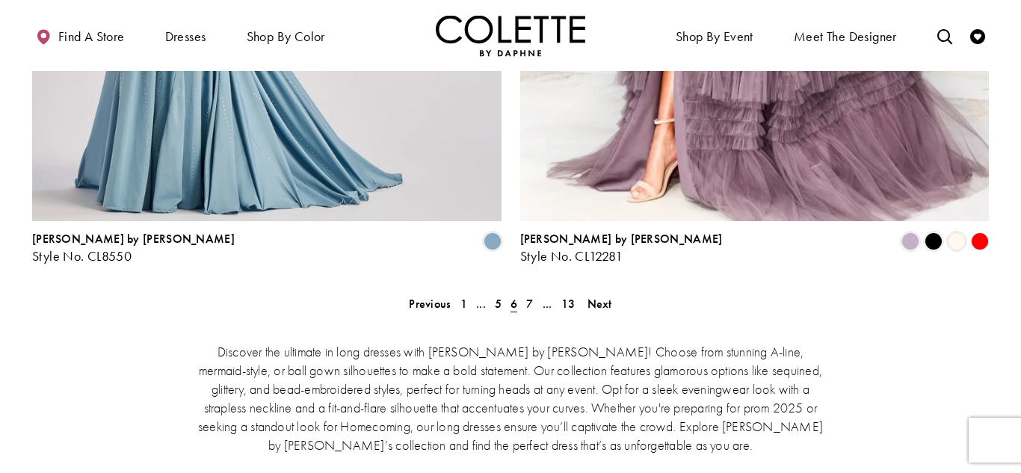
scroll to position [2816, 0]
click at [534, 294] on link "7" at bounding box center [530, 305] width 16 height 22
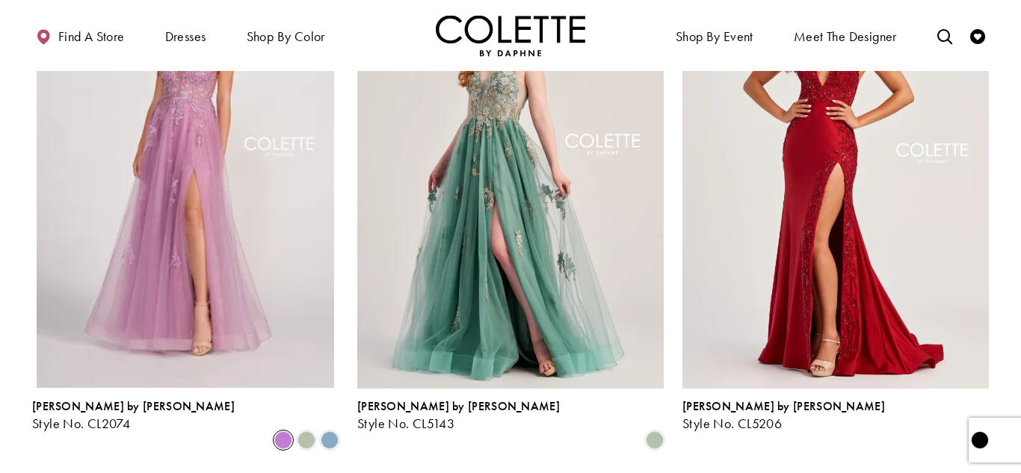
scroll to position [768, 0]
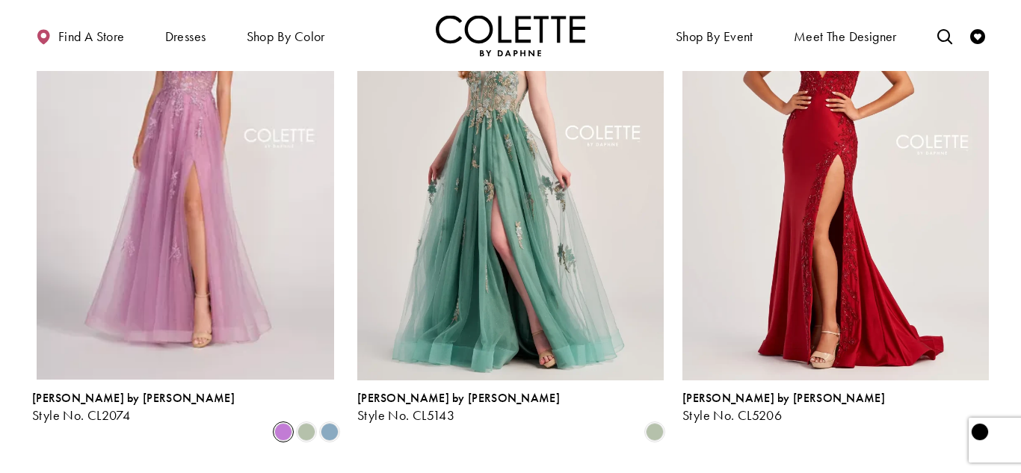
click at [978, 420] on polygon "Product List" at bounding box center [979, 431] width 23 height 23
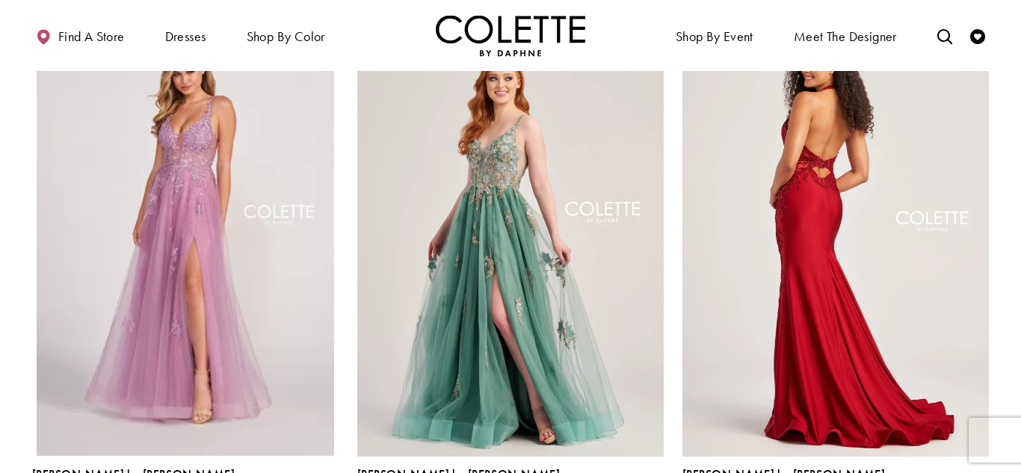
click at [913, 365] on img "Visit Colette by Daphne Style No. CL5206 Page" at bounding box center [835, 232] width 306 height 445
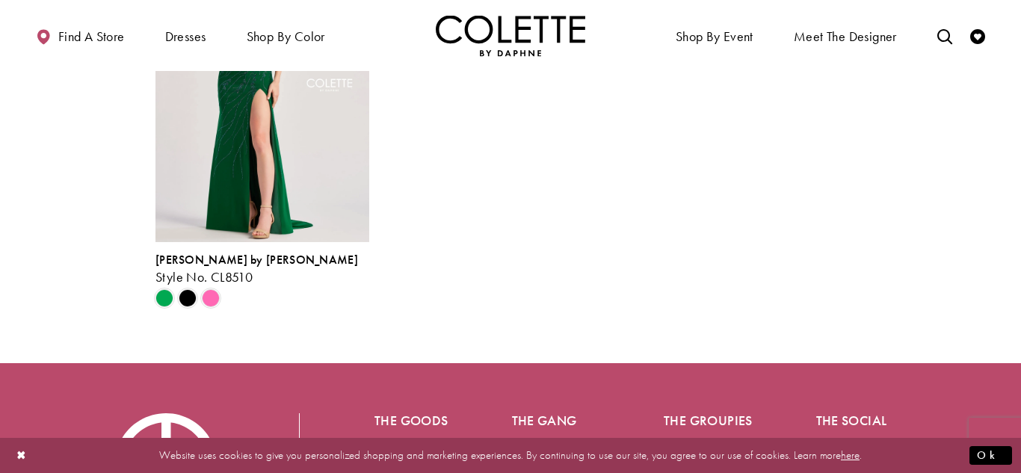
scroll to position [2405, 0]
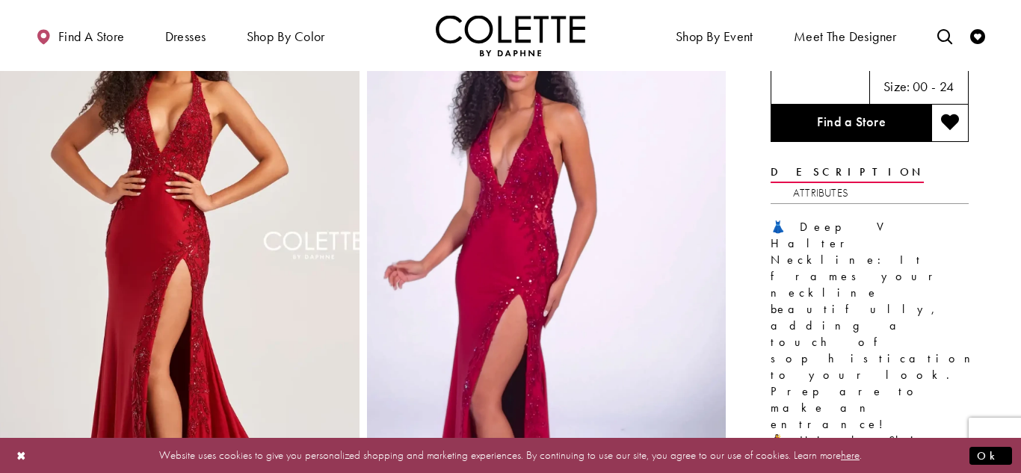
scroll to position [111, 0]
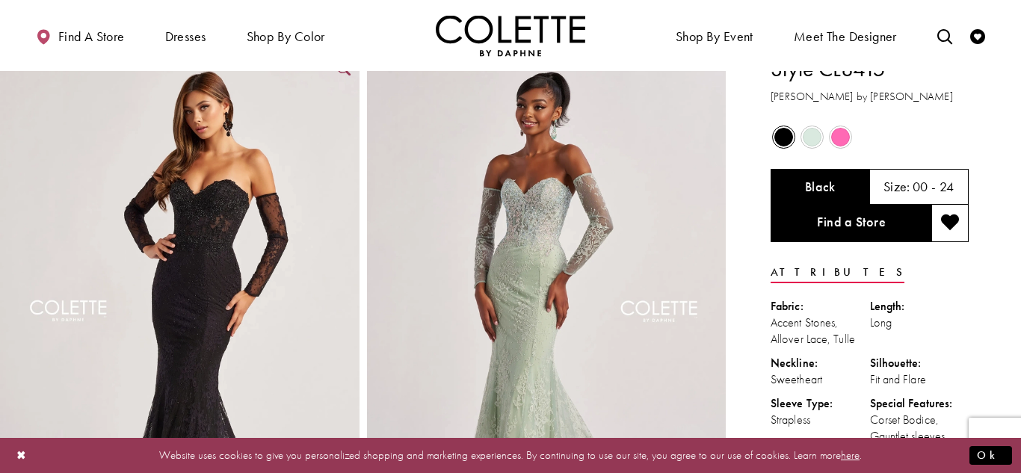
scroll to position [14, 0]
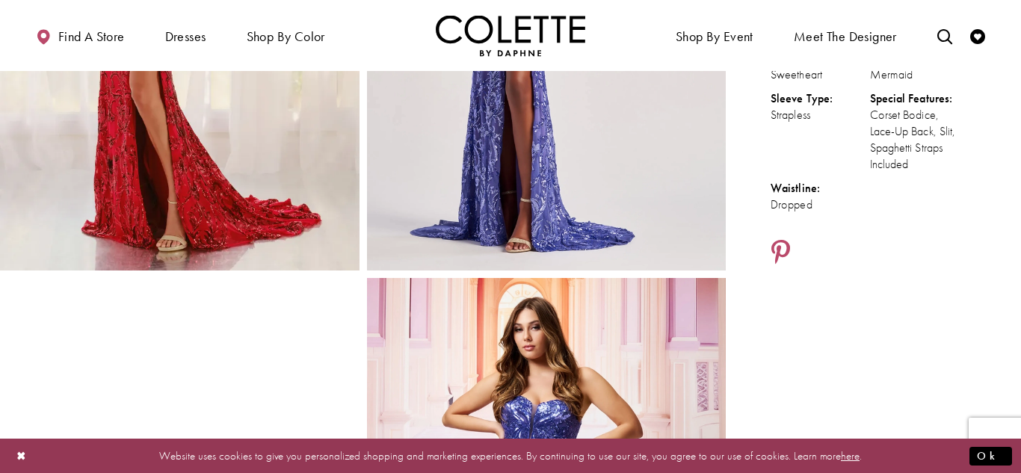
scroll to position [336, 0]
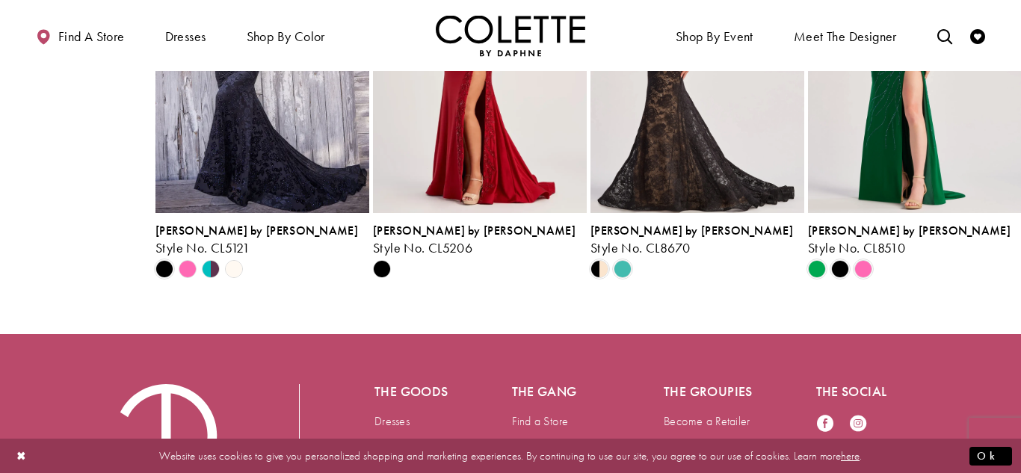
scroll to position [3545, 0]
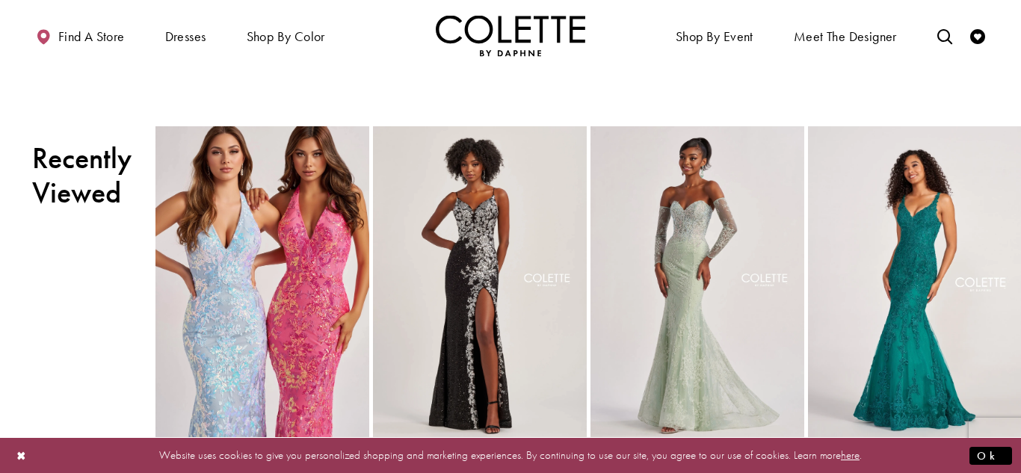
scroll to position [1653, 0]
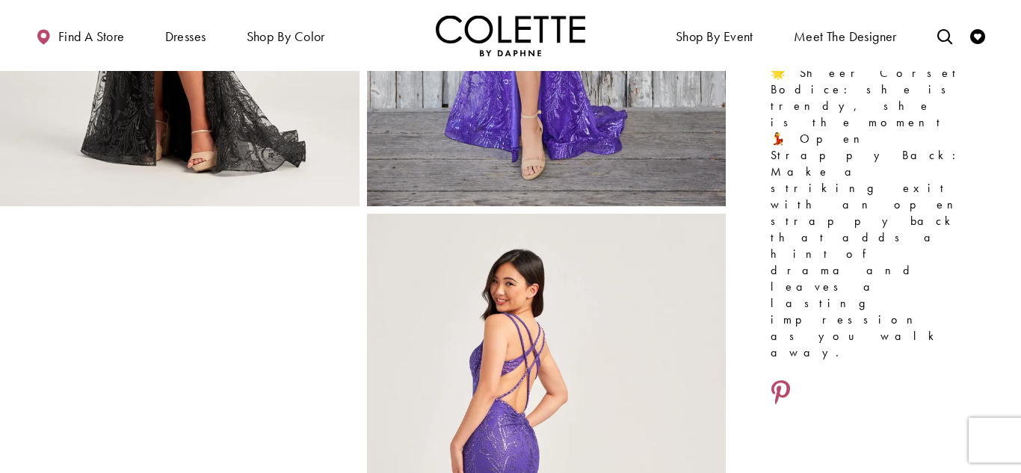
scroll to position [487, 0]
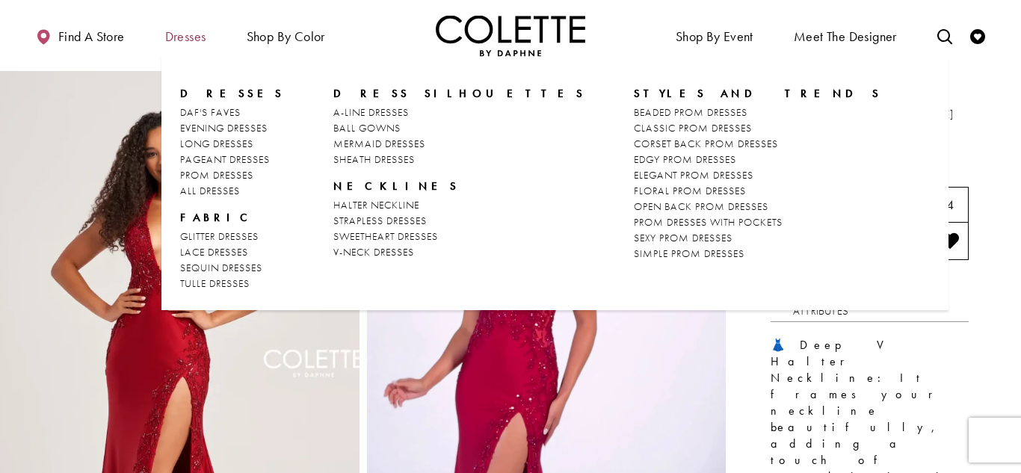
click at [173, 31] on span "Dresses" at bounding box center [185, 36] width 41 height 15
click at [238, 175] on span "PROM DRESSES" at bounding box center [216, 174] width 73 height 13
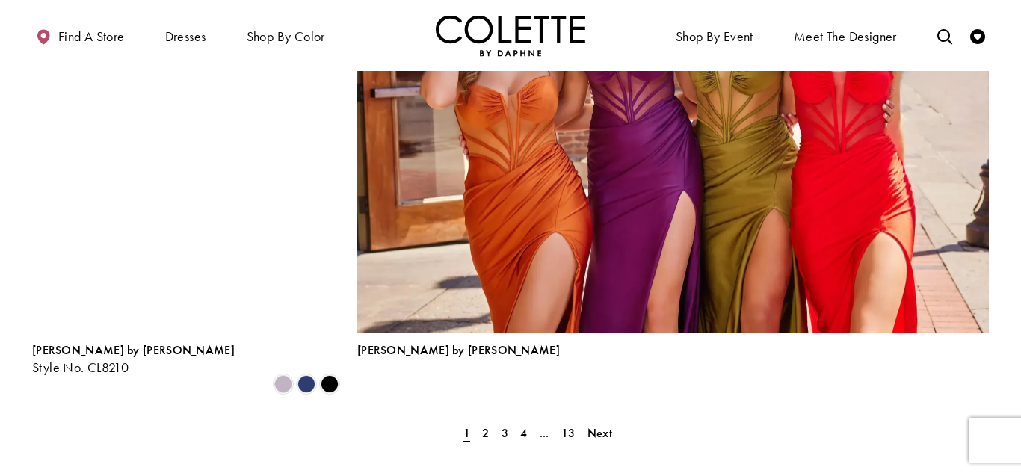
scroll to position [3321, 0]
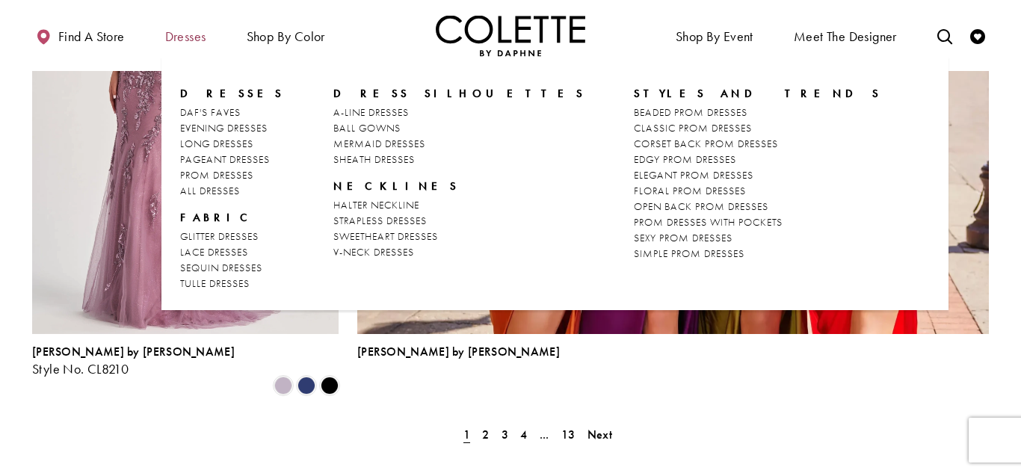
click at [191, 31] on span "Dresses" at bounding box center [185, 36] width 41 height 15
click at [241, 148] on span "LONG DRESSES" at bounding box center [216, 143] width 73 height 13
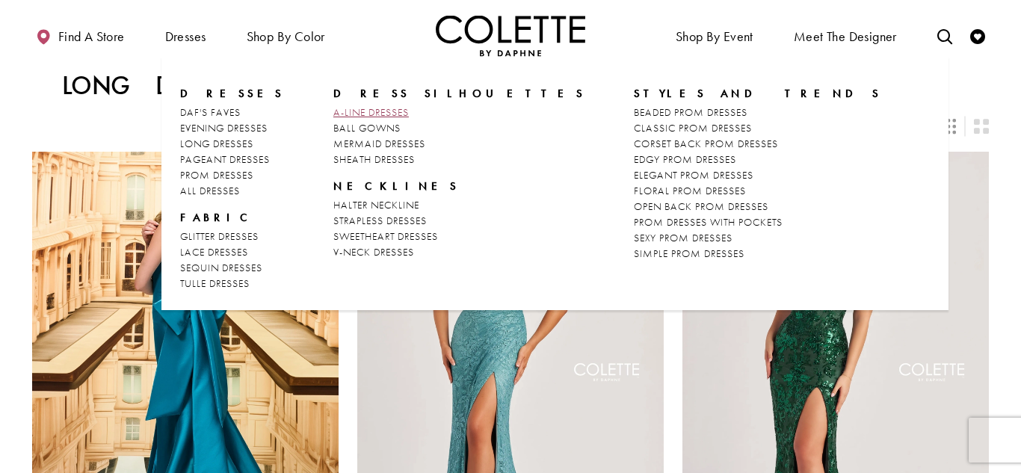
click at [360, 115] on span "A-LINE DRESSES" at bounding box center [370, 111] width 75 height 13
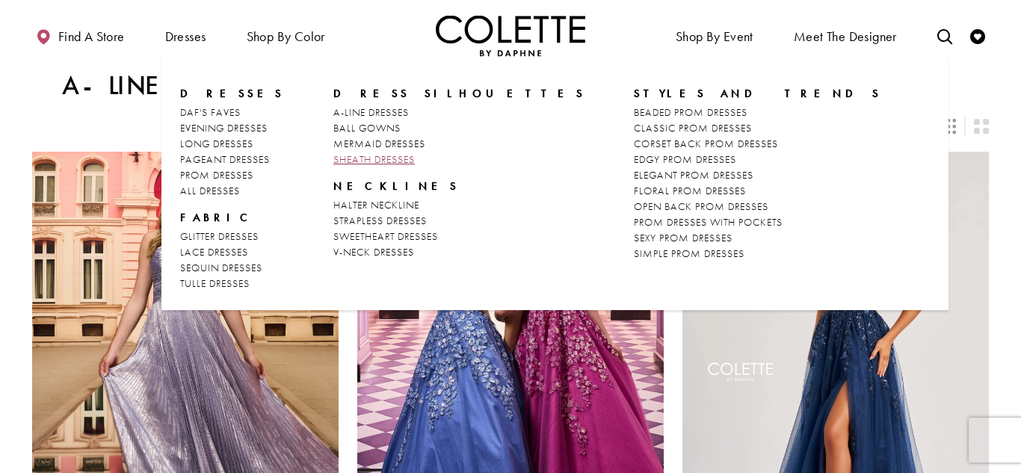
click at [384, 155] on span "SHEATH DRESSES" at bounding box center [373, 158] width 81 height 13
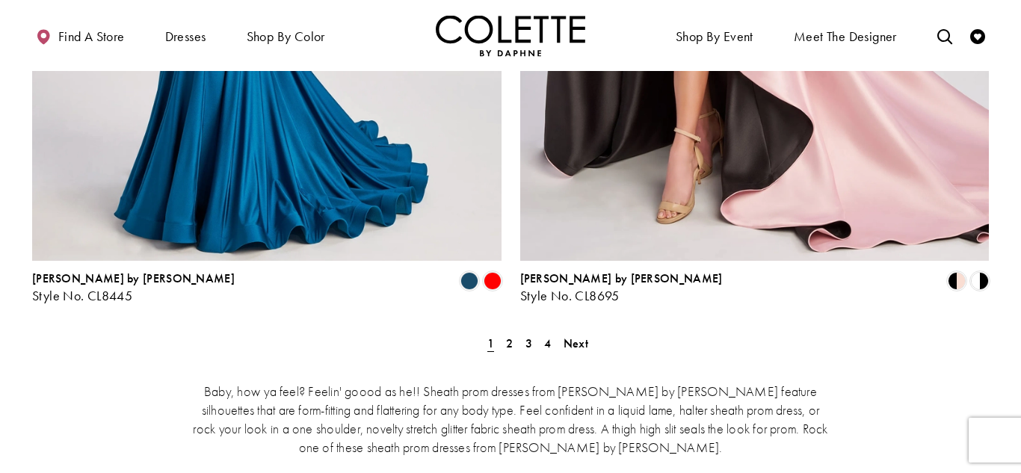
scroll to position [2766, 0]
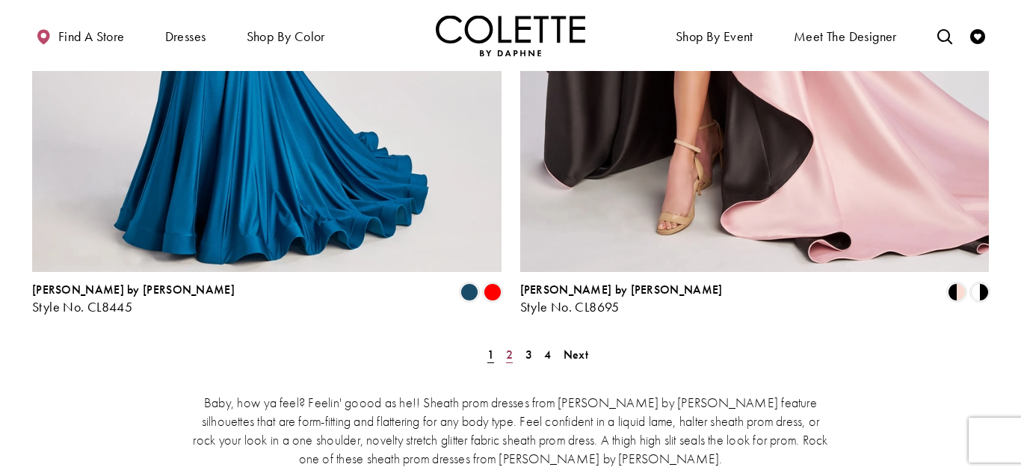
click at [507, 347] on span "2" at bounding box center [509, 355] width 7 height 16
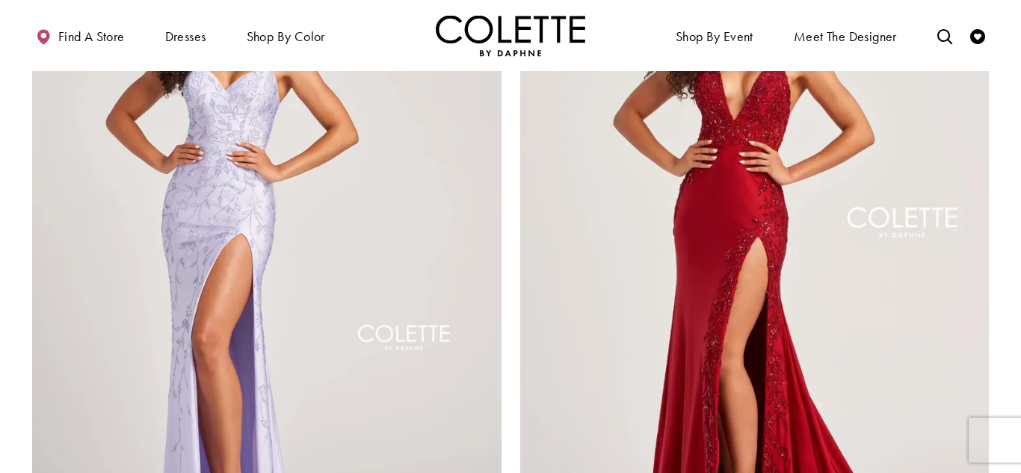
scroll to position [2736, 0]
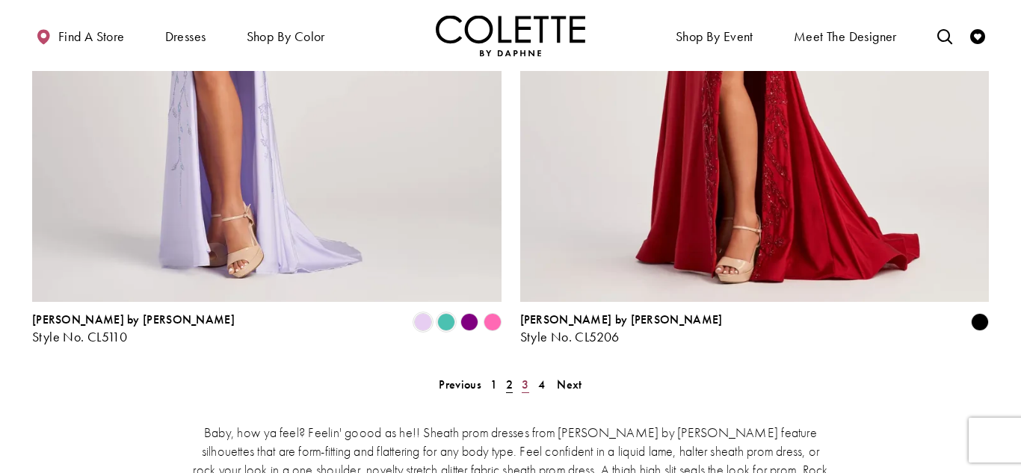
click at [519, 374] on link "3" at bounding box center [525, 385] width 16 height 22
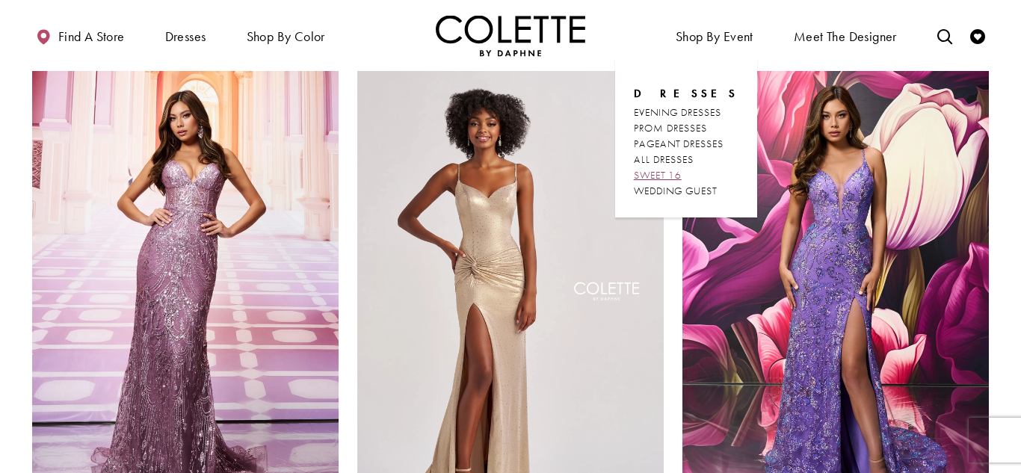
click at [682, 180] on span "SWEET 16" at bounding box center [658, 174] width 48 height 13
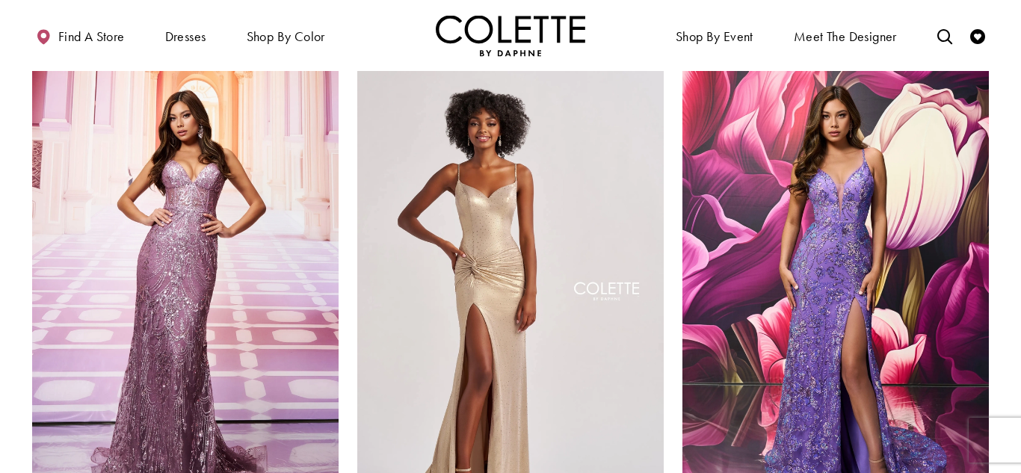
click at [809, 10] on div "Find a store Dresses Dresses Occasion" at bounding box center [510, 35] width 957 height 71
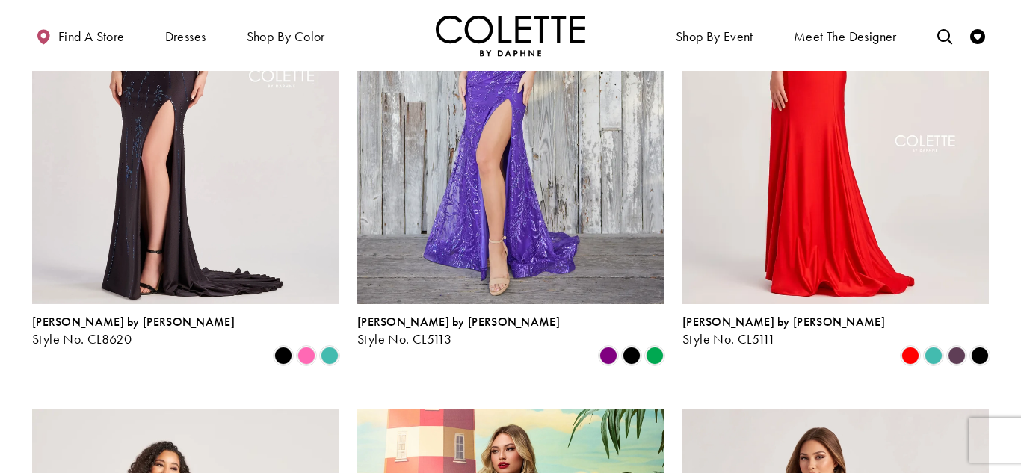
scroll to position [867, 0]
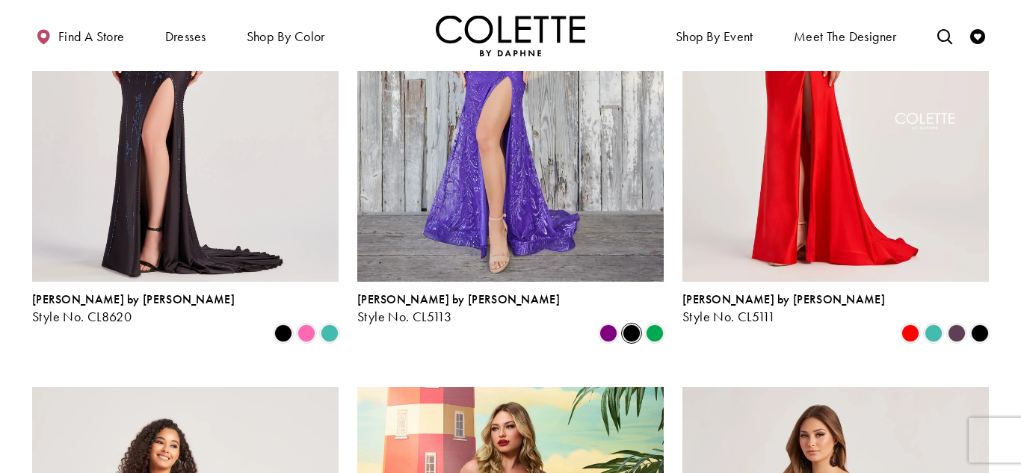
click at [633, 324] on span "Product List" at bounding box center [632, 333] width 18 height 18
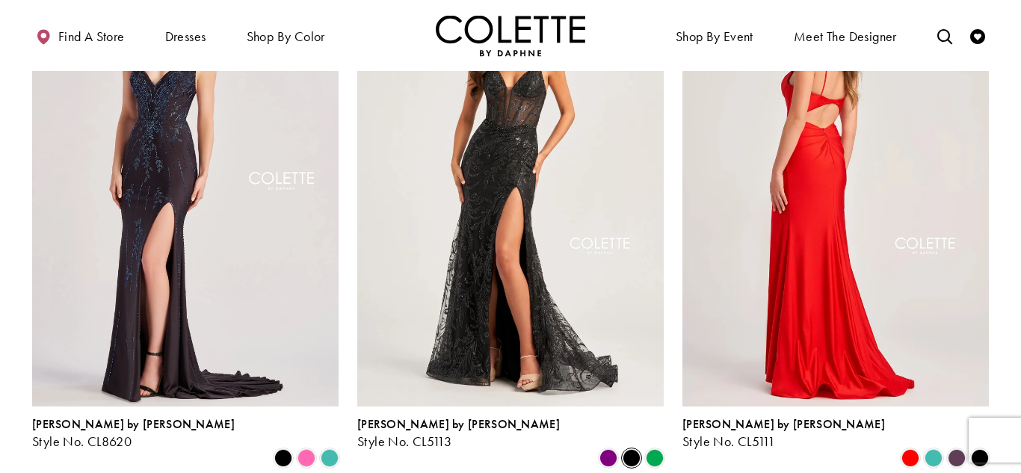
scroll to position [776, 0]
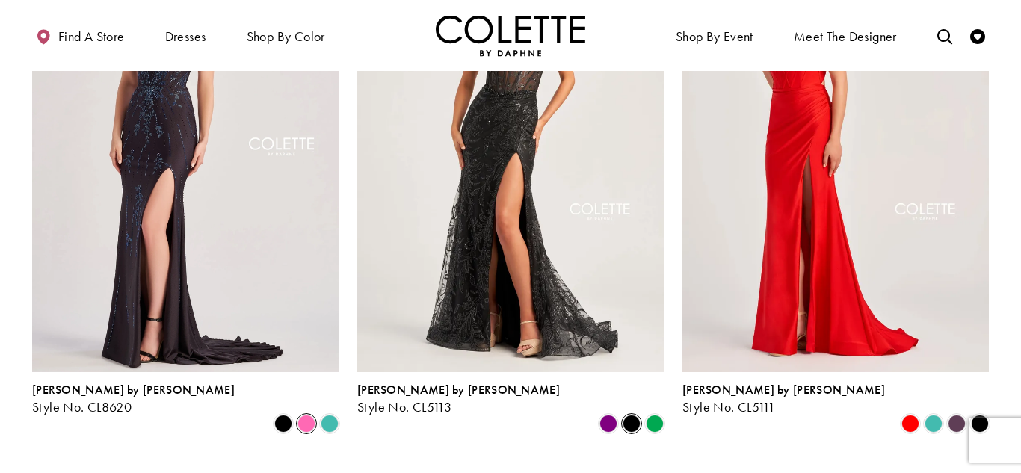
click at [301, 415] on span "Product List" at bounding box center [306, 424] width 18 height 18
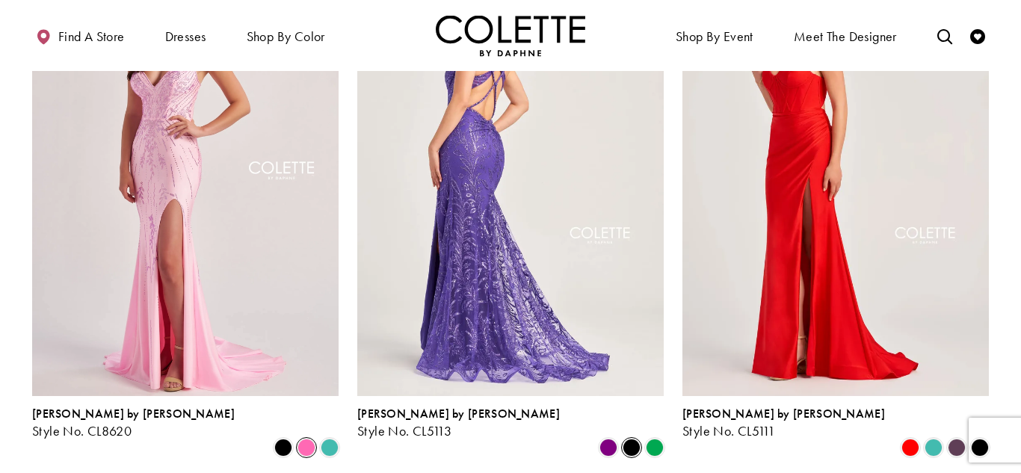
scroll to position [765, 0]
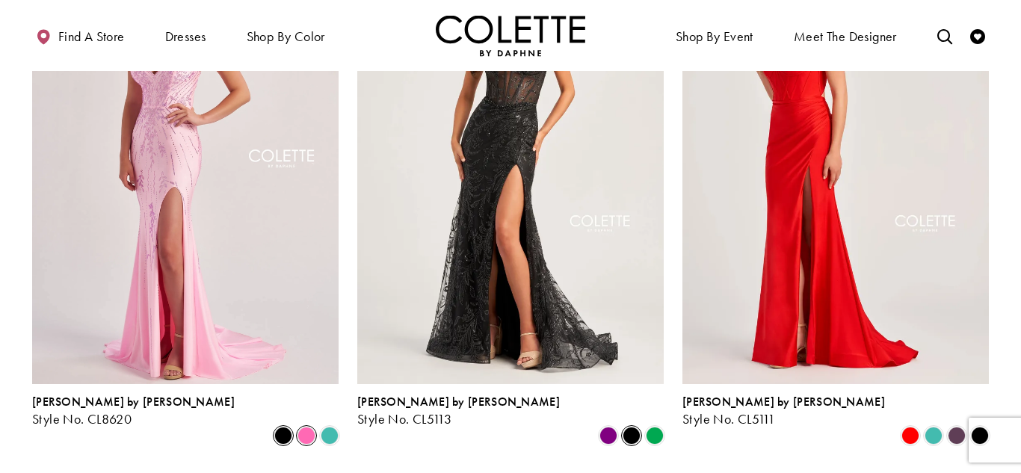
click at [290, 427] on span "Product List" at bounding box center [283, 436] width 18 height 18
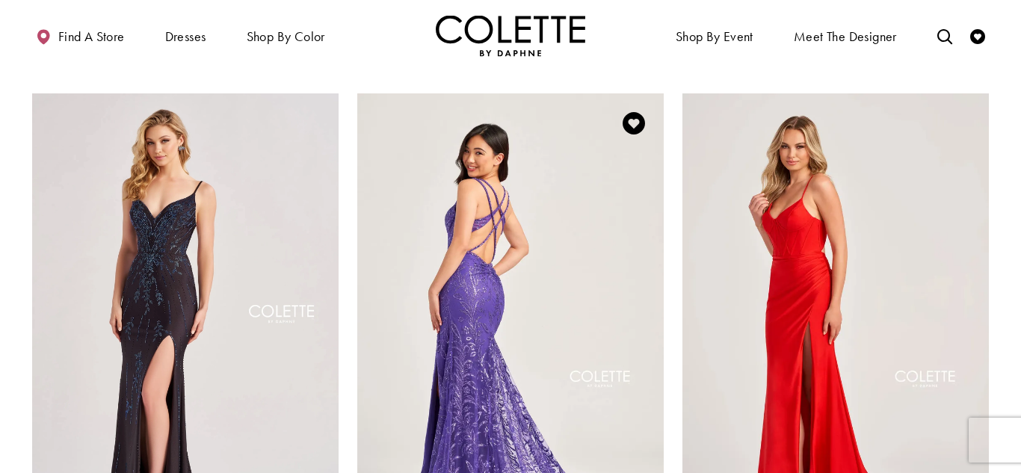
scroll to position [610, 0]
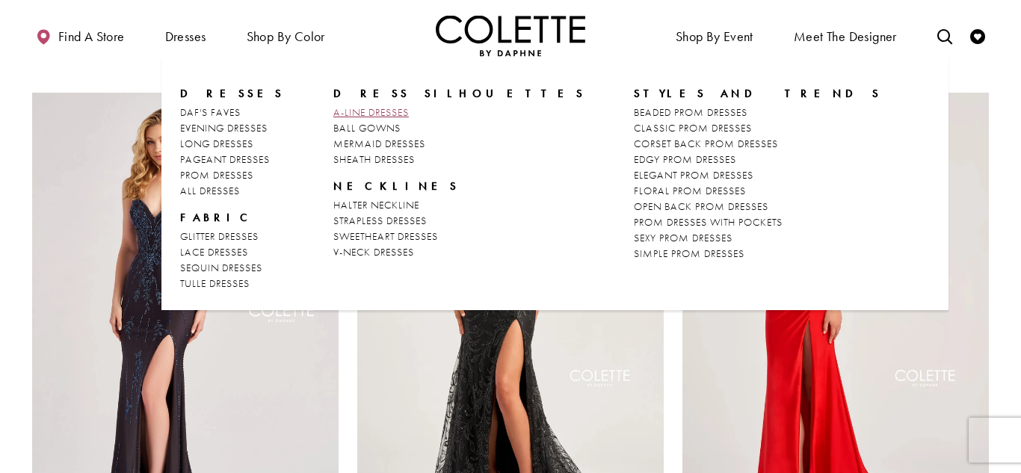
click at [352, 114] on span "A-LINE DRESSES" at bounding box center [370, 111] width 75 height 13
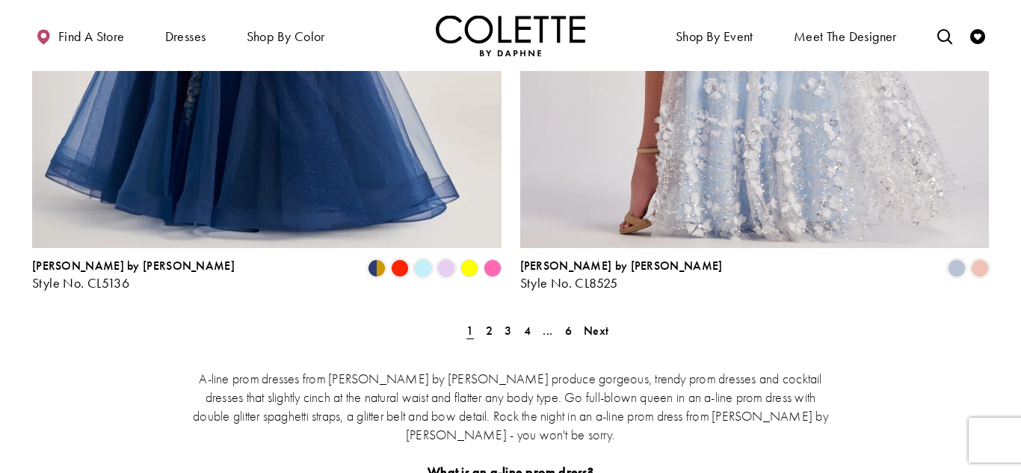
scroll to position [2791, 0]
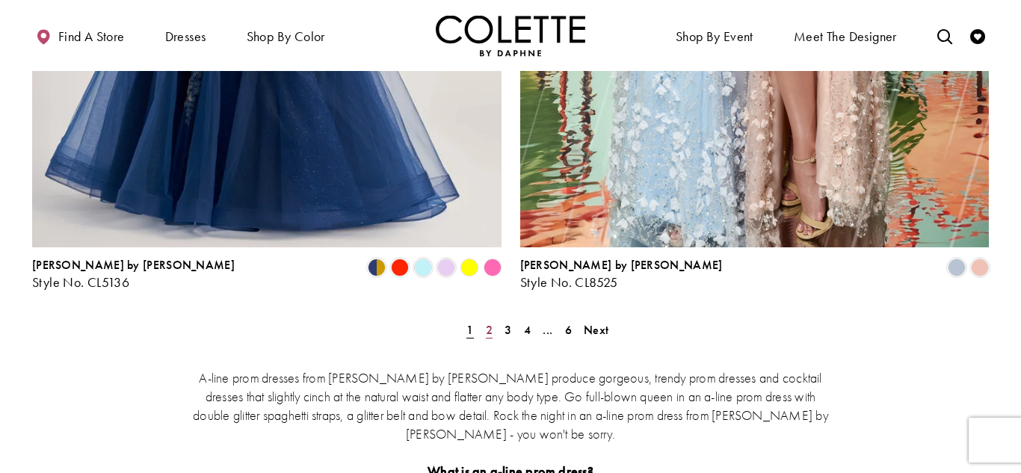
click at [486, 322] on span "2" at bounding box center [489, 330] width 7 height 16
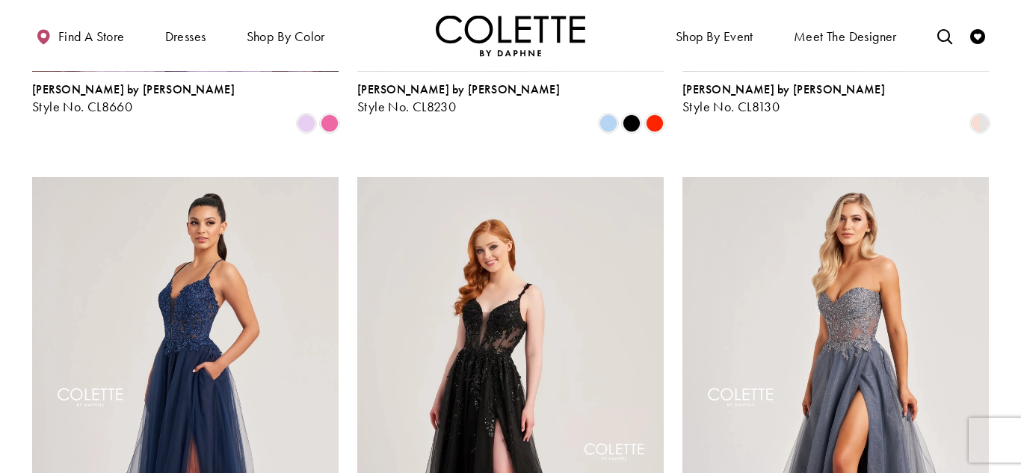
scroll to position [545, 0]
